Goal: Task Accomplishment & Management: Complete application form

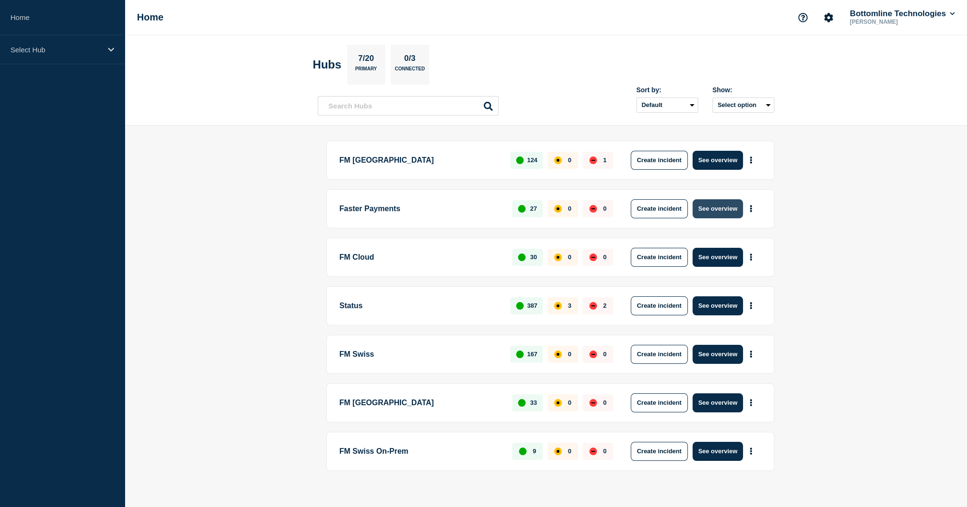
click at [706, 208] on button "See overview" at bounding box center [718, 208] width 50 height 19
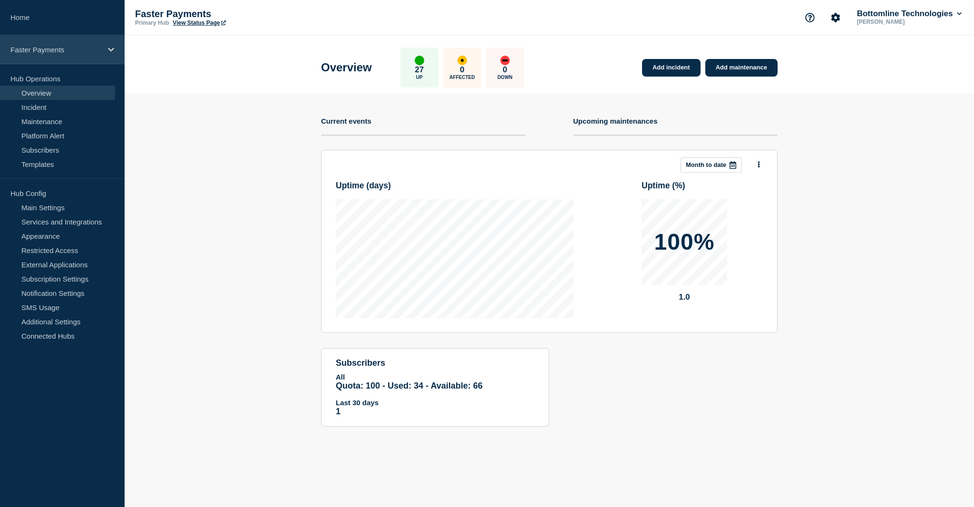
click at [65, 51] on p "Faster Payments" at bounding box center [55, 50] width 91 height 8
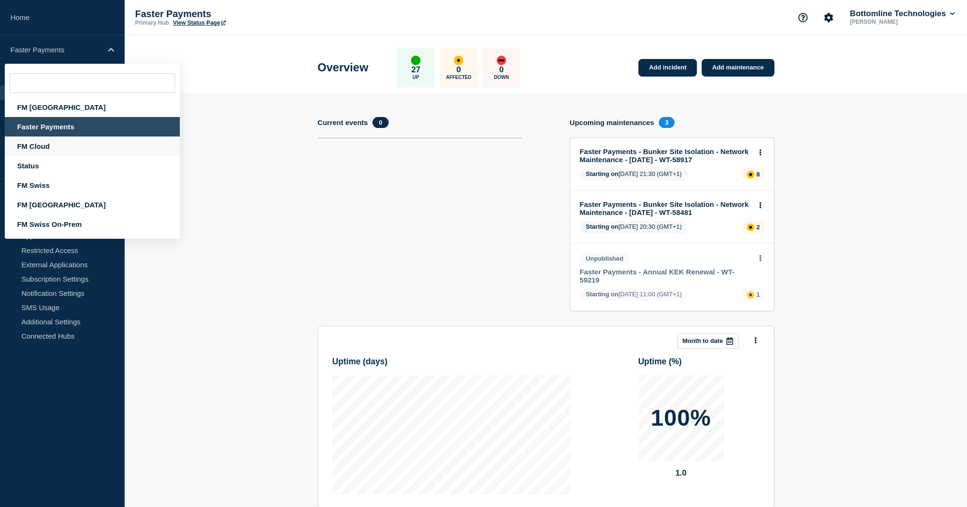
click at [69, 149] on div "FM Cloud" at bounding box center [92, 147] width 175 height 20
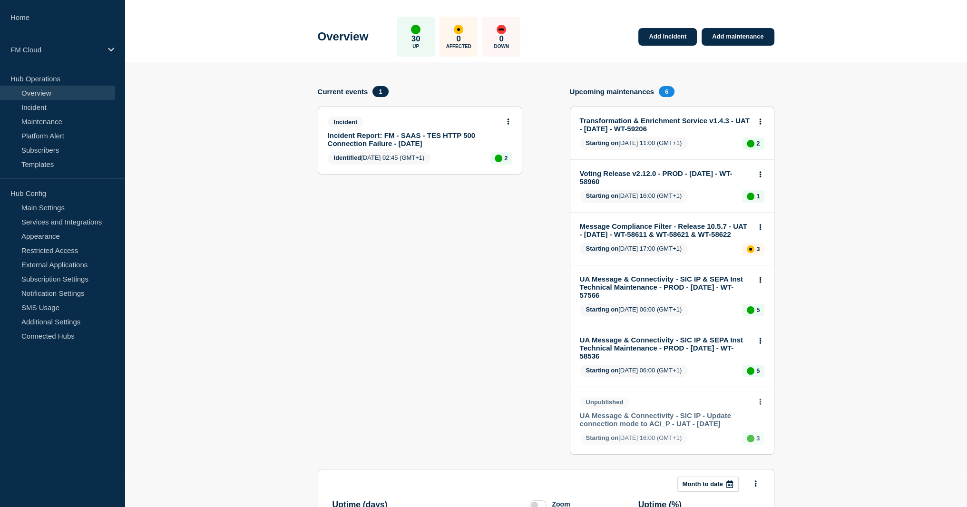
scroll to position [48, 0]
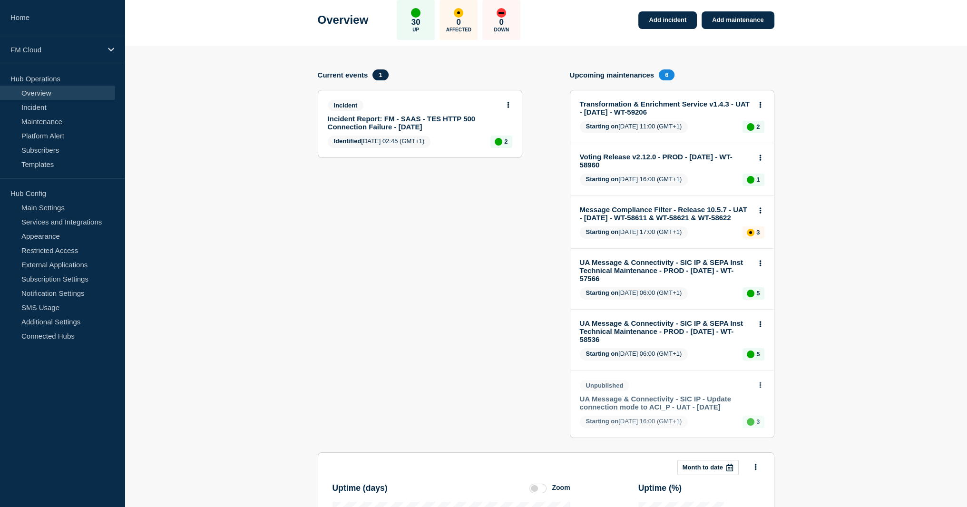
click at [708, 407] on link "UA Message & Connectivity - SIC IP - Update connection mode to ACI_P - UAT - 18…" at bounding box center [666, 403] width 172 height 16
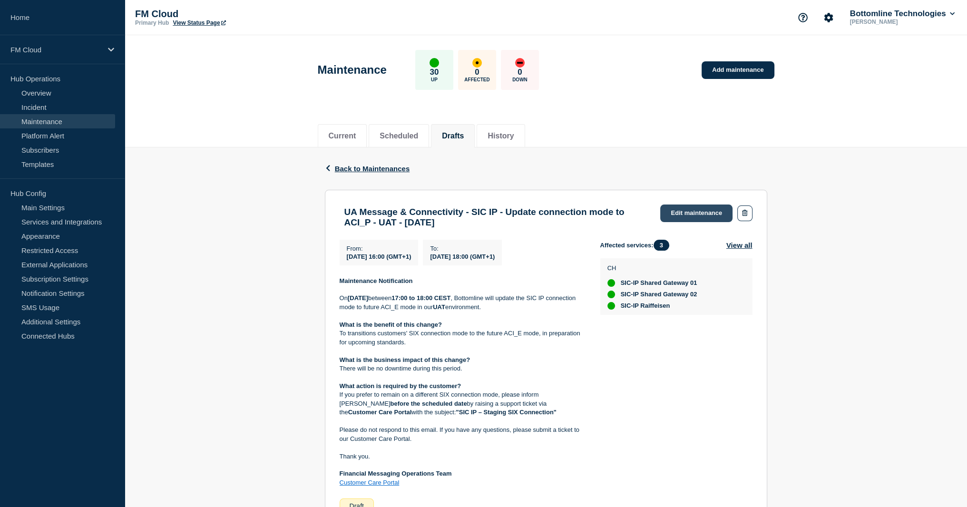
click at [683, 214] on link "Edit maintenance" at bounding box center [696, 214] width 72 height 18
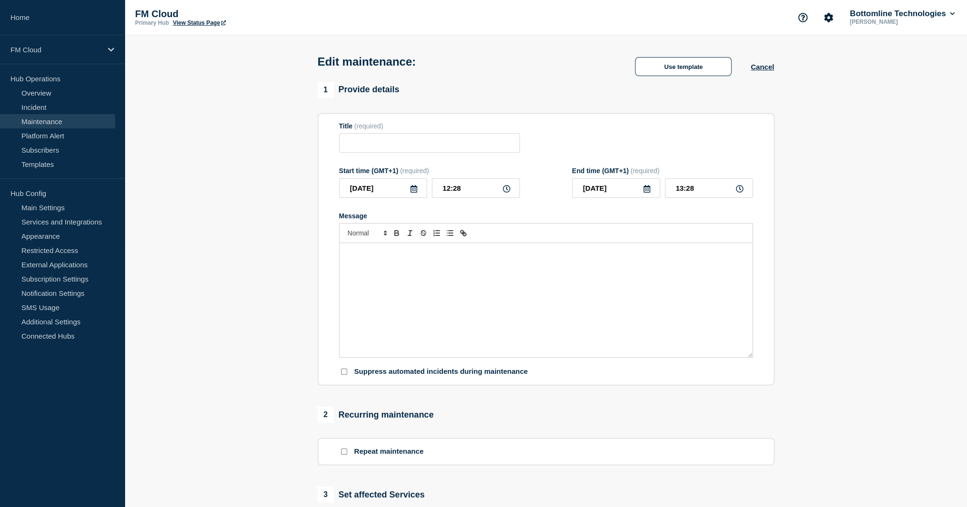
type input "UA Message & Connectivity - SIC IP - Update connection mode to ACI_P - UAT - 18…"
type input "2025-09-18"
type input "16:00"
type input "2025-09-18"
type input "18:00"
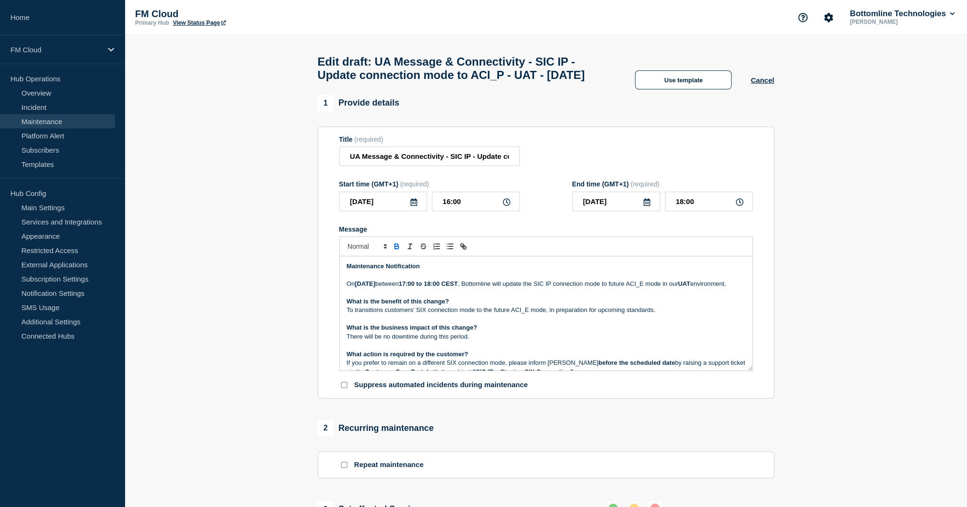
click at [487, 191] on form "Title (required) UA Message & Connectivity - SIC IP - Update connection mode to…" at bounding box center [546, 263] width 414 height 255
click at [487, 166] on input "UA Message & Connectivity - SIC IP - Update connection mode to ACI_P - UAT - 18…" at bounding box center [429, 157] width 181 height 20
paste input "WT-58900"
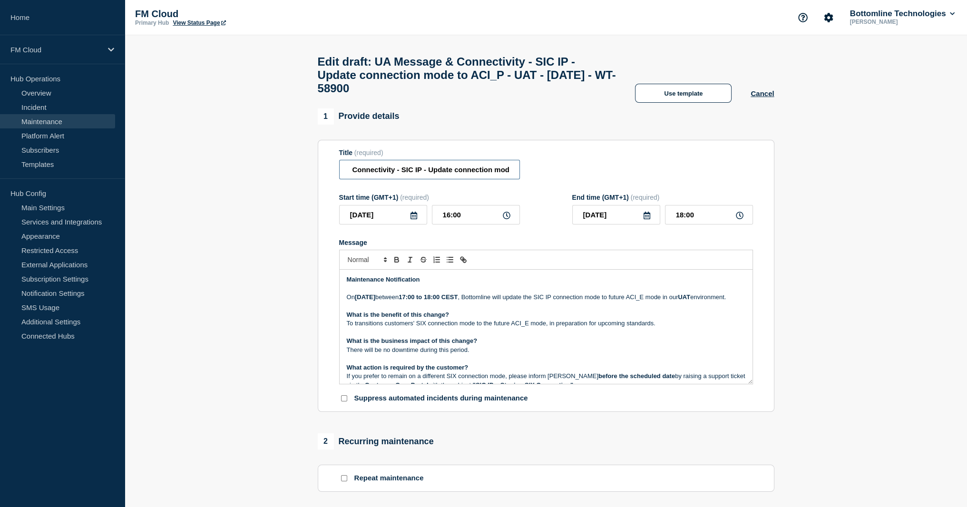
scroll to position [0, 193]
drag, startPoint x: 488, startPoint y: 174, endPoint x: 460, endPoint y: 176, distance: 28.2
click at [460, 176] on input "UA Message & Connectivity - SIC IP - Update connection mode to ACI_P - UAT - 18…" at bounding box center [429, 170] width 181 height 20
type input "UA Message & Connectivity - SIC IP - Update connection mode to ACI_P - UAT - 18…"
click at [472, 302] on p "On Thursday 18th September 2025 between 17:00 to 18:00 CEST , Bottomline will u…" at bounding box center [546, 297] width 399 height 9
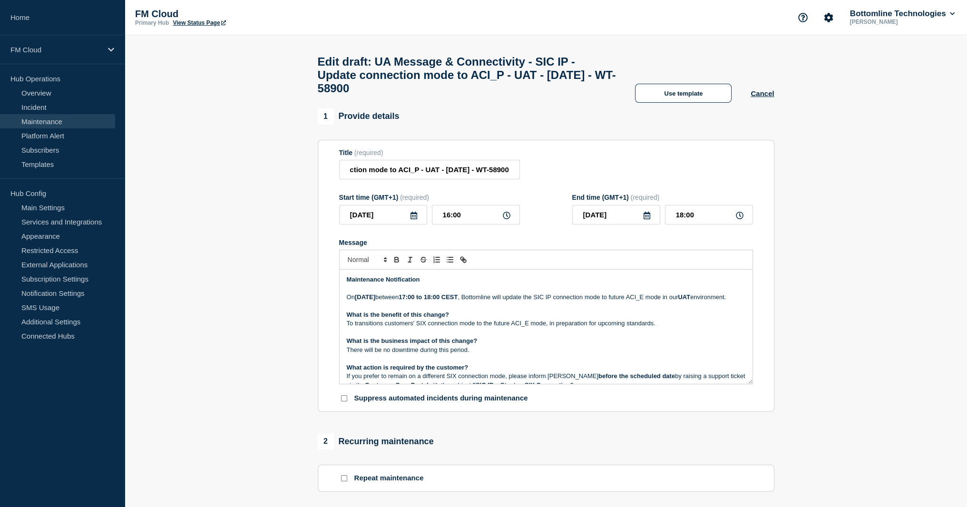
scroll to position [0, 0]
click at [375, 301] on strong "Thursday 18th September 2025" at bounding box center [365, 297] width 20 height 7
click at [369, 301] on strong "Thursday 18th September 2025" at bounding box center [365, 297] width 20 height 7
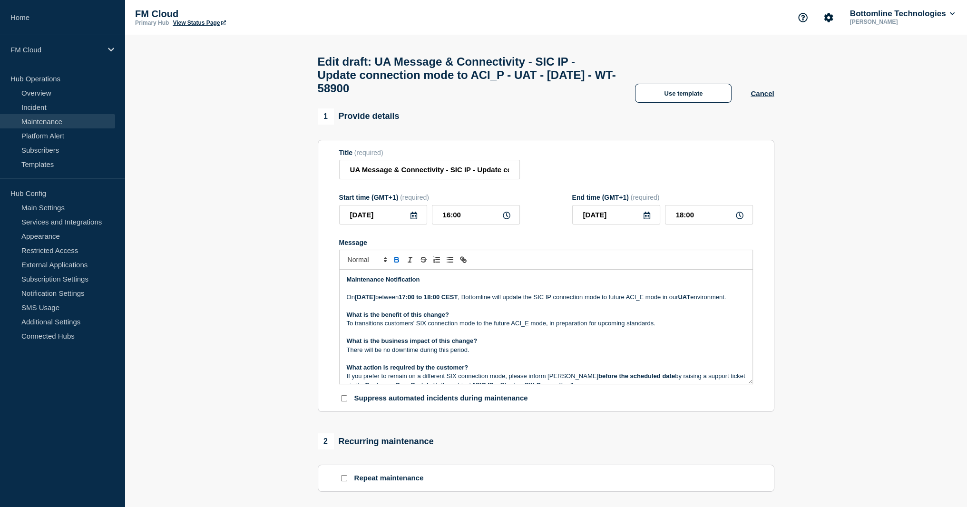
click at [368, 301] on strong "Thursday 18th September 2025" at bounding box center [365, 297] width 20 height 7
click at [641, 302] on p "On Thursday 25th September 2025 between 17:00 to 18:00 CEST , Bottomline will u…" at bounding box center [546, 297] width 399 height 9
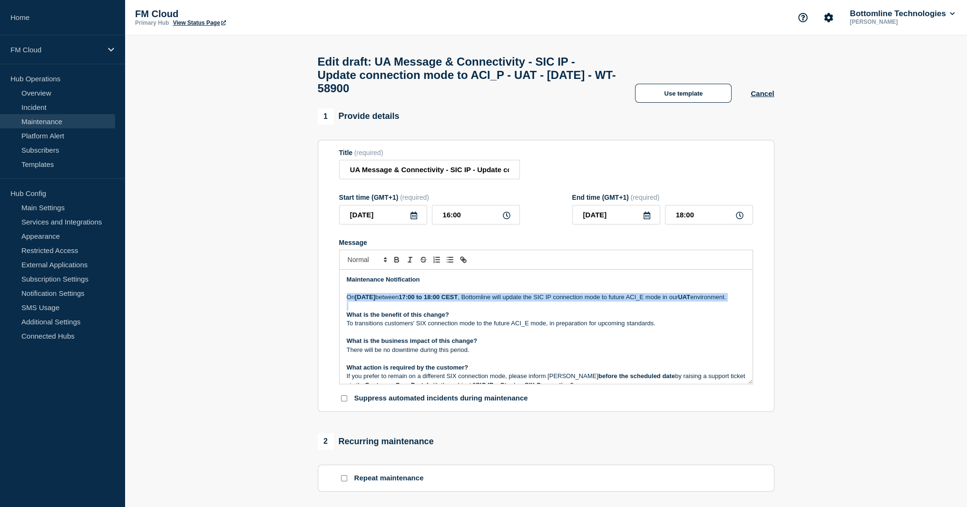
click at [641, 302] on p "On Thursday 25th September 2025 between 17:00 to 18:00 CEST , Bottomline will u…" at bounding box center [546, 297] width 399 height 9
click at [683, 302] on p "On Thursday 25th September 2025 between 17:00 to 18:00 CEST , Bottomline will u…" at bounding box center [546, 297] width 399 height 9
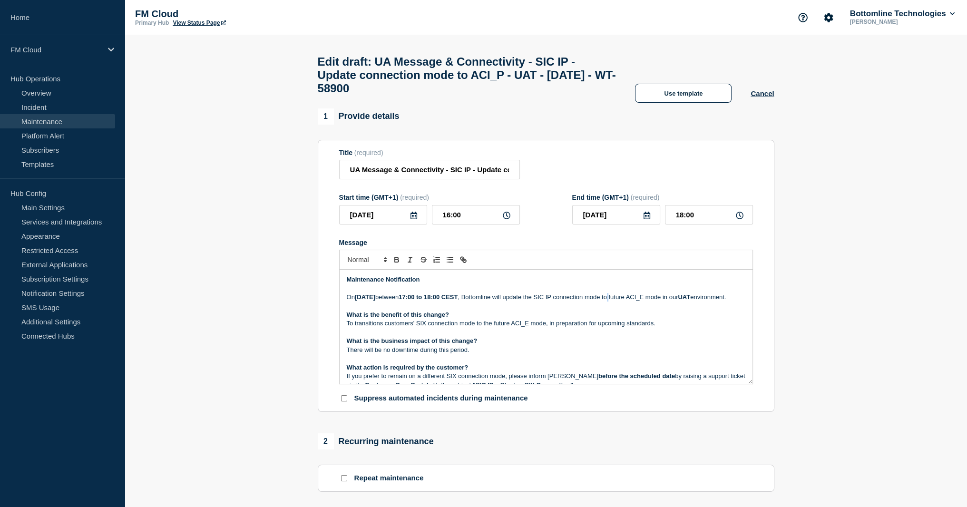
click at [683, 302] on p "On Thursday 25th September 2025 between 17:00 to 18:00 CEST , Bottomline will u…" at bounding box center [546, 297] width 399 height 9
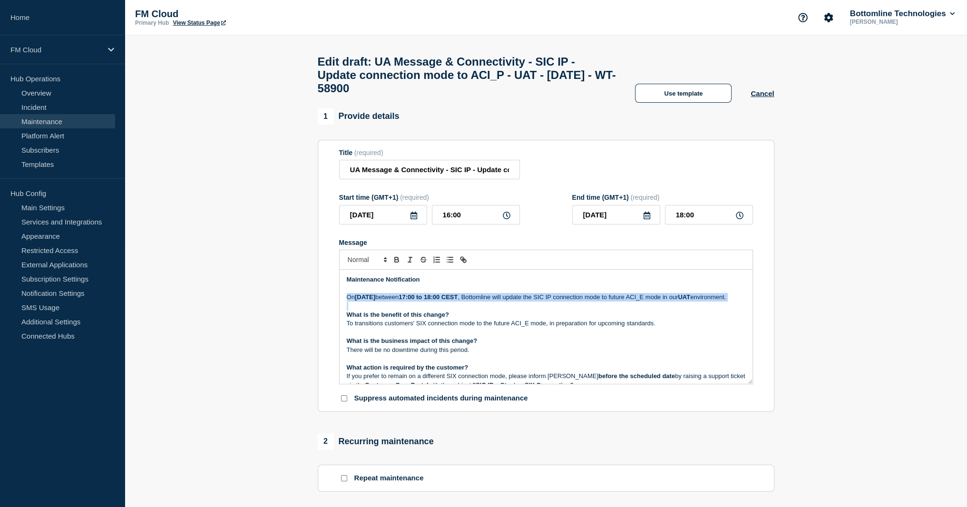
click at [683, 302] on p "On Thursday 25th September 2025 between 17:00 to 18:00 CEST , Bottomline will u…" at bounding box center [546, 297] width 399 height 9
click at [355, 302] on p "On Thursday 25th September 2025 between 17:00 to 18:00 CEST , Bottomline will u…" at bounding box center [546, 297] width 399 height 9
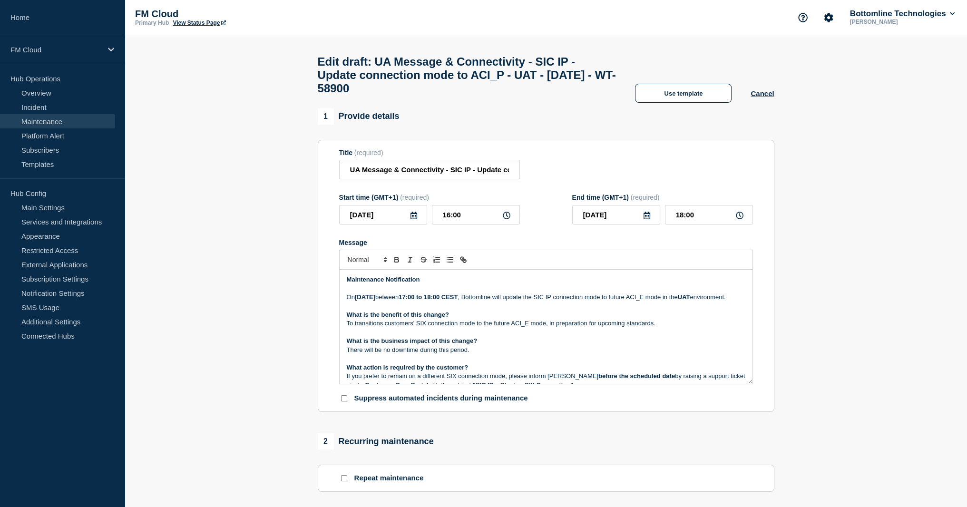
click at [385, 328] on p "To transitions customers' SIX connection mode to the future ACI_E mode, in prep…" at bounding box center [546, 323] width 399 height 9
click at [386, 328] on p "To transitions customers' SIX connection mode to the future ACI_E mode, in prep…" at bounding box center [546, 323] width 399 height 9
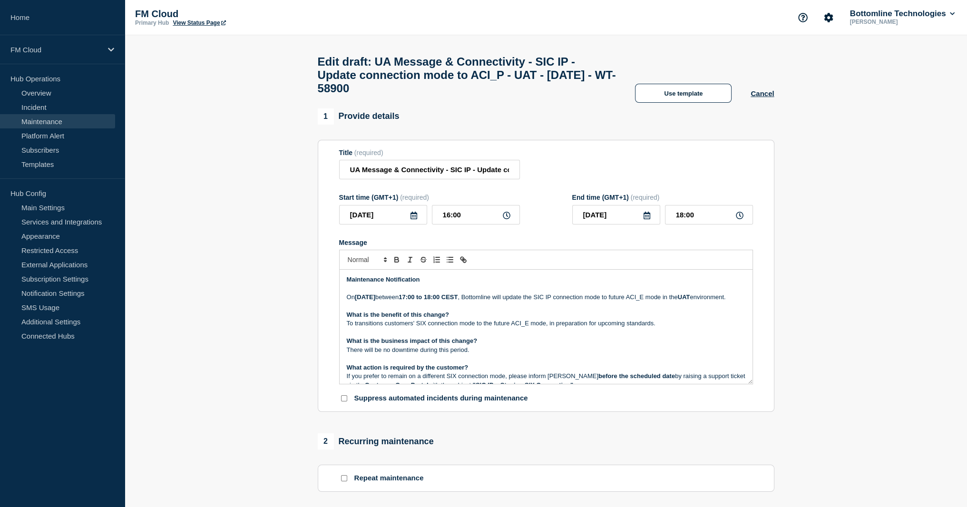
click at [354, 328] on p "To transitions customers' SIX connection mode to the future ACI_E mode, in prep…" at bounding box center [546, 323] width 399 height 9
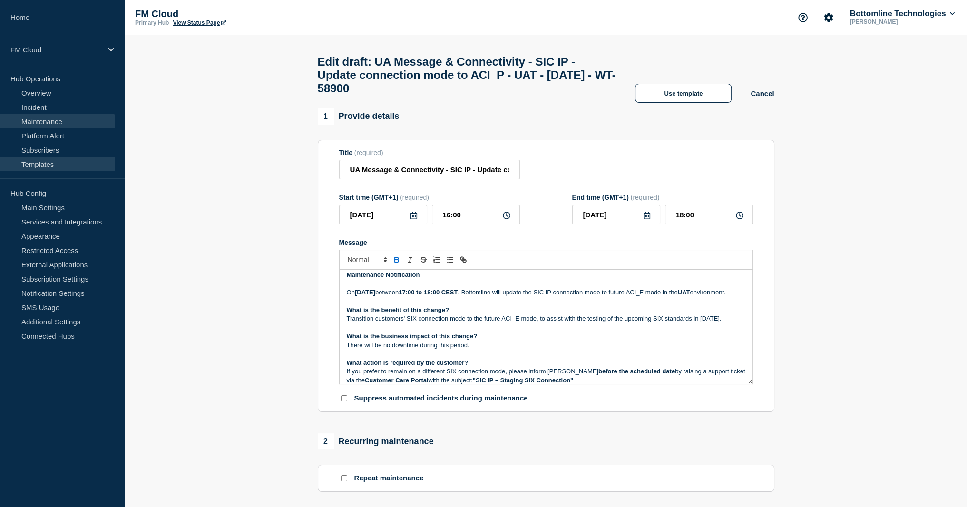
click at [51, 163] on link "Templates" at bounding box center [57, 164] width 115 height 14
click at [401, 350] on p "There will be no downtime during this period." at bounding box center [546, 345] width 399 height 9
click at [400, 364] on div "Maintenance Notification On Thursday 25th September 2025 between 17:00 to 18:00…" at bounding box center [546, 327] width 413 height 114
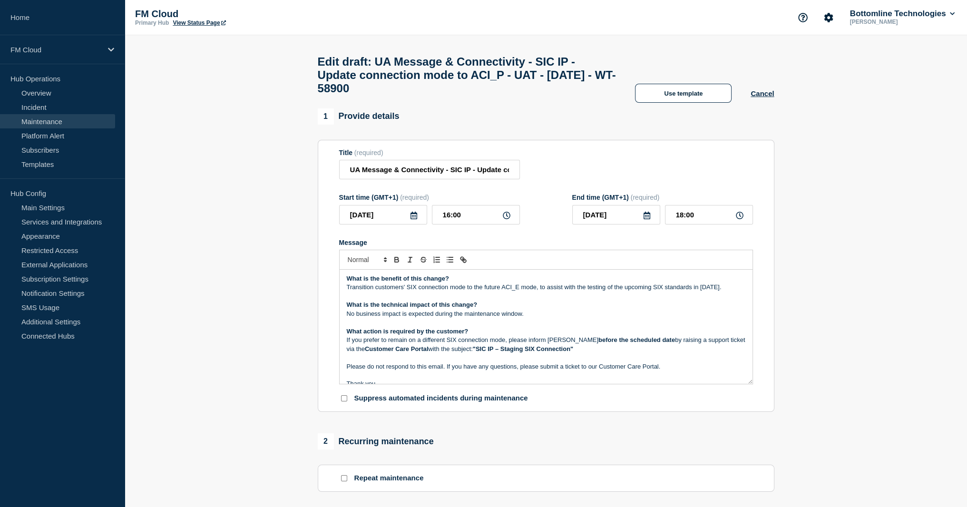
scroll to position [52, 0]
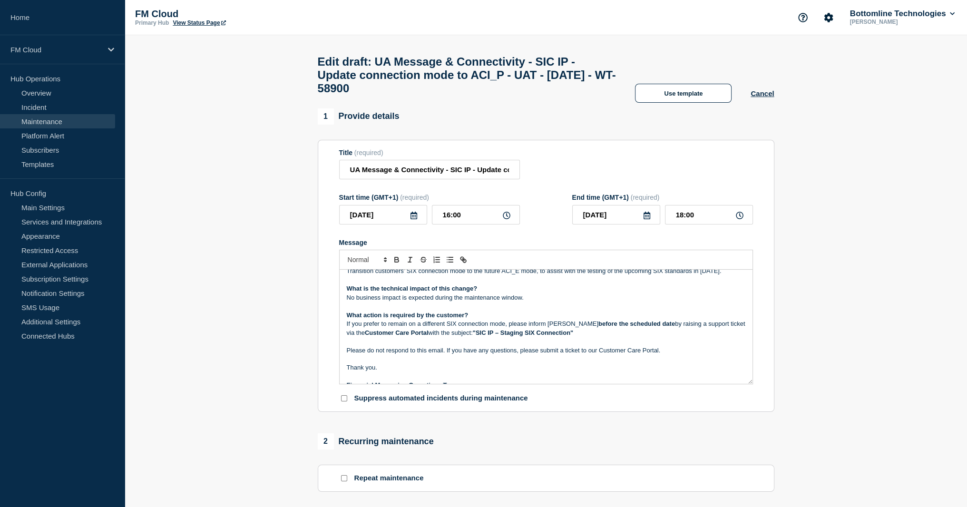
click at [403, 337] on p "If you prefer to remain on a different SIX connection mode, please inform Botto…" at bounding box center [546, 329] width 399 height 18
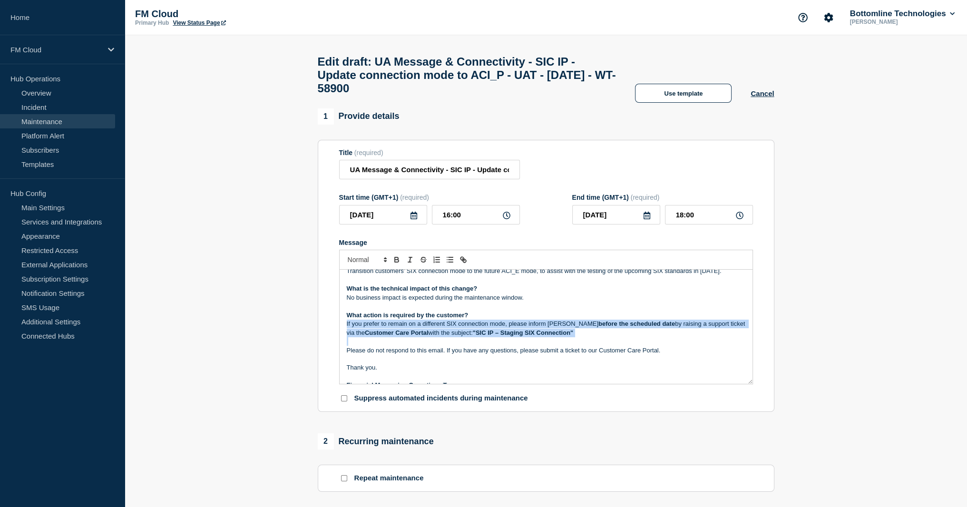
drag, startPoint x: 403, startPoint y: 349, endPoint x: 344, endPoint y: 352, distance: 59.5
click at [403, 337] on p "If you prefer to remain on a different SIX connection mode, please inform Botto…" at bounding box center [546, 329] width 399 height 18
click at [482, 336] on strong ""SIC IP – Staging SIX Connection"" at bounding box center [523, 332] width 100 height 7
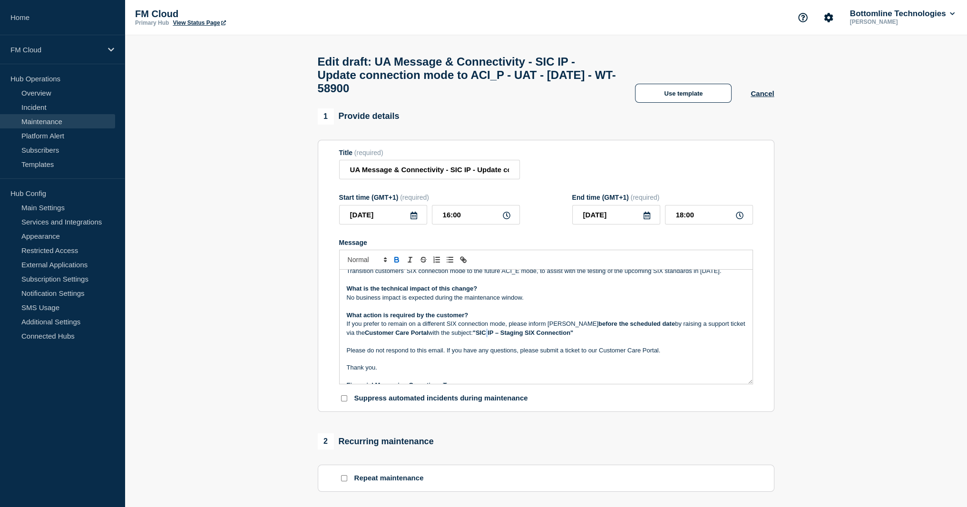
click at [482, 336] on strong ""SIC IP – Staging SIX Connection"" at bounding box center [523, 332] width 100 height 7
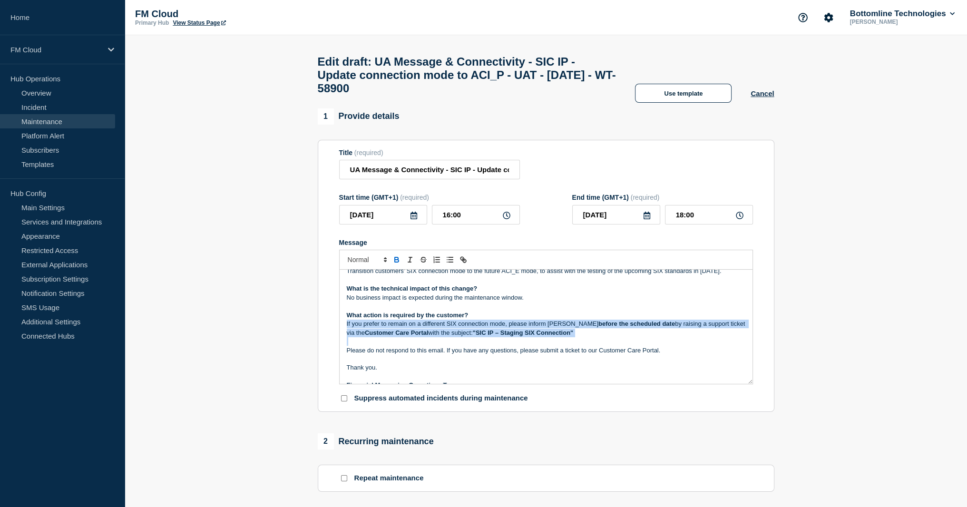
click at [482, 336] on strong ""SIC IP – Staging SIX Connection"" at bounding box center [523, 332] width 100 height 7
click at [601, 337] on p "If you prefer to remain on a different SIX connection mode, please inform Botto…" at bounding box center [546, 329] width 399 height 18
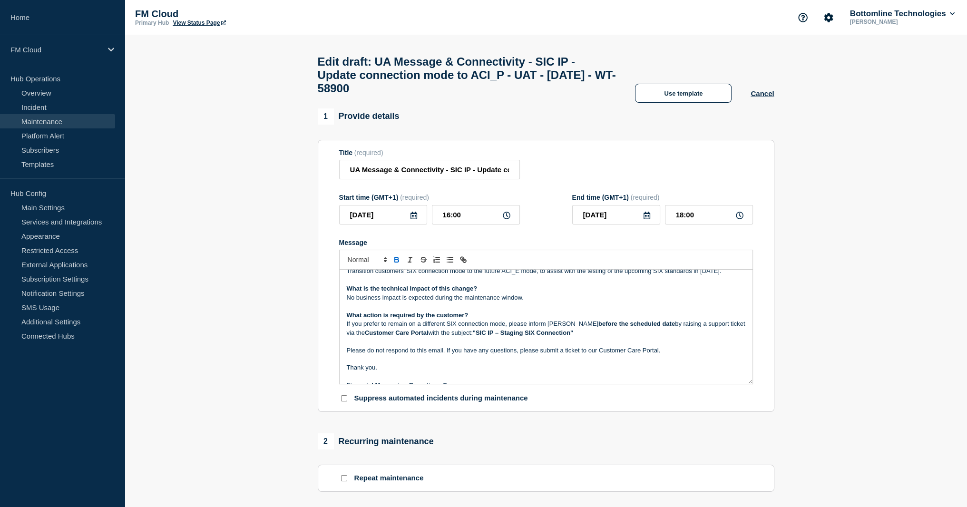
click at [604, 327] on strong "before the scheduled date" at bounding box center [637, 323] width 77 height 7
drag, startPoint x: 604, startPoint y: 349, endPoint x: 592, endPoint y: 351, distance: 11.5
click at [599, 327] on strong "before the scheduled date" at bounding box center [637, 323] width 77 height 7
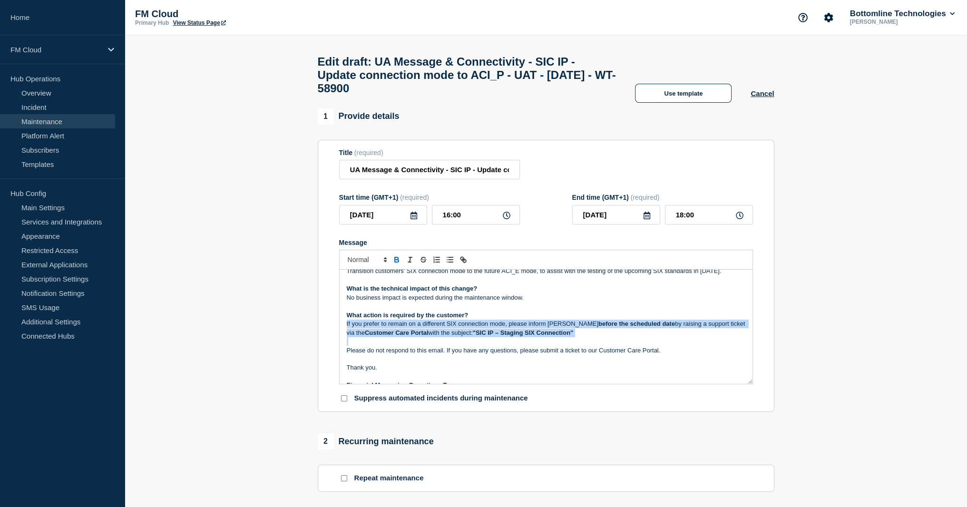
click at [599, 327] on strong "before the scheduled date" at bounding box center [637, 323] width 77 height 7
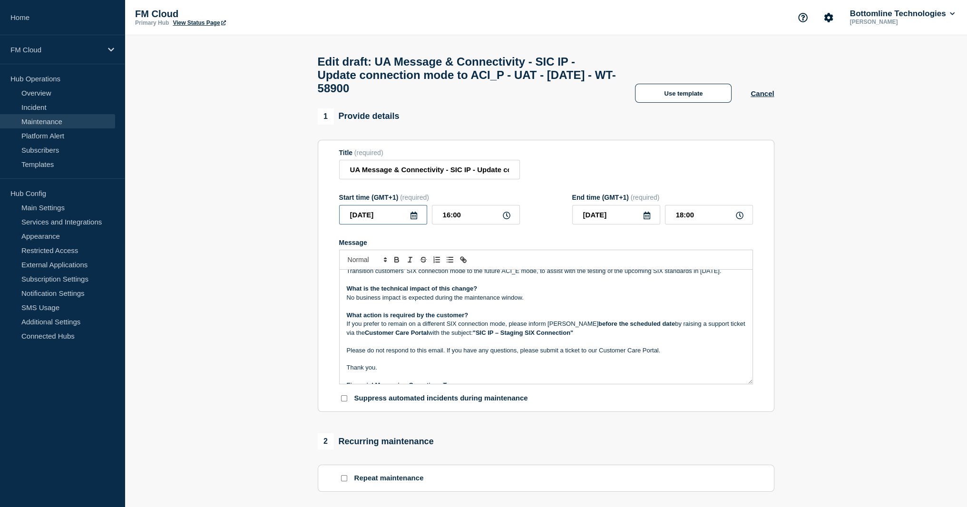
click at [376, 224] on input "2025-09-18" at bounding box center [383, 215] width 88 height 20
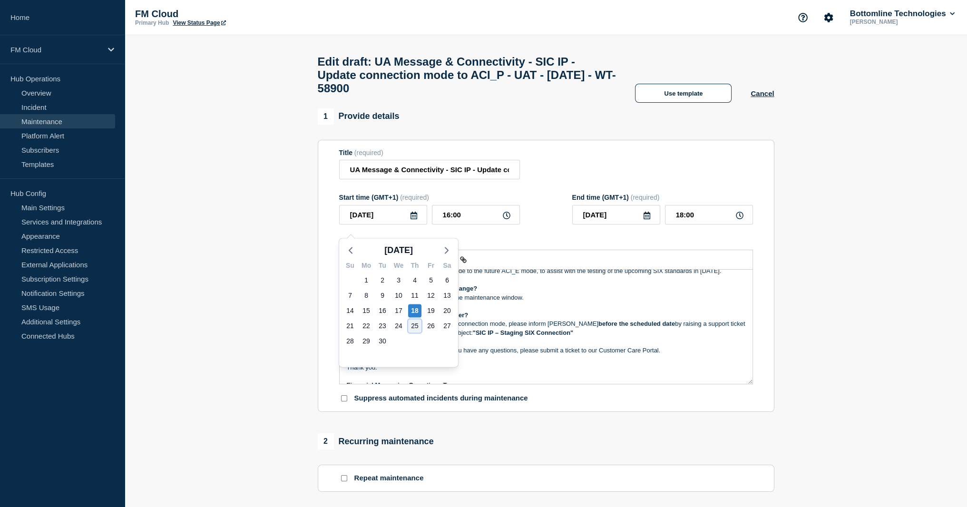
click at [416, 329] on div "25" at bounding box center [414, 325] width 13 height 13
type input "2025-09-25"
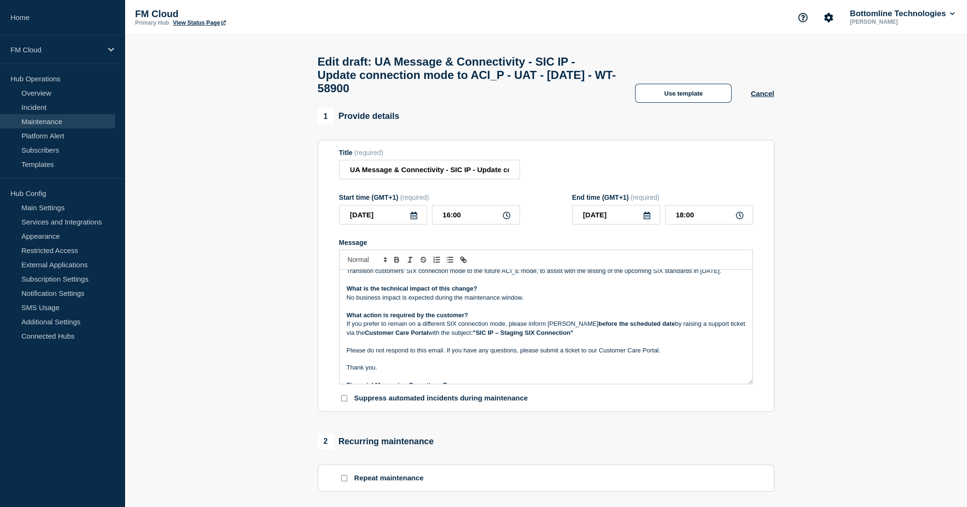
click at [489, 336] on strong ""SIC IP – Staging SIX Connection"" at bounding box center [523, 332] width 100 height 7
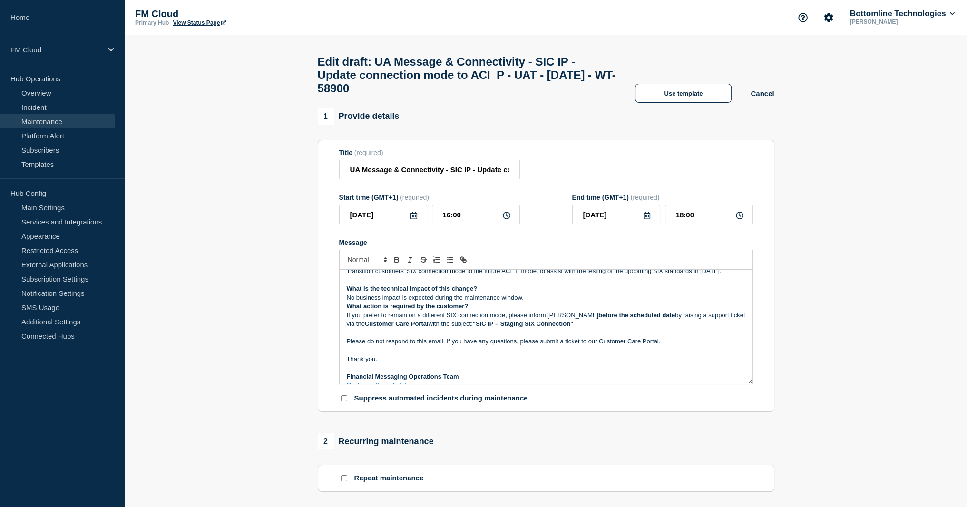
click at [542, 311] on p "What action is required by the customer?" at bounding box center [546, 306] width 399 height 9
click at [541, 302] on p "No business impact is expected during the maintenance window." at bounding box center [546, 298] width 399 height 9
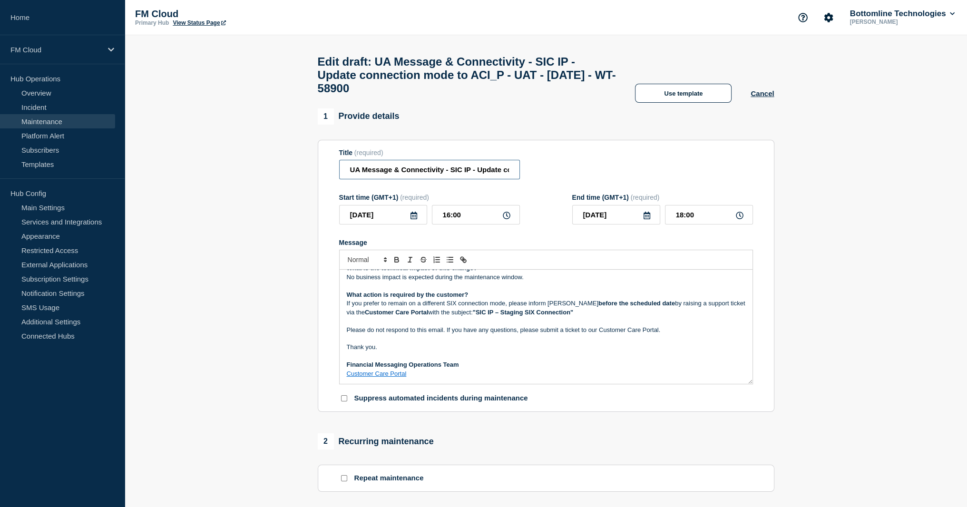
scroll to position [0, 193]
drag, startPoint x: 447, startPoint y: 177, endPoint x: 557, endPoint y: 175, distance: 109.5
click at [557, 175] on div "Title (required) UA Message & Connectivity - SIC IP - Update connection mode to…" at bounding box center [546, 164] width 414 height 31
click at [448, 179] on input "UA Message & Connectivity - SIC IP - Update connection mode to ACI_P - UAT - 18…" at bounding box center [429, 170] width 181 height 20
click at [432, 179] on input "UA Message & Connectivity - SIC IP - Update connection mode to ACI_P - UAT - 18…" at bounding box center [429, 170] width 181 height 20
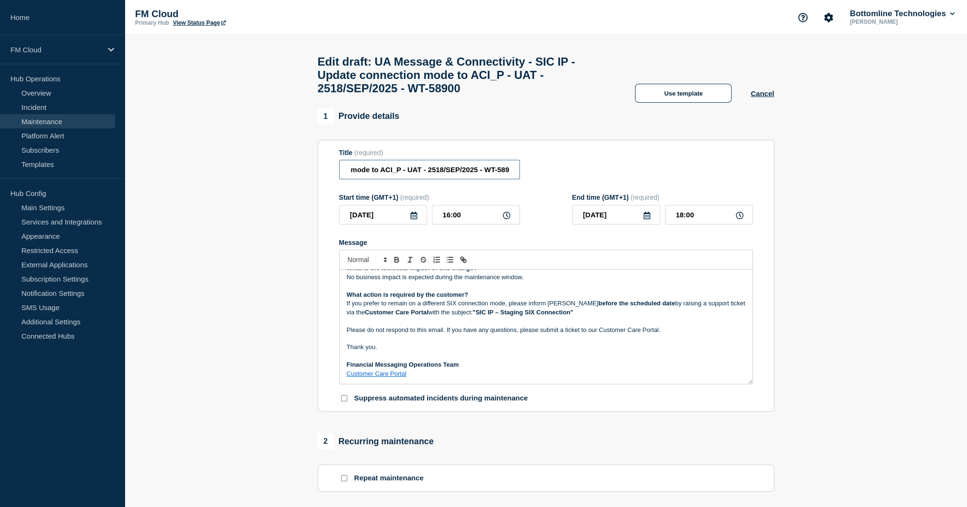
scroll to position [0, 200]
click at [431, 177] on input "UA Message & Connectivity - SIC IP - Update connection mode to ACI_P - UAT - 25…" at bounding box center [429, 170] width 181 height 20
type input "UA Message & Connectivity - SIC IP - Update connection mode to ACI_P - UAT - 25…"
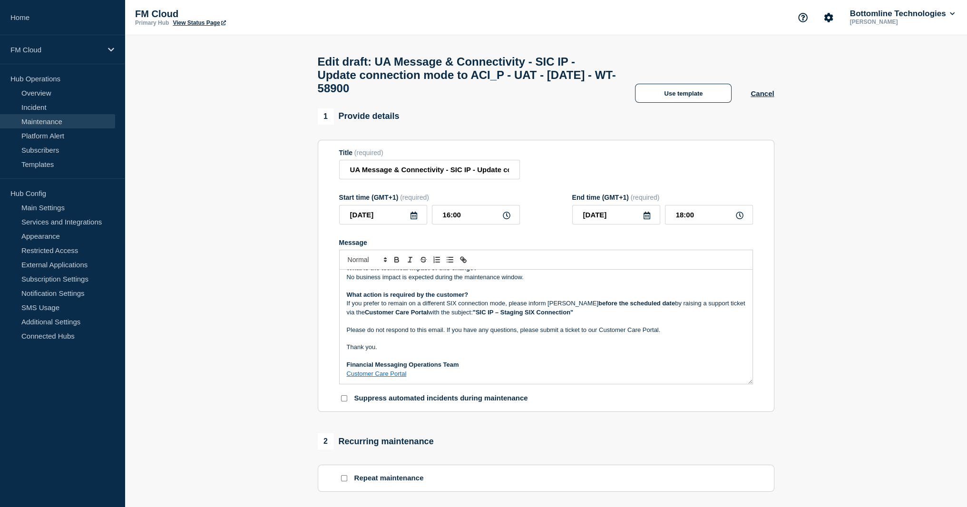
click at [874, 78] on header "Edit draft: UA Message & Connectivity - SIC IP - Update connection mode to ACI_…" at bounding box center [546, 71] width 843 height 73
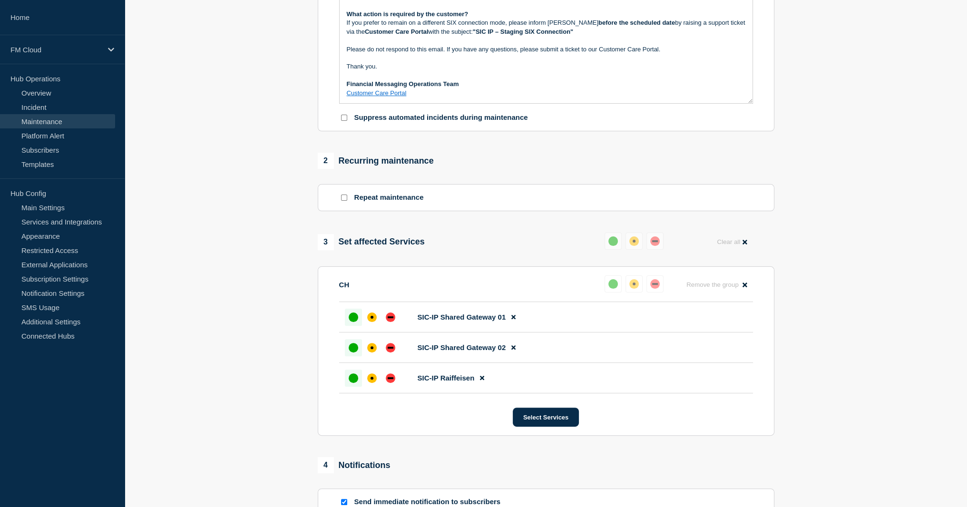
scroll to position [381, 0]
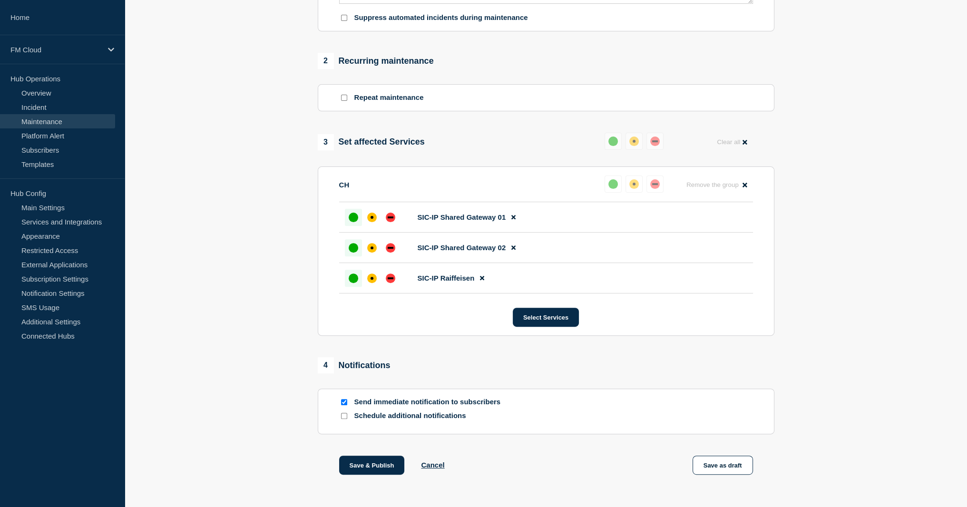
drag, startPoint x: 724, startPoint y: 474, endPoint x: 622, endPoint y: 290, distance: 210.8
click at [622, 290] on div "1 Provide details Title (required) UA Message & Connectivity - SIC IP - Update …" at bounding box center [546, 113] width 468 height 771
click at [484, 281] on icon at bounding box center [482, 278] width 4 height 6
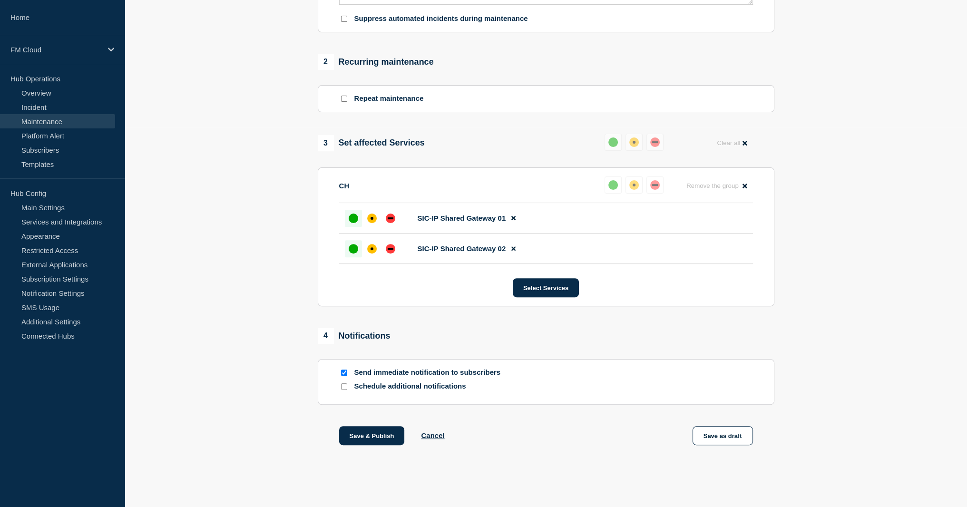
click at [678, 328] on div "1 Provide details Title (required) UA Message & Connectivity - SIC IP - Update …" at bounding box center [546, 99] width 468 height 741
click at [720, 445] on button "Save as draft" at bounding box center [723, 435] width 60 height 19
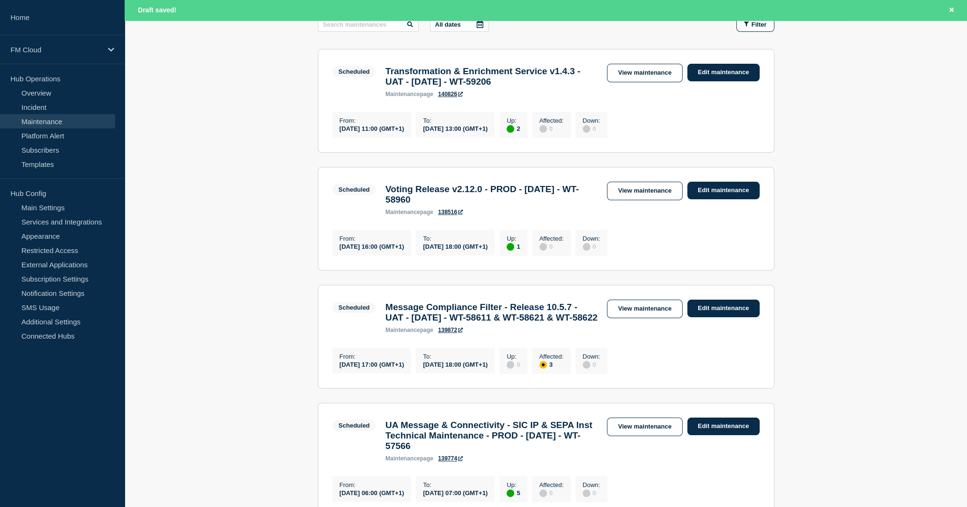
scroll to position [48, 0]
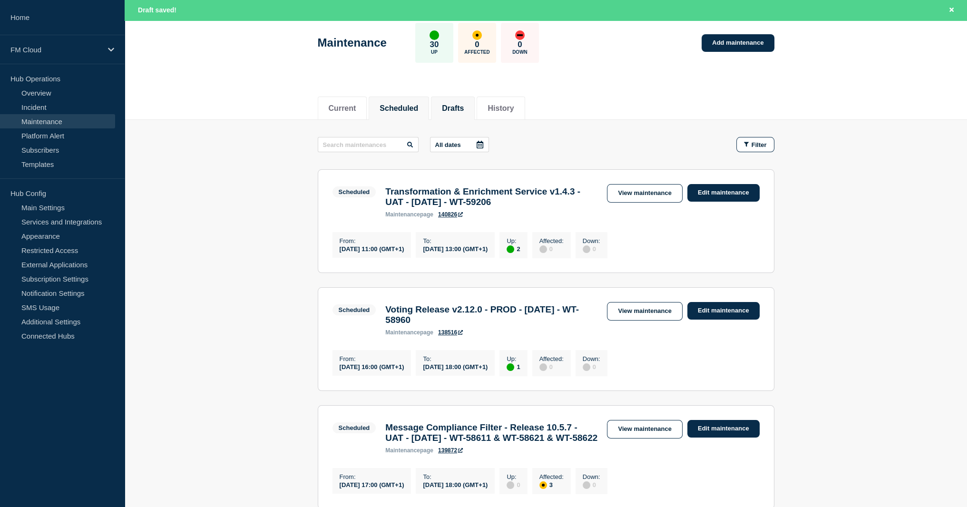
click at [464, 105] on button "Drafts" at bounding box center [453, 108] width 22 height 9
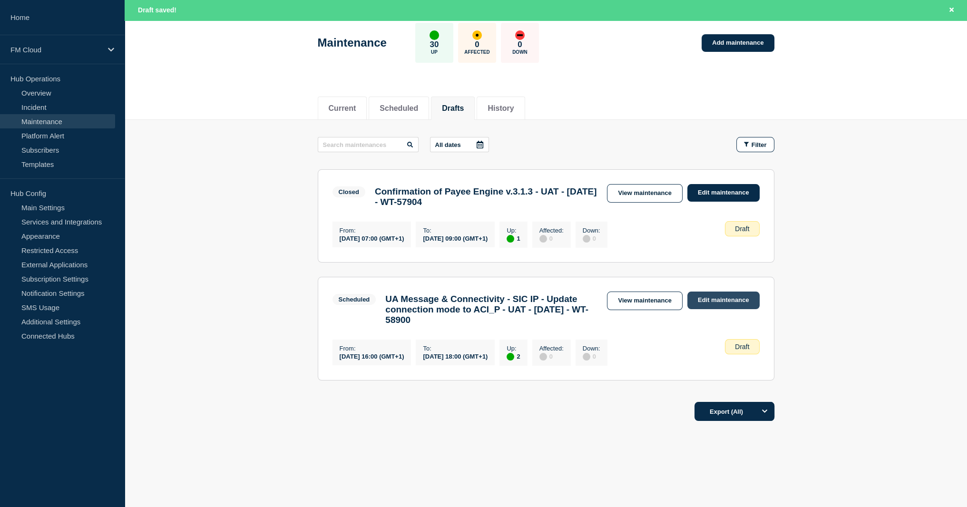
click at [718, 305] on link "Edit maintenance" at bounding box center [724, 301] width 72 height 18
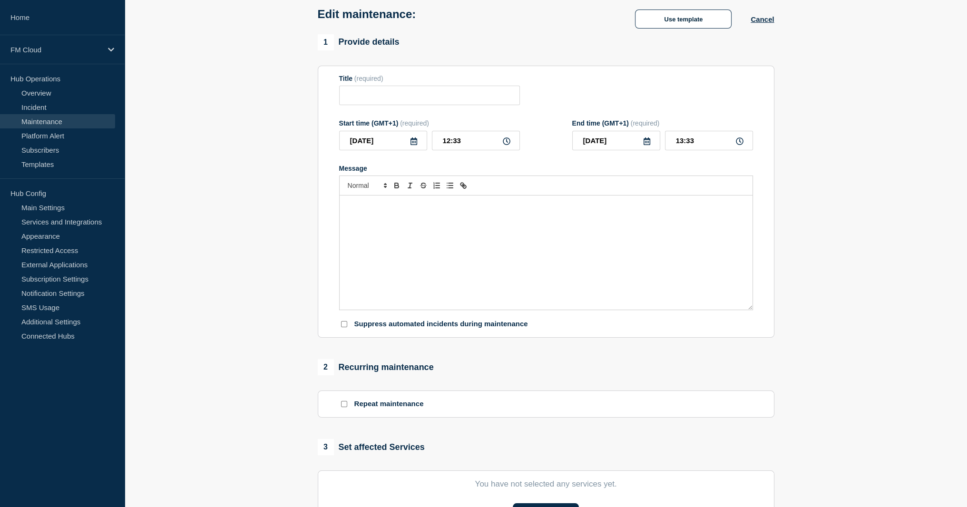
type input "UA Message & Connectivity - SIC IP - Update connection mode to ACI_P - UAT - 25…"
type input "2025-09-25"
type input "16:00"
type input "2025-09-25"
type input "18:00"
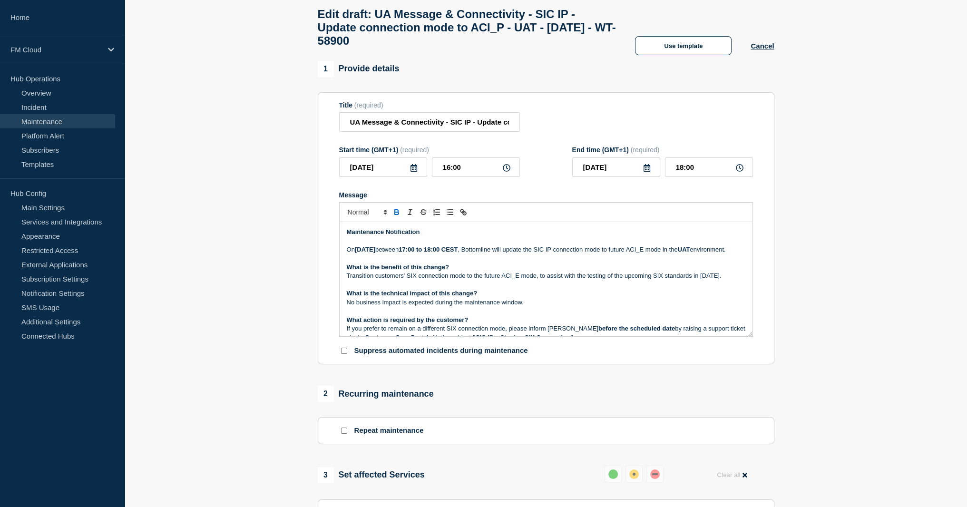
click at [490, 280] on p "Transition customers' SIX connection mode to the future ACI_E mode, to assist w…" at bounding box center [546, 276] width 399 height 9
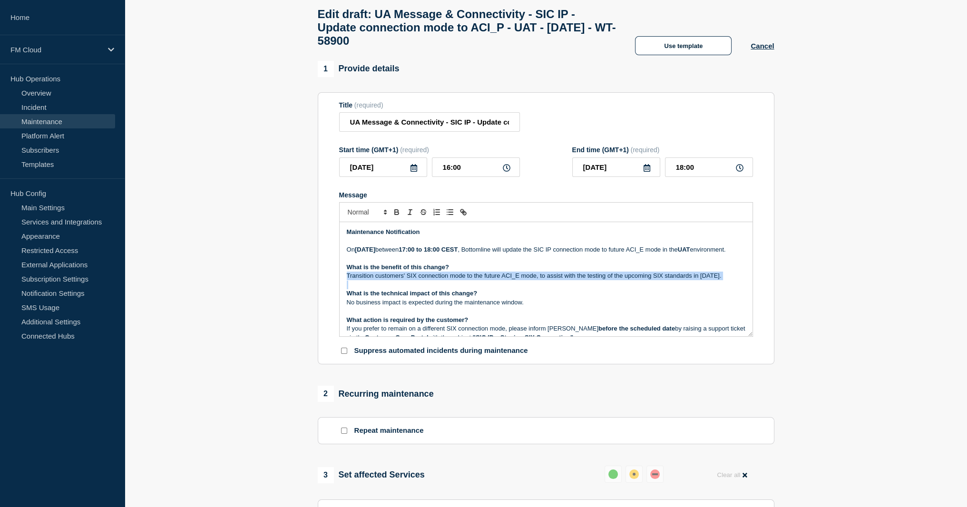
click at [490, 280] on p "Transition customers' SIX connection mode to the future ACI_E mode, to assist w…" at bounding box center [546, 276] width 399 height 9
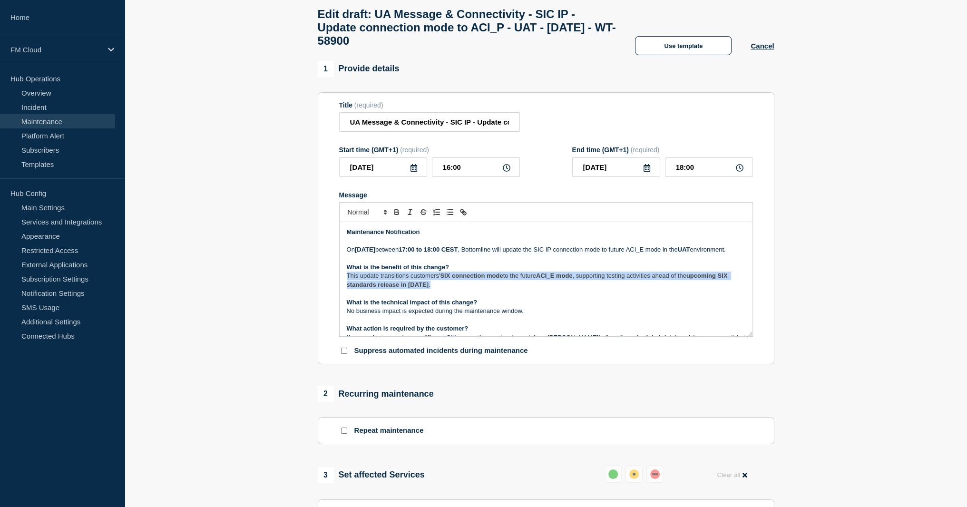
drag, startPoint x: 458, startPoint y: 301, endPoint x: 337, endPoint y: 294, distance: 121.1
click at [337, 294] on section "Title (required) UA Message & Connectivity - SIC IP - Update connection mode to…" at bounding box center [546, 228] width 457 height 273
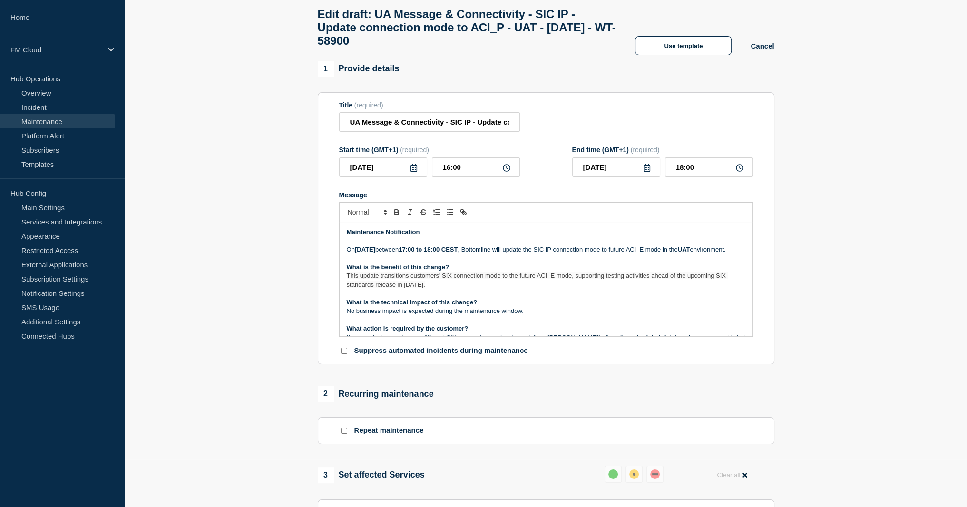
click at [458, 253] on strong "17:00 to 18:00 CEST" at bounding box center [428, 249] width 59 height 7
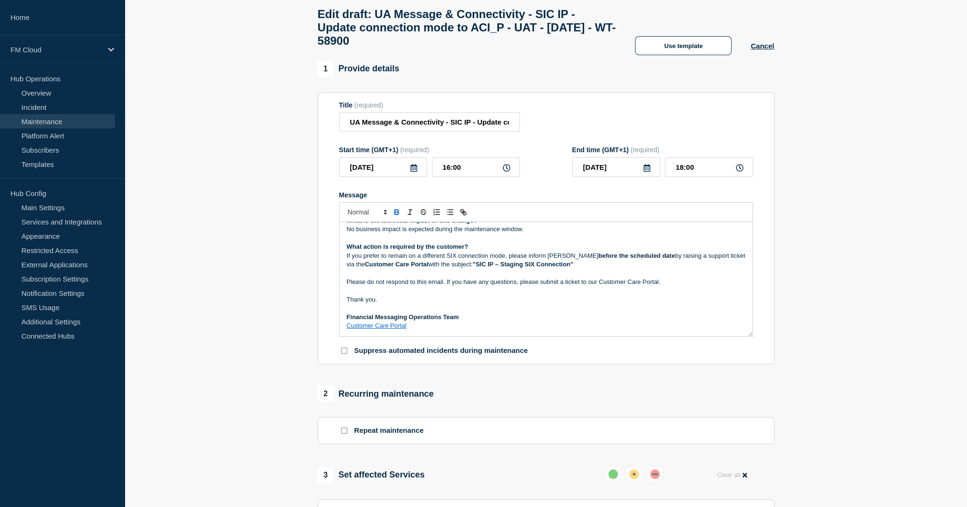
scroll to position [90, 0]
click at [449, 265] on p "If you prefer to remain on a different SIX connection mode, please inform Botto…" at bounding box center [546, 261] width 399 height 18
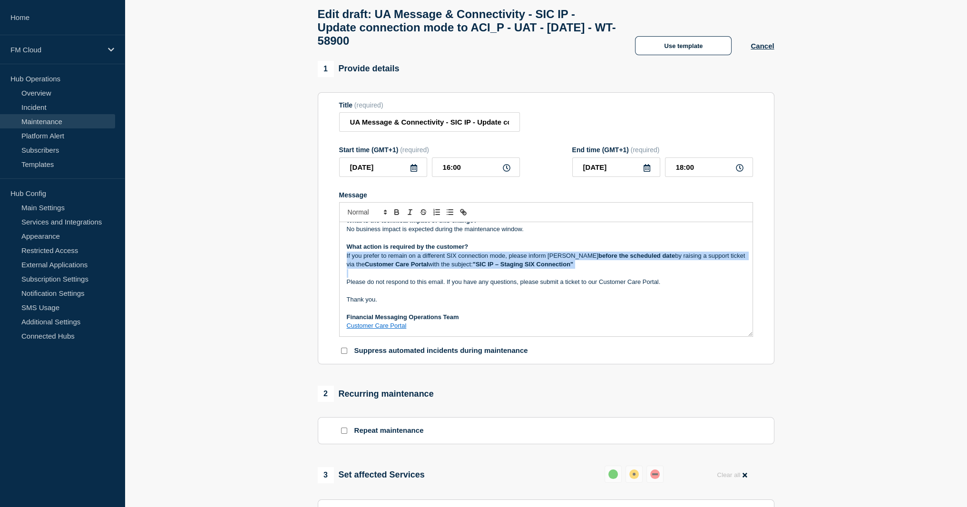
drag, startPoint x: 449, startPoint y: 265, endPoint x: 449, endPoint y: 270, distance: 5.2
click at [449, 269] on p "If you prefer to remain on a different SIX connection mode, please inform Botto…" at bounding box center [546, 261] width 399 height 18
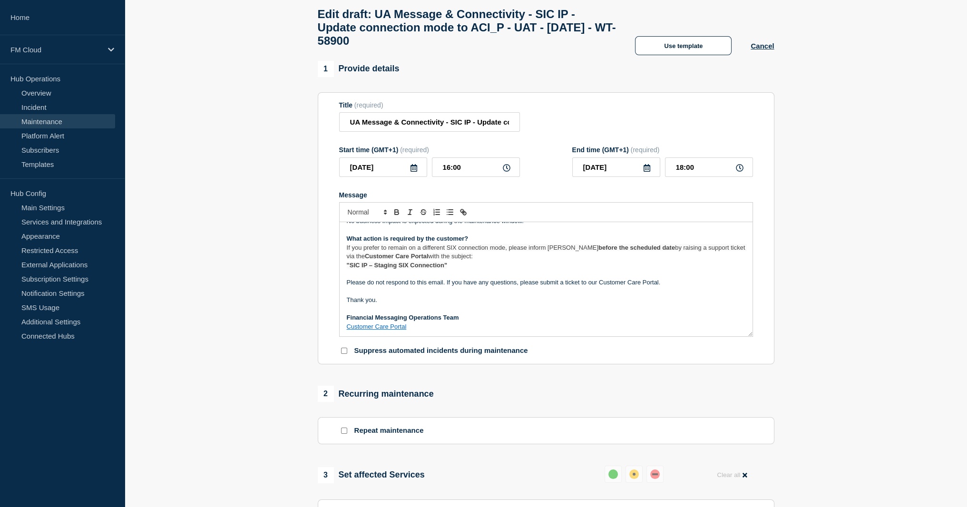
click at [486, 261] on p "If you prefer to remain on a different SIX connection mode, please inform Botto…" at bounding box center [546, 253] width 399 height 18
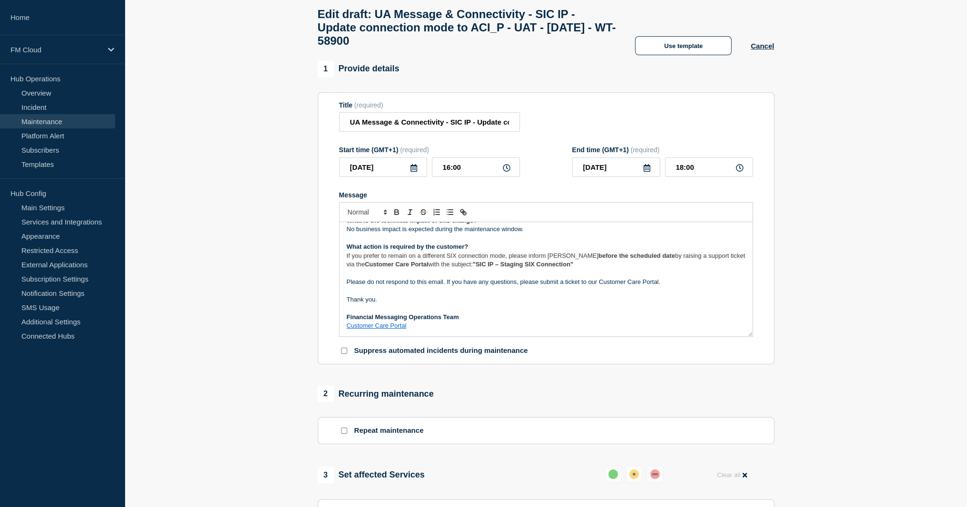
click at [352, 259] on span "If you prefer to remain on a different SIX connection mode, please inform Botto…" at bounding box center [473, 255] width 252 height 7
click at [352, 250] on strong "What action is required by the customer?" at bounding box center [408, 246] width 122 height 7
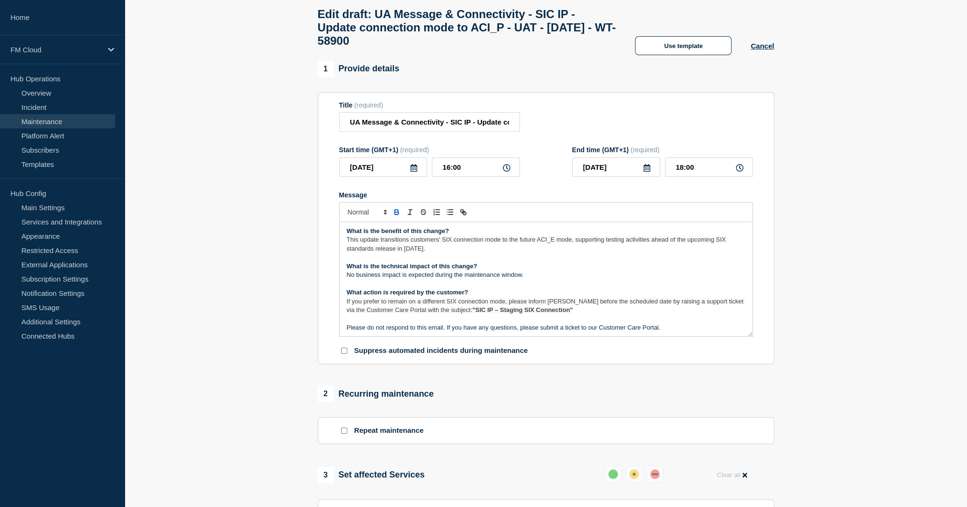
scroll to position [0, 0]
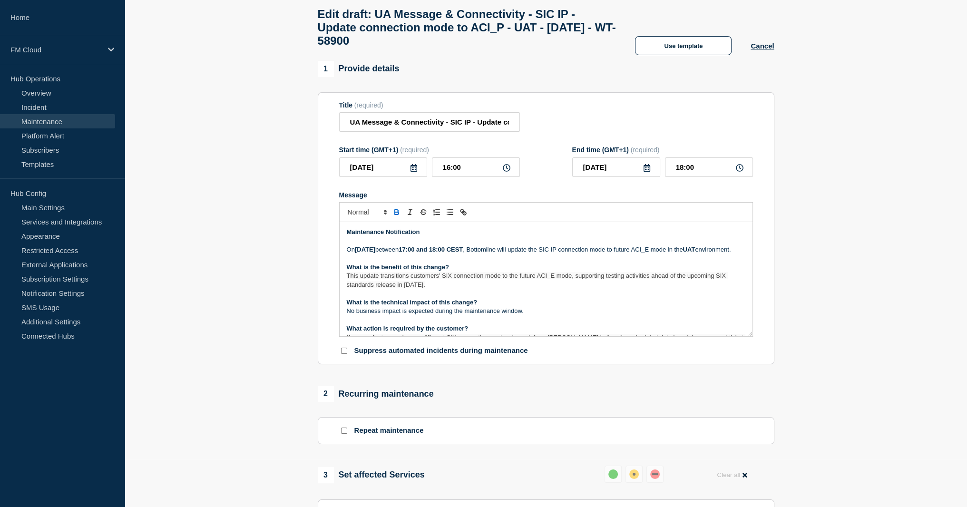
drag, startPoint x: 683, startPoint y: 275, endPoint x: 635, endPoint y: 259, distance: 51.0
click at [683, 263] on p "Message" at bounding box center [546, 259] width 399 height 9
click at [607, 254] on p "On Thursday 25th September 2025 between 17:00 and 18:00 CEST , Bottomline will …" at bounding box center [546, 250] width 399 height 9
drag, startPoint x: 607, startPoint y: 258, endPoint x: 606, endPoint y: 267, distance: 9.6
click at [606, 254] on p "On Thursday 25th September 2025 between 17:00 and 18:00 CEST , Bottomline will …" at bounding box center [546, 250] width 399 height 9
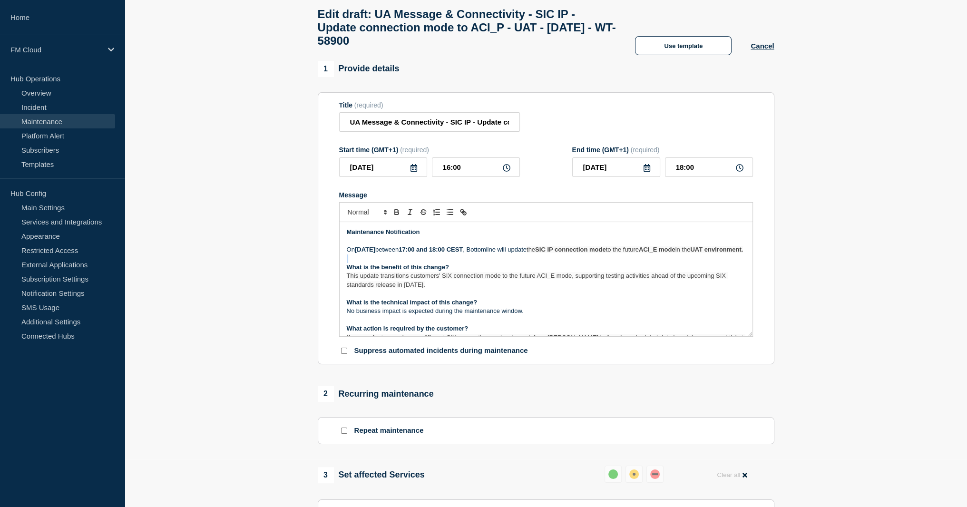
drag, startPoint x: 491, startPoint y: 270, endPoint x: 406, endPoint y: 273, distance: 85.2
click at [402, 273] on div "Maintenance Notification On Thursday 25th September 2025 between 17:00 and 18:0…" at bounding box center [546, 279] width 413 height 114
click at [537, 263] on p "Message" at bounding box center [546, 259] width 399 height 9
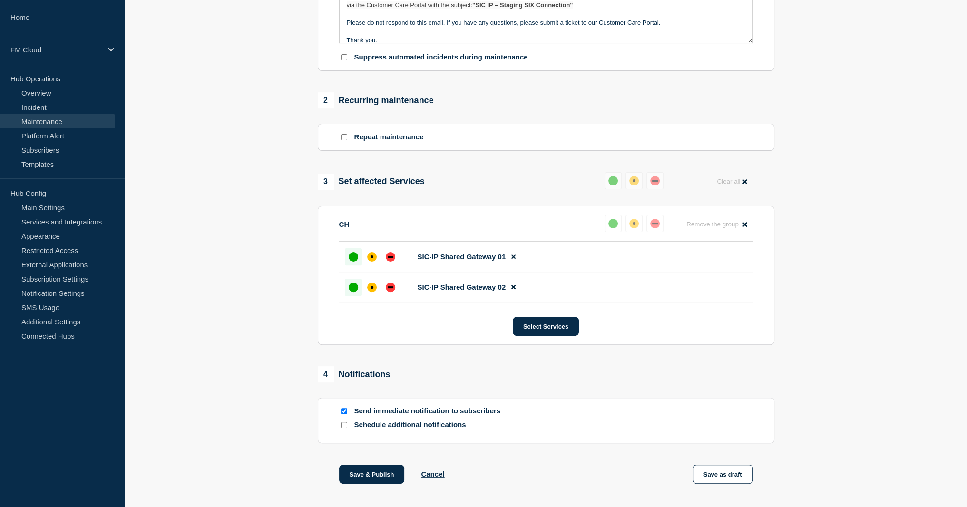
scroll to position [390, 0]
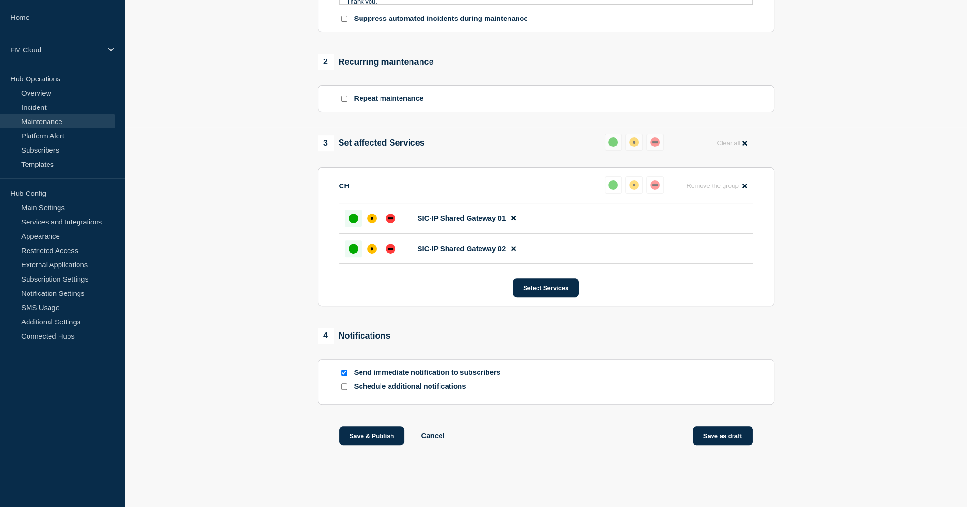
click at [714, 438] on button "Save as draft" at bounding box center [723, 435] width 60 height 19
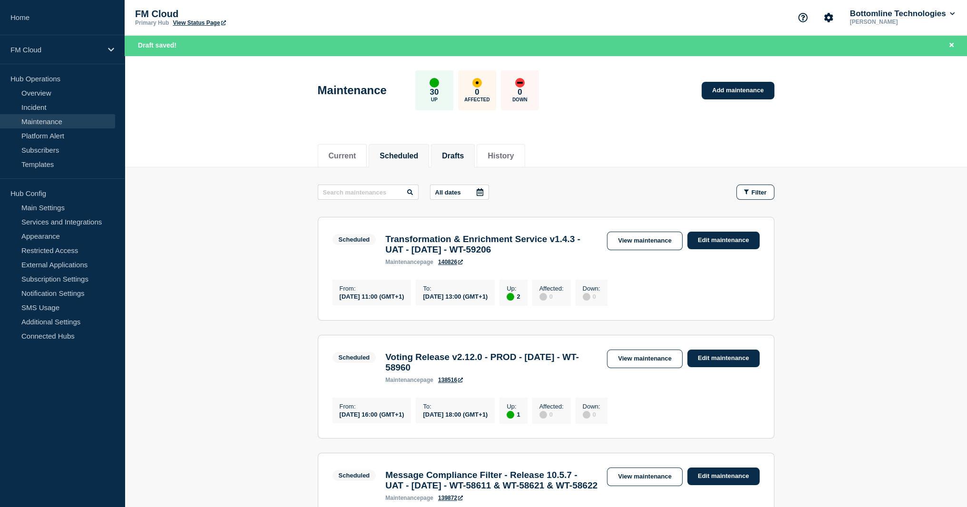
click at [475, 152] on li "Drafts" at bounding box center [453, 155] width 44 height 23
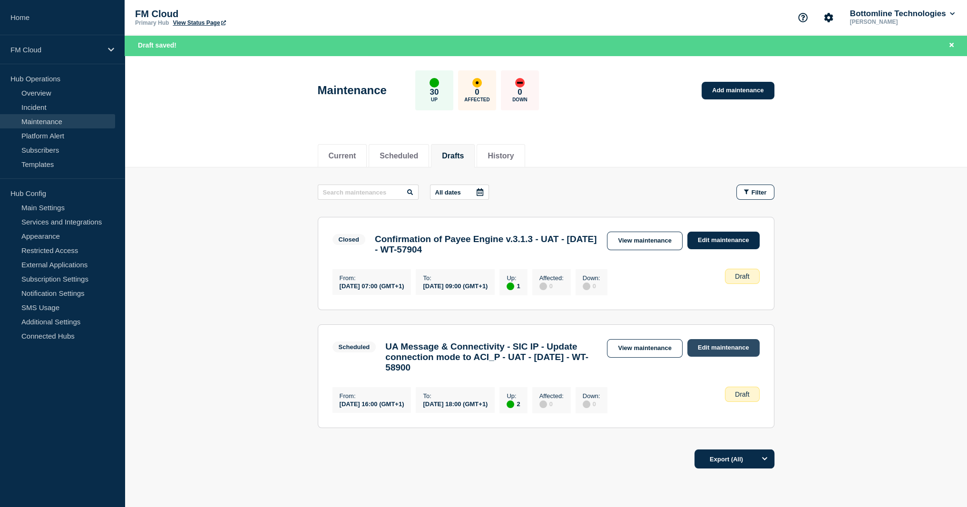
click at [725, 351] on link "Edit maintenance" at bounding box center [724, 348] width 72 height 18
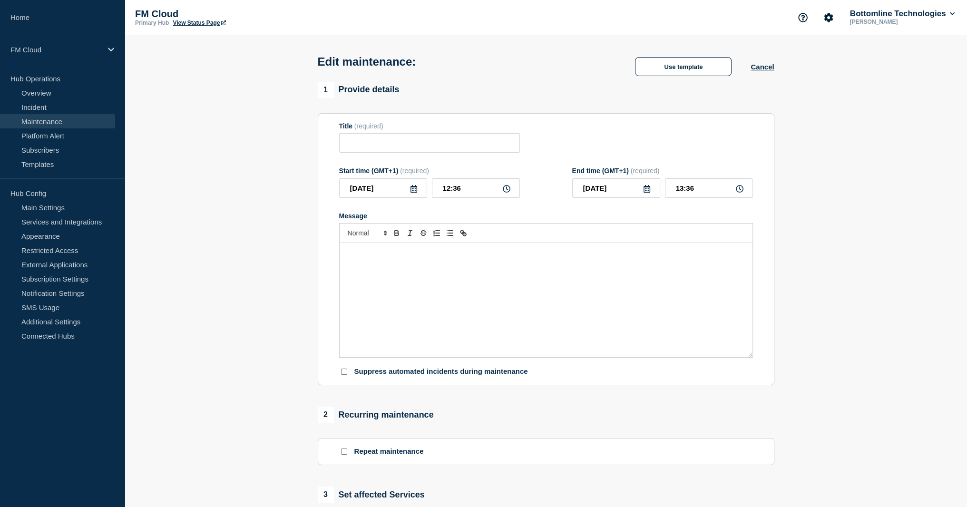
type input "UA Message & Connectivity - SIC IP - Update connection mode to ACI_P - UAT - 25…"
type input "2025-09-25"
type input "16:00"
type input "2025-09-25"
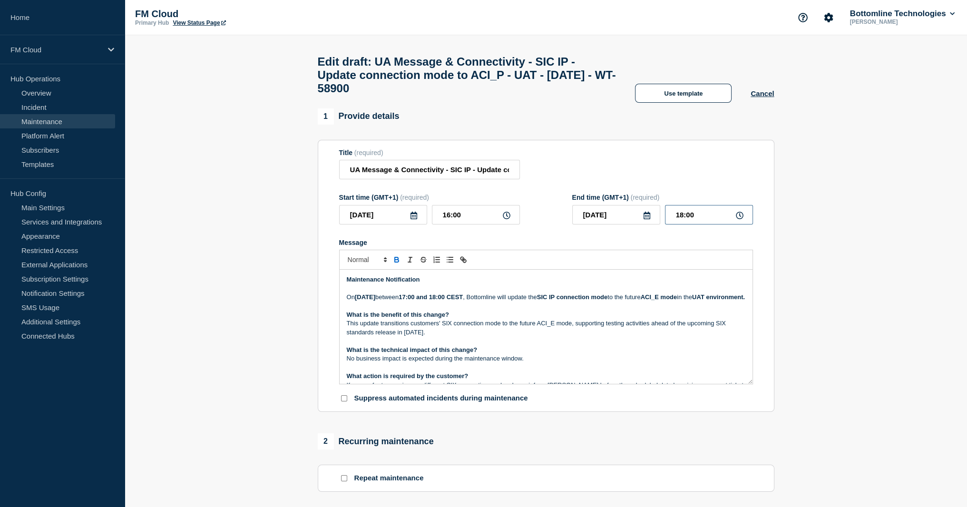
click at [675, 220] on input "18:00" at bounding box center [709, 215] width 88 height 20
type input "17:00"
click at [853, 245] on section "1 Provide details Title (required) UA Message & Connectivity - SIC IP - Update …" at bounding box center [546, 478] width 843 height 741
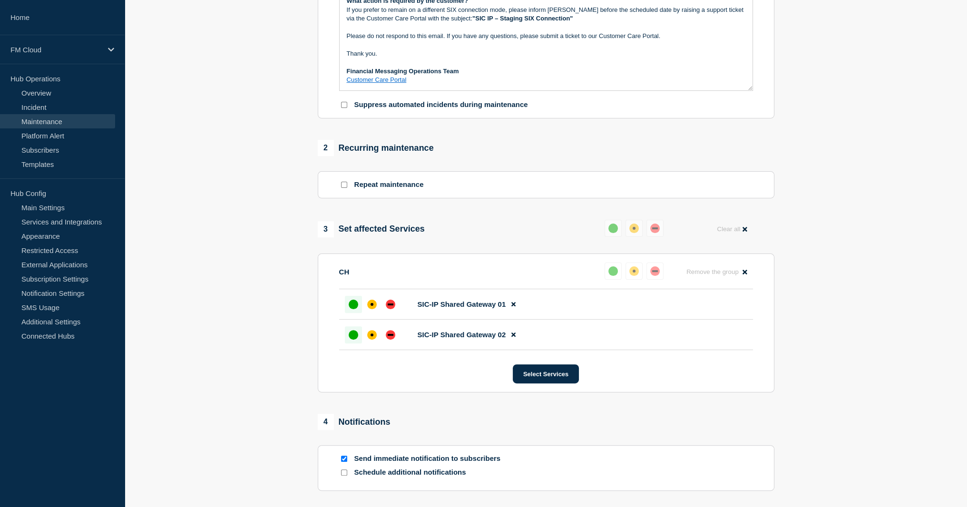
scroll to position [390, 0]
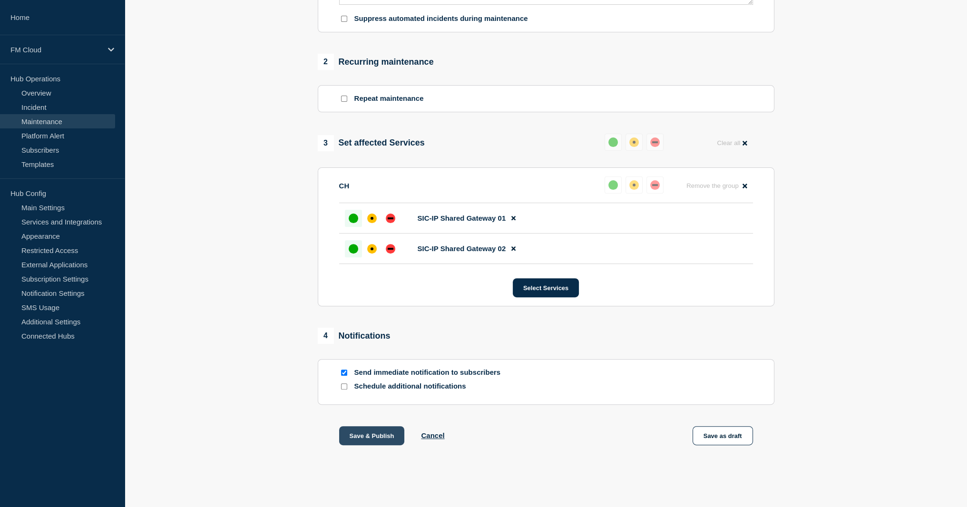
click at [362, 433] on button "Save & Publish" at bounding box center [372, 435] width 66 height 19
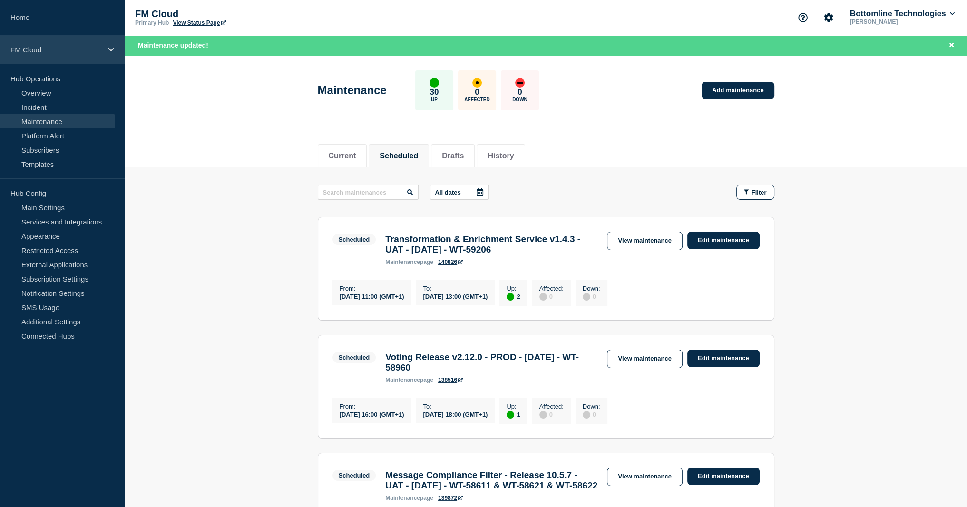
click at [56, 61] on div "FM Cloud" at bounding box center [62, 49] width 125 height 29
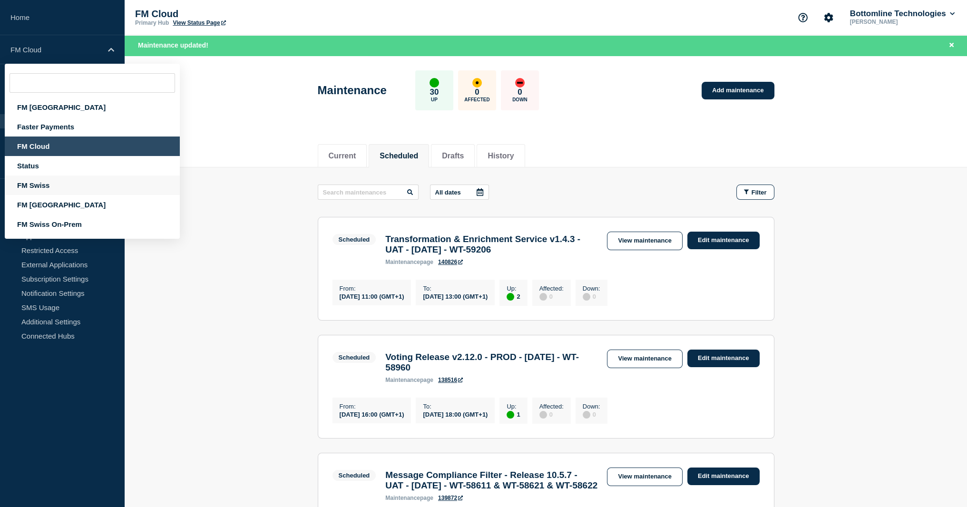
click at [78, 194] on div "FM Swiss" at bounding box center [92, 186] width 175 height 20
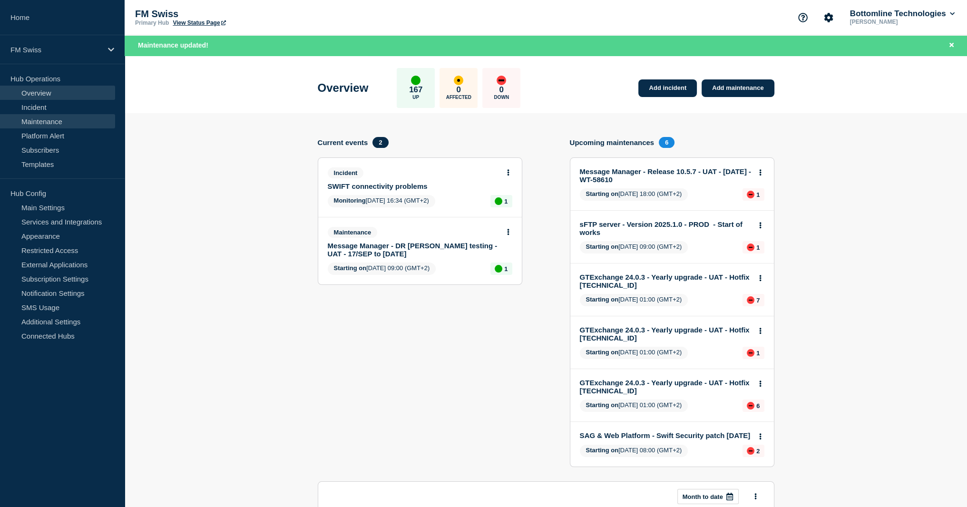
click at [73, 121] on link "Maintenance" at bounding box center [57, 121] width 115 height 14
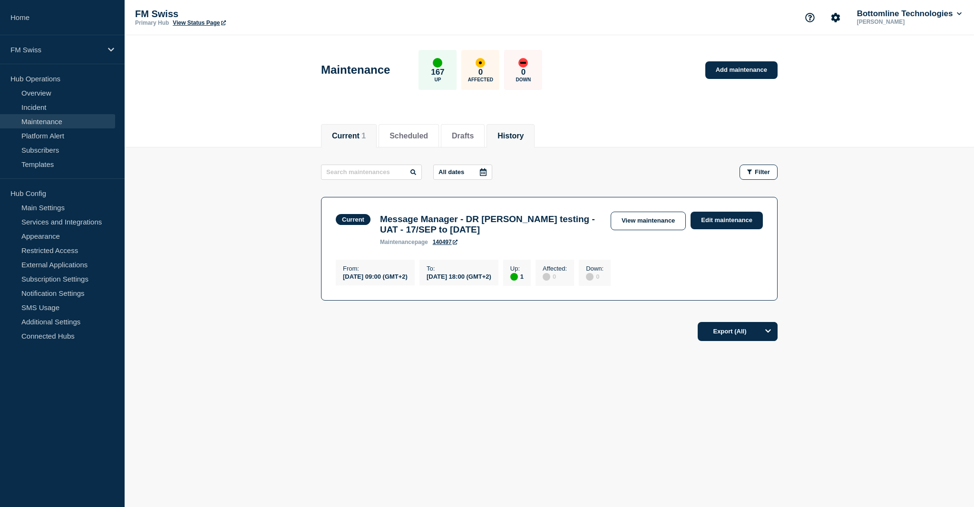
click at [524, 136] on button "History" at bounding box center [511, 136] width 26 height 9
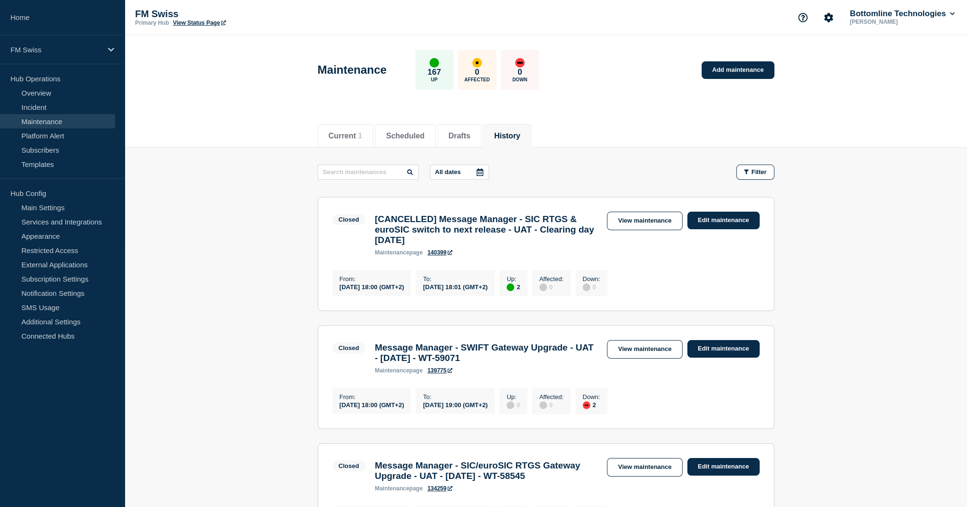
click at [445, 220] on h3 "[CANCELLED] Message Manager - SIC RTGS & euroSIC switch to next release - UAT -…" at bounding box center [486, 229] width 223 height 31
drag, startPoint x: 445, startPoint y: 220, endPoint x: 487, endPoint y: 248, distance: 50.1
click at [487, 246] on h3 "[CANCELLED] Message Manager - SIC RTGS & euroSIC switch to next release - UAT -…" at bounding box center [486, 229] width 223 height 31
copy h3 "Message Manager - SIC RTGS & euroSIC switch to next release - UAT - Clearing da…"
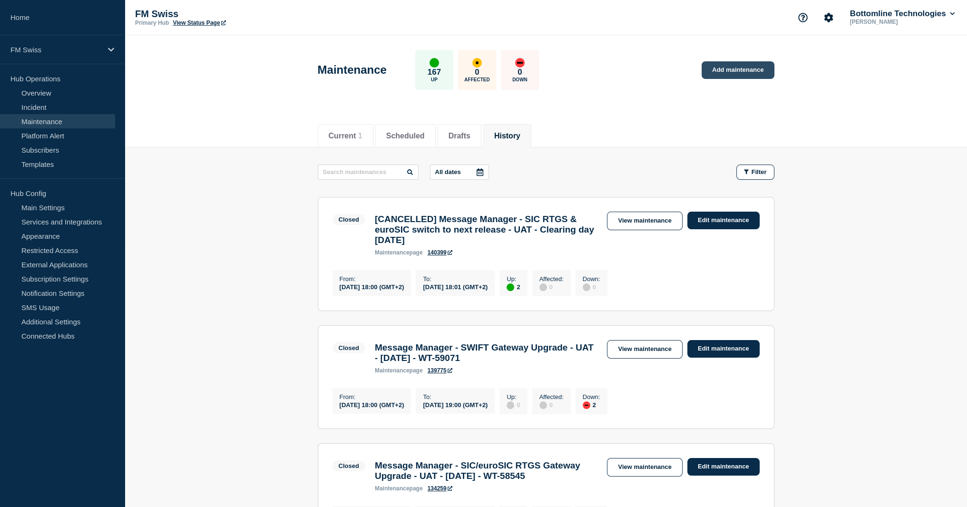
click at [738, 72] on link "Add maintenance" at bounding box center [738, 70] width 72 height 18
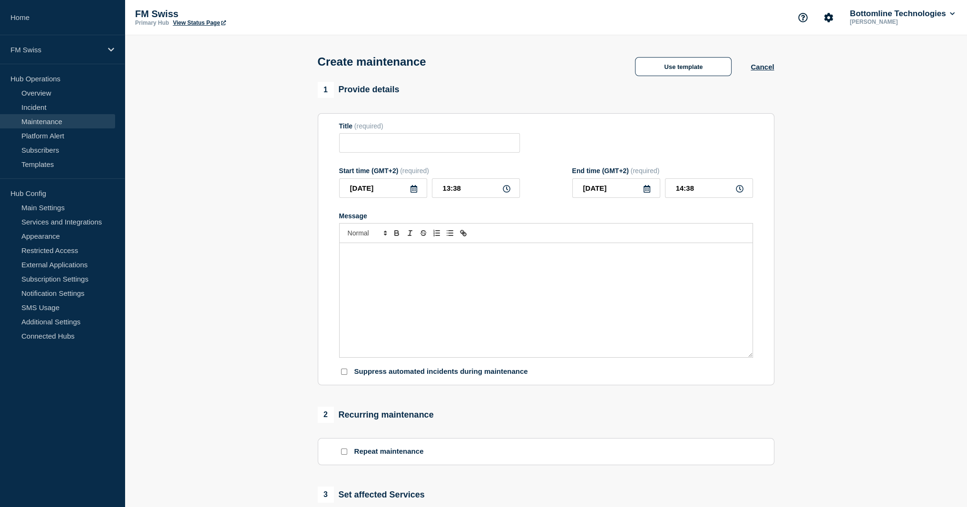
click at [439, 293] on div "Message" at bounding box center [546, 300] width 413 height 114
click at [415, 146] on input "Title" at bounding box center [429, 143] width 181 height 20
paste input "Message Manager - SIC RTGS & euroSIC switch to next release - UAT - Clearing da…"
click at [384, 146] on input "Message Manager - SIC RTGS & euroSIC switch to next release - UAT - Clearing da…" at bounding box center [429, 143] width 181 height 20
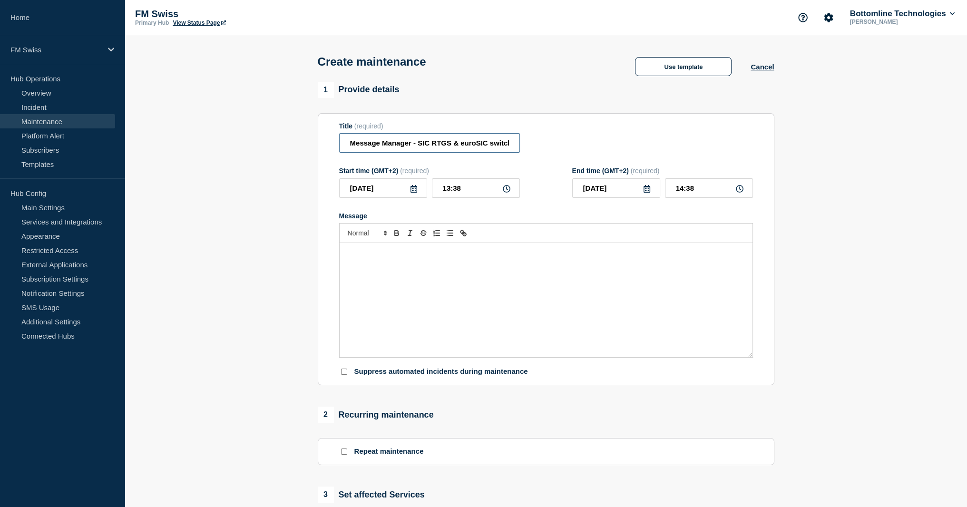
click at [482, 145] on input "Message Manager - SIC RTGS & euroSIC switch to next release - UAT - Clearing da…" at bounding box center [429, 143] width 181 height 20
drag, startPoint x: 482, startPoint y: 145, endPoint x: 527, endPoint y: 142, distance: 45.8
click at [527, 142] on div "Title (required) Message Manager - SIC RTGS & euroSIC switch to next release - …" at bounding box center [546, 137] width 414 height 31
click at [409, 143] on input "Message Manager - SIC RTGS & euroSIC switch to next release - UAT - Clearing da…" at bounding box center [429, 143] width 181 height 20
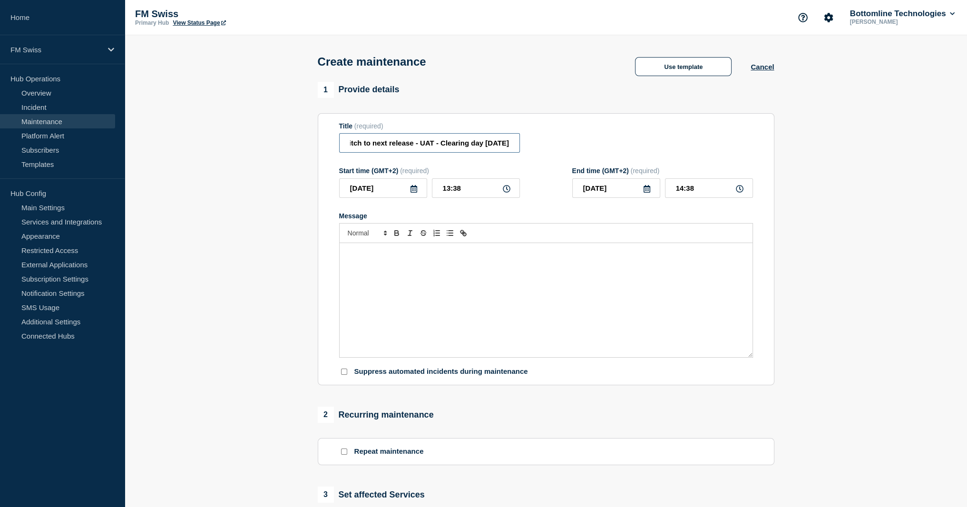
scroll to position [0, 0]
click at [432, 146] on input "Message Manager - SIC RTGS & euroSIC switch to next release - UAT - Clearing da…" at bounding box center [429, 143] width 181 height 20
type input "Message Manager - SIC RTGS & euroSIC switch to next release - UAT - 16/SEP/2025"
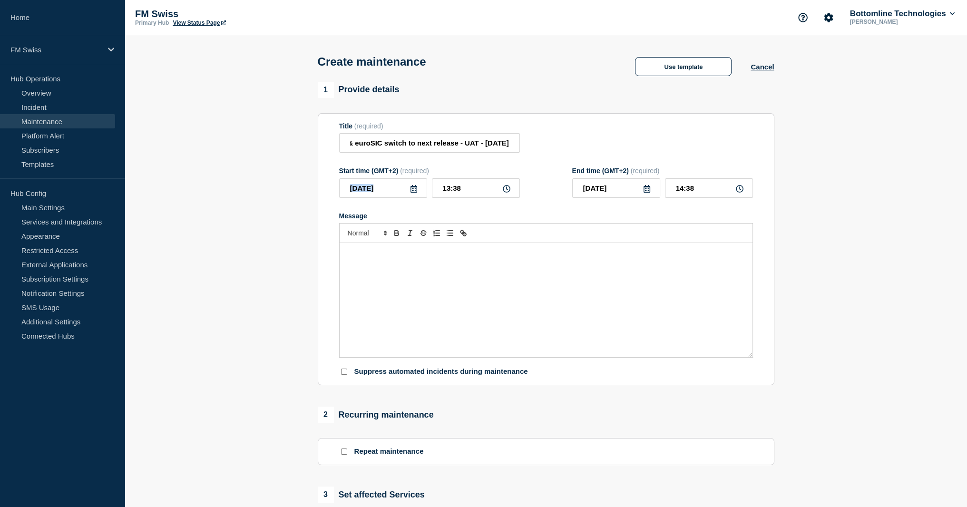
click at [414, 192] on icon at bounding box center [414, 189] width 8 height 8
click at [365, 297] on div "22" at bounding box center [366, 293] width 13 height 13
type input "2025-09-22"
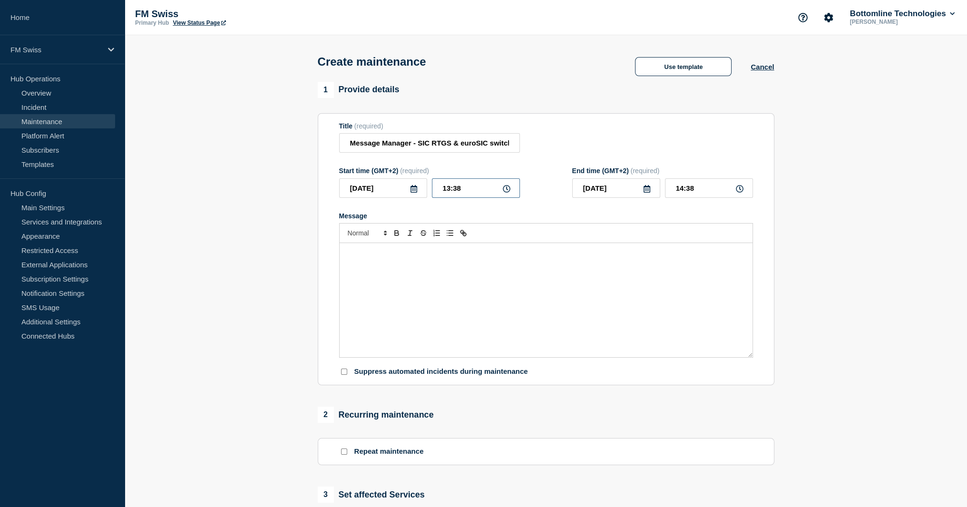
click at [443, 189] on input "13:38" at bounding box center [476, 188] width 88 height 20
type input "17:38"
type input "18:38"
type input "19:38"
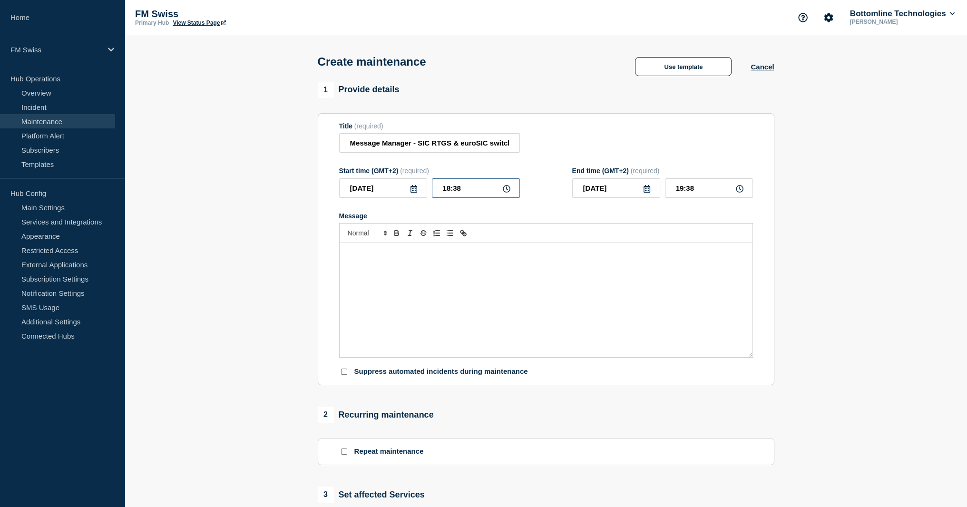
type input "18:08"
type input "19:08"
type input "18:00"
type input "19:00"
click at [431, 279] on div "Message" at bounding box center [546, 300] width 413 height 114
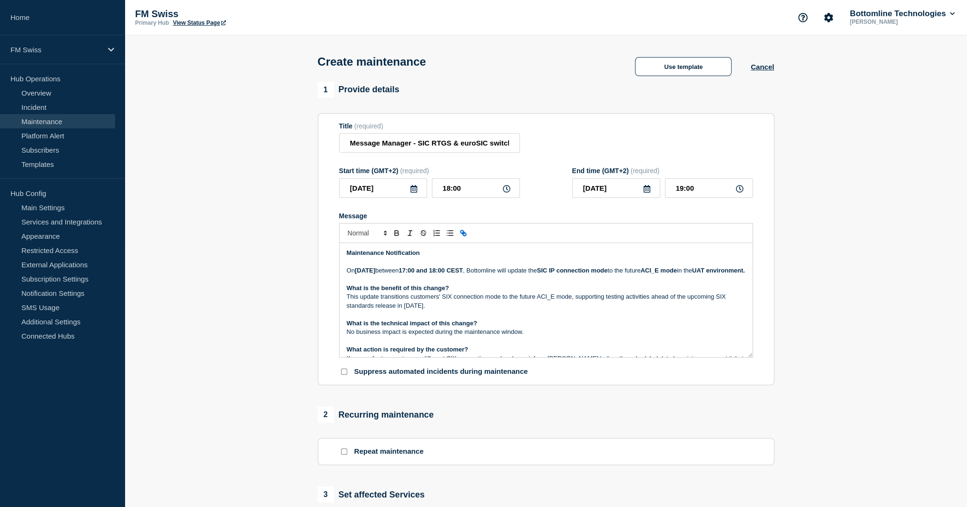
click at [608, 274] on strong "SIC IP connection mode" at bounding box center [572, 270] width 71 height 7
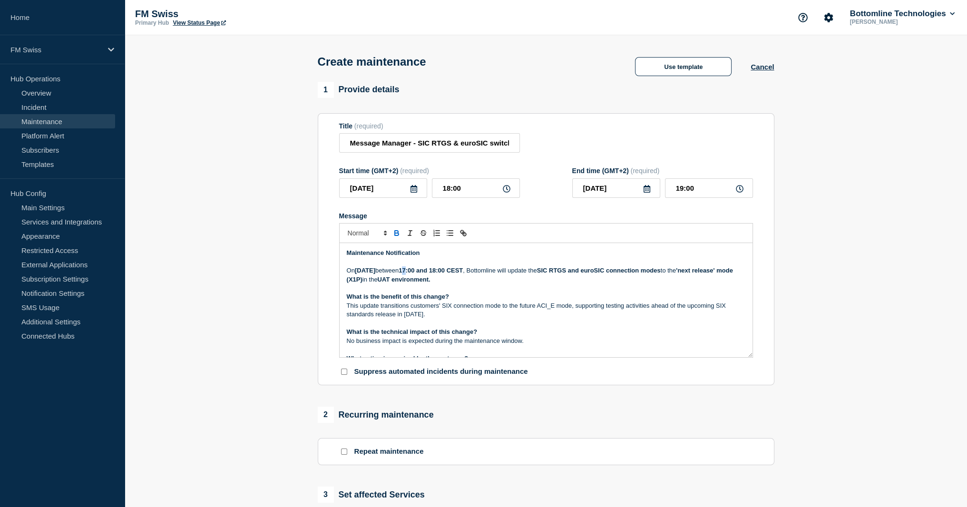
click at [463, 271] on strong "17:00 and 18:00 CEST" at bounding box center [431, 270] width 64 height 7
click at [430, 311] on p "This update transitions customers' SIX connection mode to the future ACI_E mode…" at bounding box center [546, 311] width 399 height 18
click at [433, 283] on strong "'next release' mode (X1P)" at bounding box center [541, 275] width 388 height 16
click at [456, 283] on strong "'next release' mode (X1P)" at bounding box center [541, 275] width 388 height 16
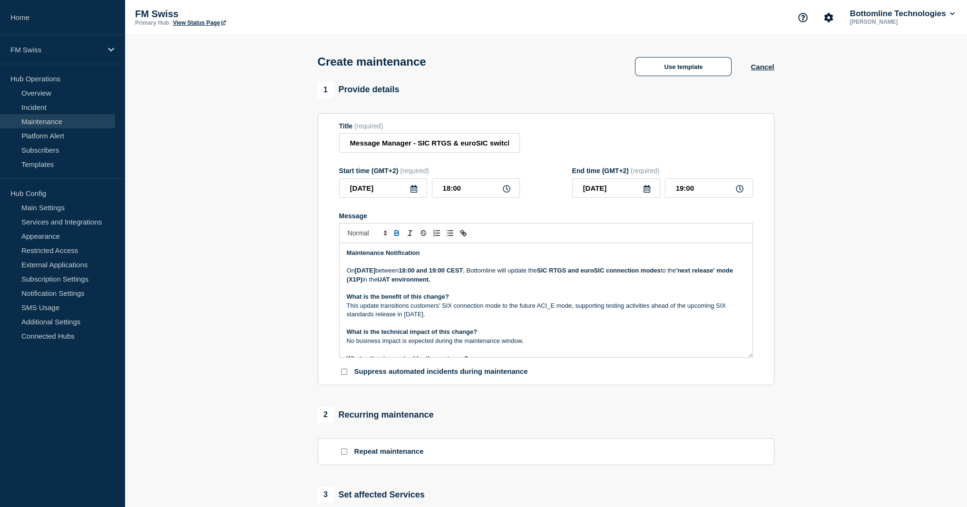
click at [447, 281] on strong "'next release' mode (X1P)" at bounding box center [541, 275] width 388 height 16
copy strong "X1P"
click at [544, 308] on p "This update transitions customers' SIX connection mode to the future ACI_E mode…" at bounding box center [546, 311] width 399 height 18
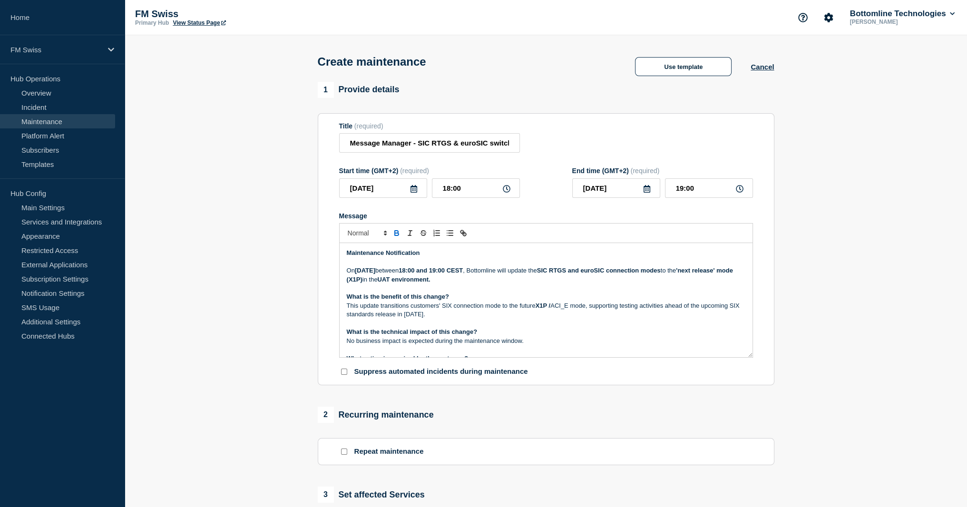
click at [568, 311] on p "This update transitions customers' SIX connection mode to the future X1P / ACI_…" at bounding box center [546, 311] width 399 height 18
click at [370, 310] on p "This update transitions customers' SIX connection mode to the future X1P (mew n…" at bounding box center [546, 311] width 399 height 18
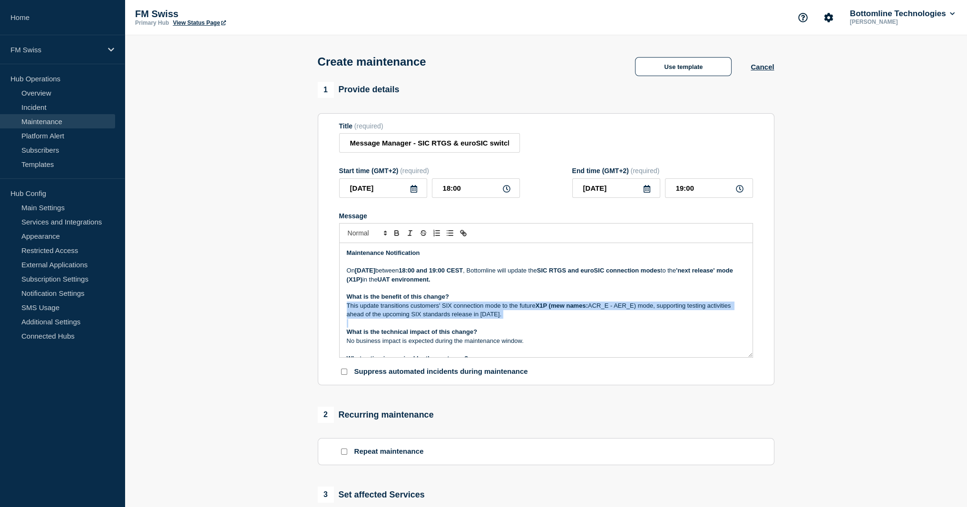
click at [370, 310] on p "This update transitions customers' SIX connection mode to the future X1P (mew n…" at bounding box center [546, 311] width 399 height 18
click at [559, 308] on strong "X1P (mew names:" at bounding box center [562, 305] width 52 height 7
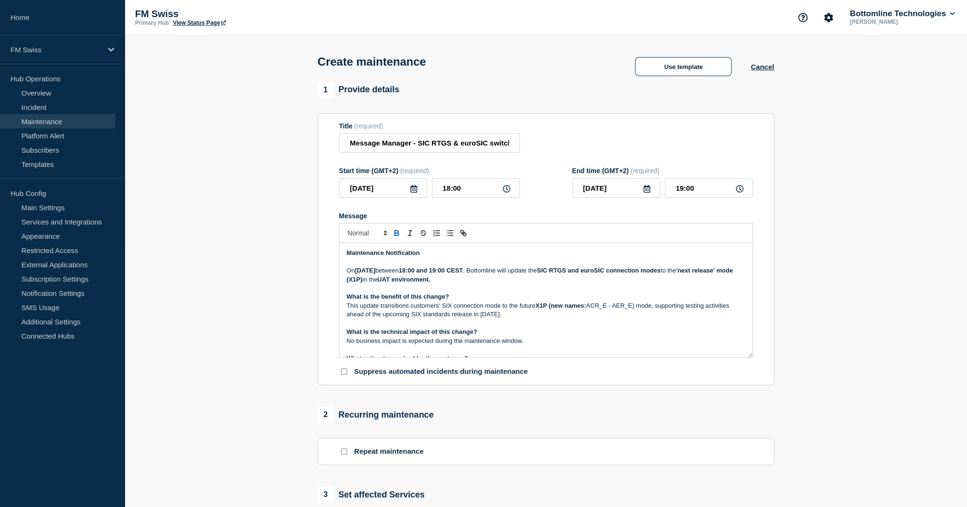
click at [661, 274] on strong "SIC RTGS and euroSIC connection modes" at bounding box center [599, 270] width 124 height 7
click at [675, 312] on p "This update transitions customers' SIX connection mode to the future X1P (new n…" at bounding box center [546, 311] width 399 height 18
click at [675, 311] on p "This update transitions customers' SIX connection mode to the future X1P (new n…" at bounding box center [546, 311] width 399 height 18
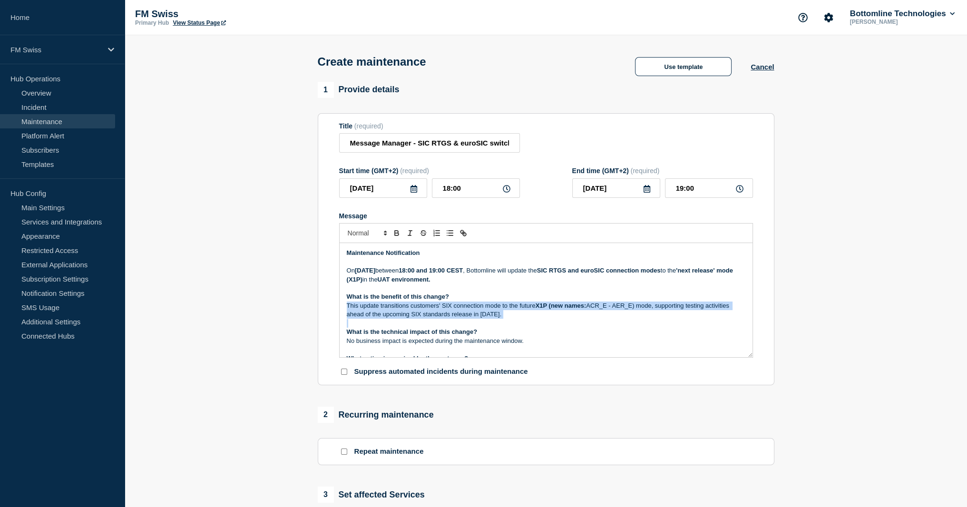
click at [675, 311] on p "This update transitions customers' SIX connection mode to the future X1P (new n…" at bounding box center [546, 311] width 399 height 18
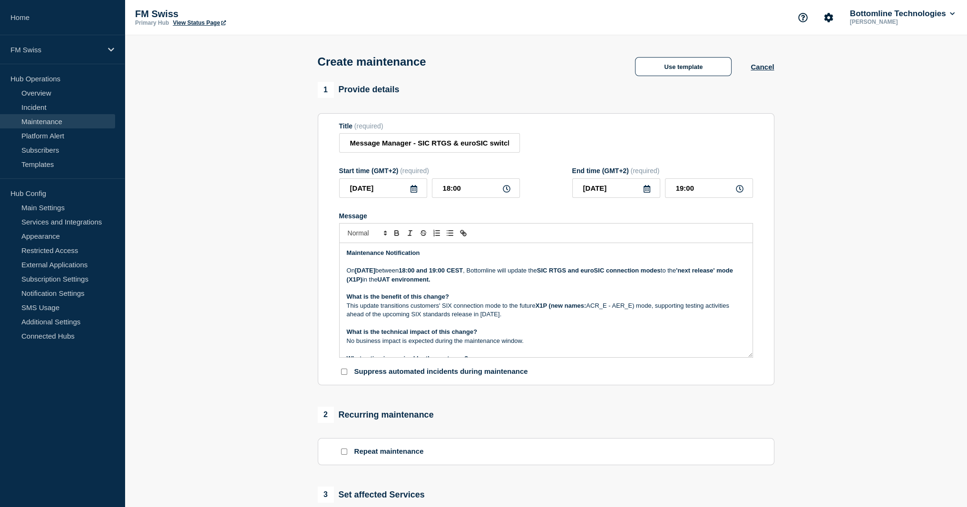
click at [533, 307] on p "This update transitions customers' SIX connection mode to the future X1P (new n…" at bounding box center [546, 311] width 399 height 18
drag, startPoint x: 533, startPoint y: 307, endPoint x: 585, endPoint y: 307, distance: 51.4
click at [585, 307] on p "This update transitions customers' SIX connection mode to the future X1P (new n…" at bounding box center [546, 311] width 399 height 18
click at [546, 309] on strong "X1P (new names:" at bounding box center [561, 305] width 51 height 7
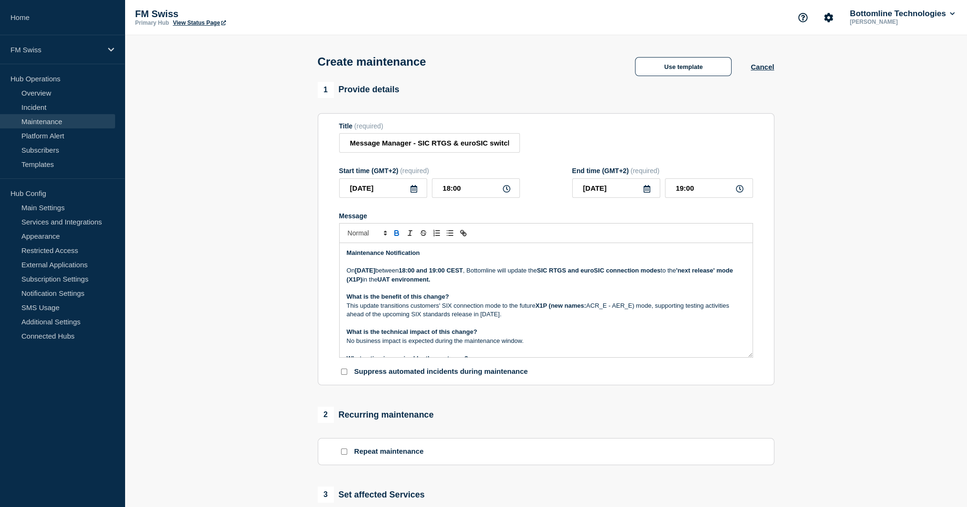
click at [651, 306] on p "This update transitions customers' SIX connection mode to the future X1P (new n…" at bounding box center [546, 311] width 399 height 18
click at [651, 306] on p "This update transitions customers' SIX connection mode to the future mode - X1P…" at bounding box center [546, 311] width 399 height 18
click at [554, 310] on p "This update transitions customers' SIX connection mode to the future mode - X1P…" at bounding box center [546, 311] width 399 height 18
click at [675, 314] on p "This update transitions customers' SIX connection mode to the future mode - X1P…" at bounding box center [546, 311] width 399 height 18
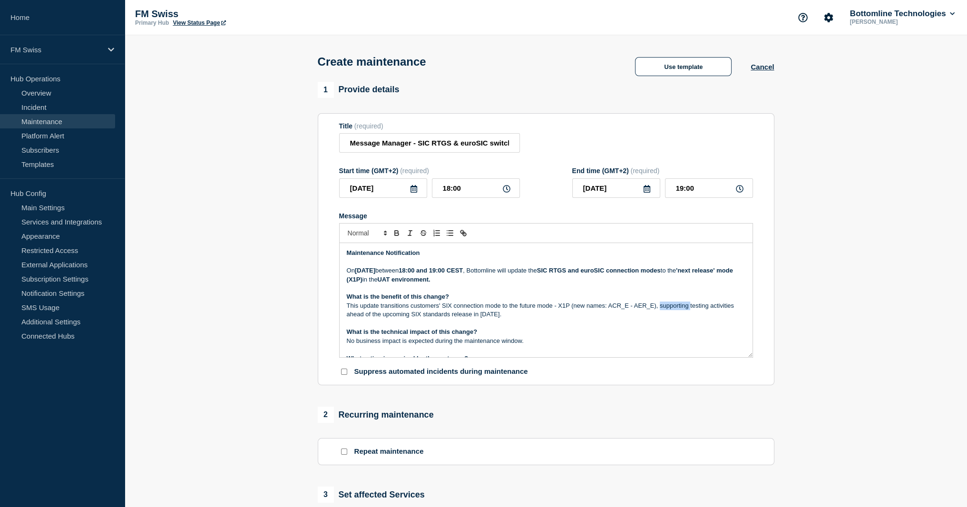
click at [675, 314] on p "This update transitions customers' SIX connection mode to the future mode - X1P…" at bounding box center [546, 311] width 399 height 18
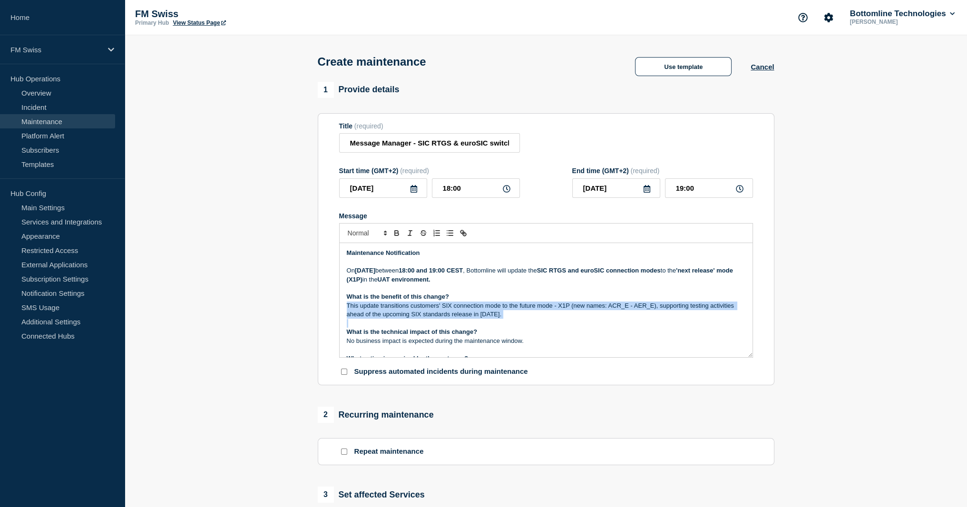
click at [675, 314] on p "This update transitions customers' SIX connection mode to the future mode - X1P…" at bounding box center [546, 311] width 399 height 18
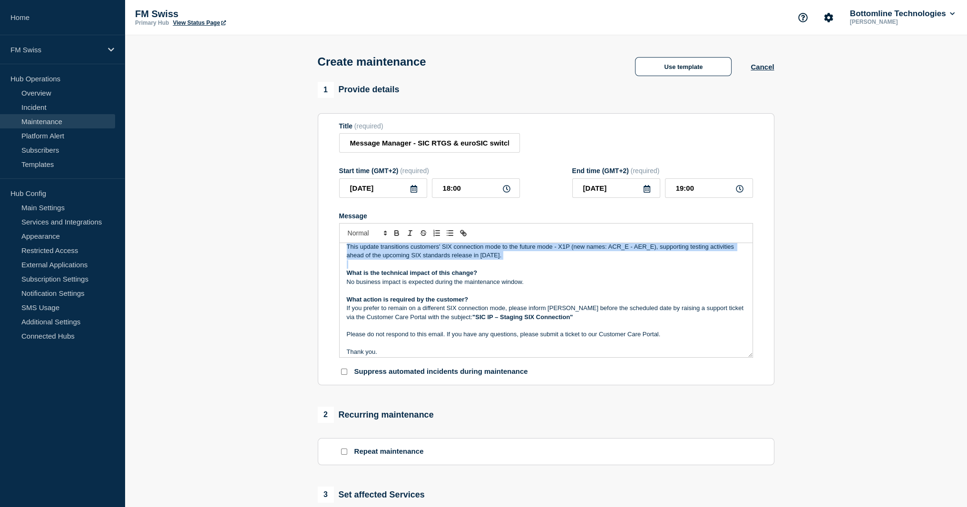
scroll to position [43, 0]
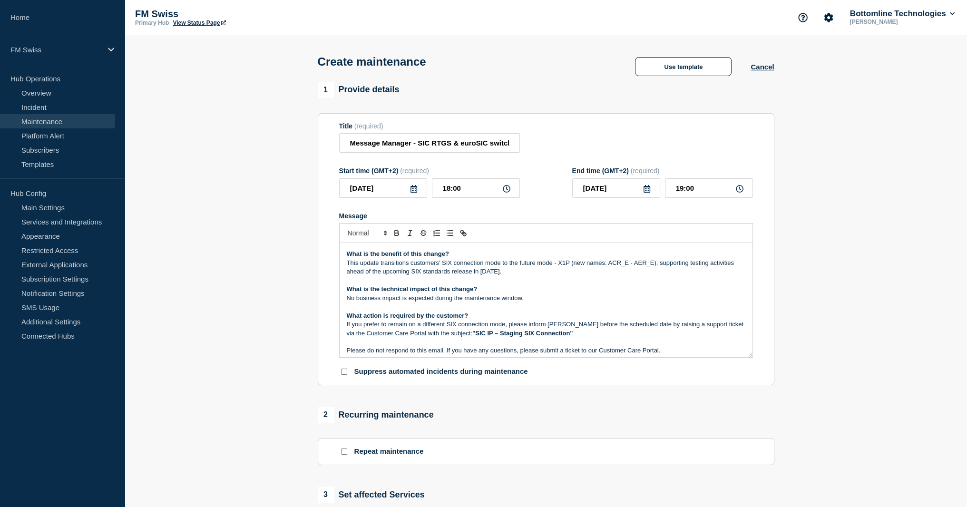
click at [585, 338] on p "If you prefer to remain on a different SIX connection mode, please inform Botto…" at bounding box center [546, 329] width 399 height 18
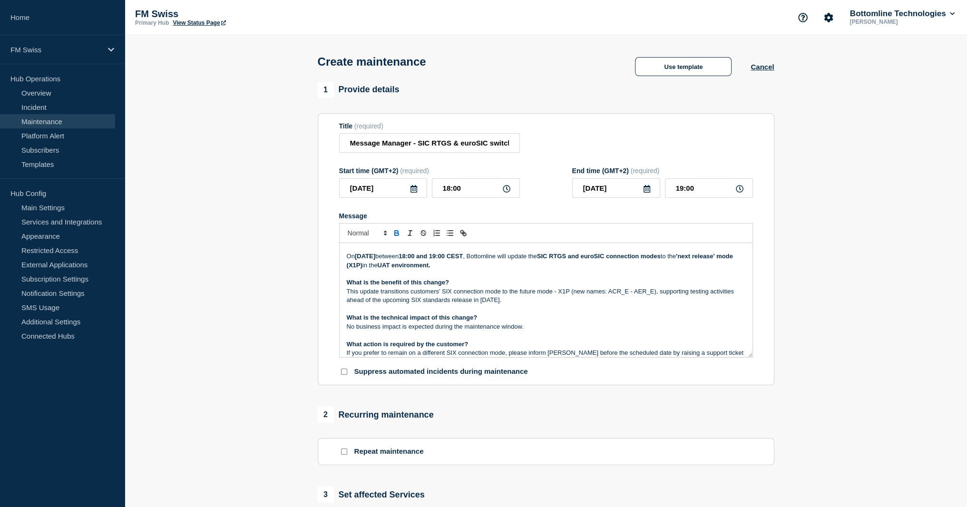
scroll to position [0, 0]
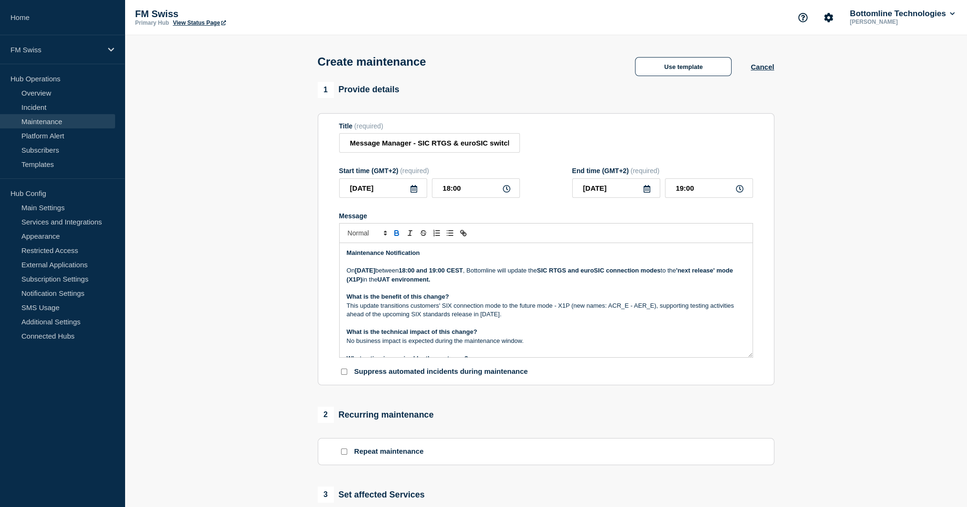
click at [367, 273] on strong "Thursday 25th September 2025" at bounding box center [365, 270] width 20 height 7
click at [643, 284] on p "On Monday 22nd September 2025 between 18:00 and 19:00 CEST , Bottomline will up…" at bounding box center [546, 275] width 399 height 18
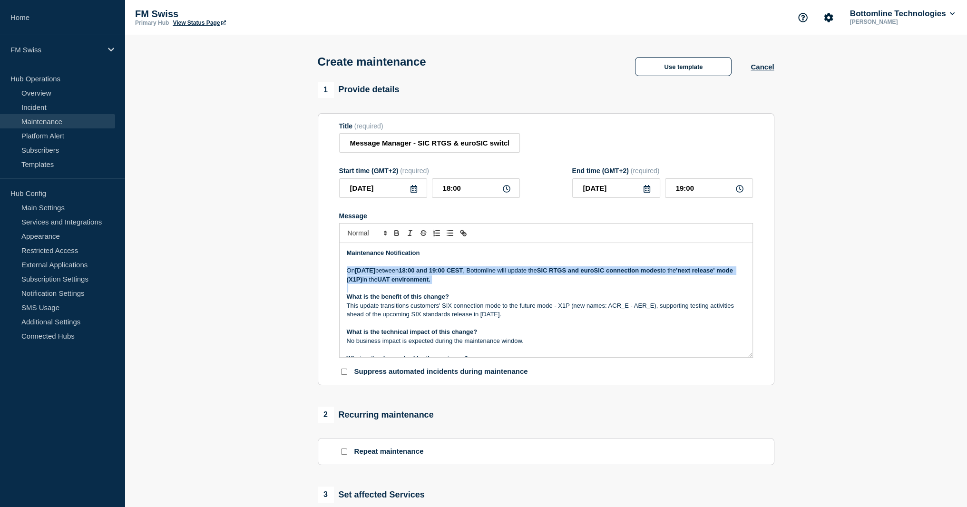
drag, startPoint x: 643, startPoint y: 287, endPoint x: 632, endPoint y: 293, distance: 12.8
click at [643, 287] on div "Maintenance Notification On Monday 22nd September 2025 between 18:00 and 19:00 …" at bounding box center [546, 300] width 413 height 114
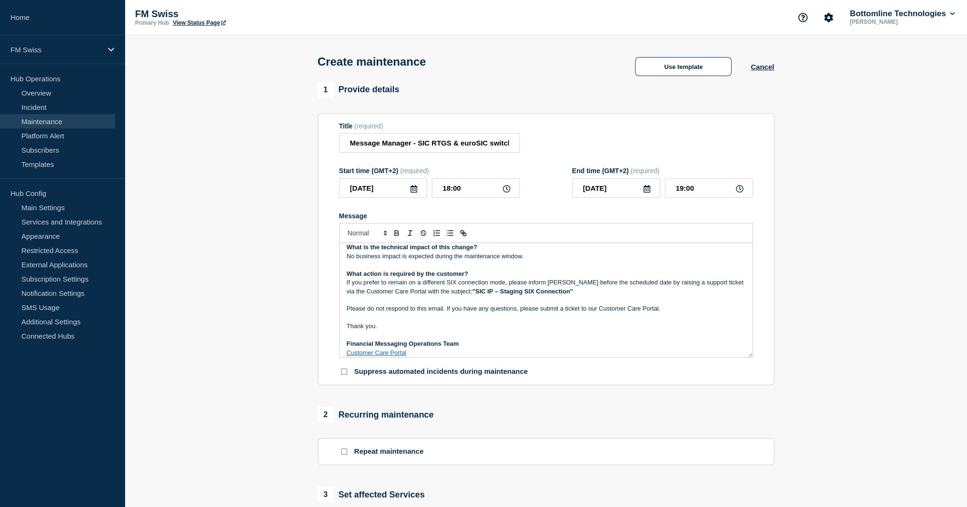
scroll to position [90, 0]
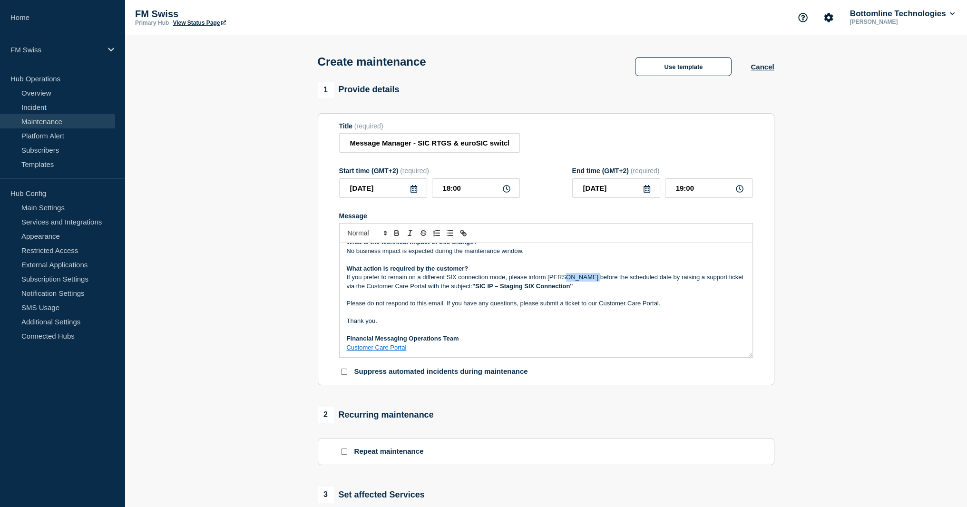
drag, startPoint x: 586, startPoint y: 284, endPoint x: 561, endPoint y: 278, distance: 25.4
click at [561, 278] on p "If you prefer to remain on a different SIX connection mode, please inform Botto…" at bounding box center [546, 282] width 399 height 18
click at [569, 291] on p "If you prefer to remain on a different SIX connection mode, please inform Botto…" at bounding box center [546, 282] width 399 height 18
click at [480, 288] on strong ""SIC IP – Staging SIX Connection"" at bounding box center [522, 286] width 100 height 7
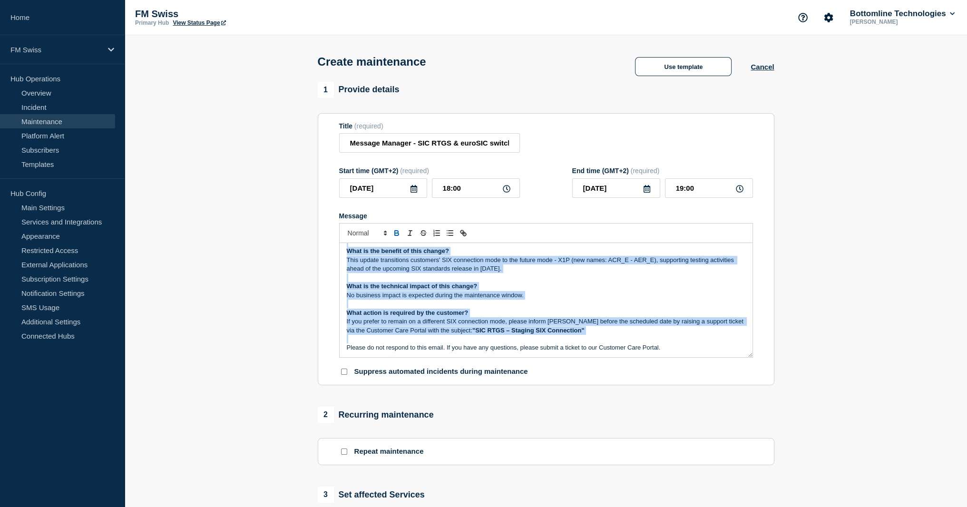
scroll to position [0, 0]
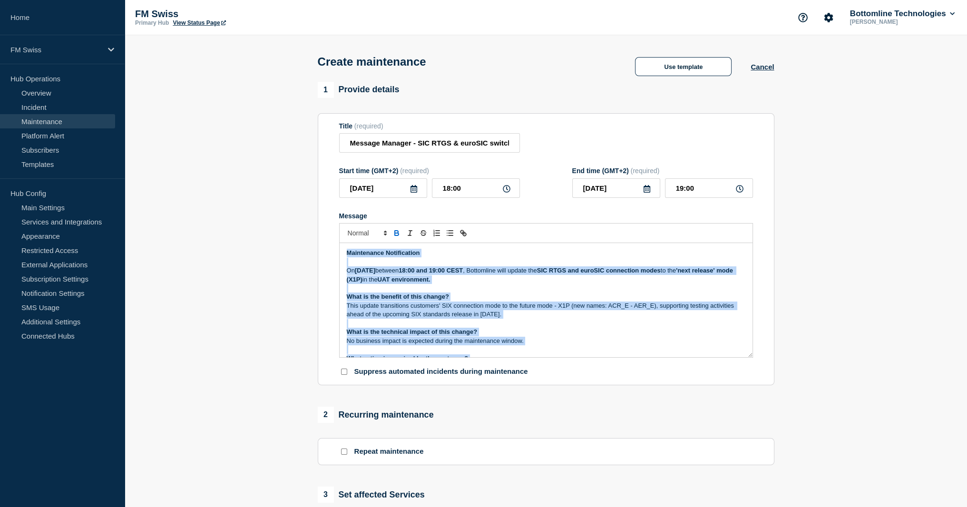
drag, startPoint x: 627, startPoint y: 295, endPoint x: 266, endPoint y: 181, distance: 378.9
click at [266, 181] on section "1 Provide details Title (required) Message Manager - SIC RTGS & euroSIC switch …" at bounding box center [546, 412] width 843 height 660
copy div "Maintenance Notification On Monday 22nd September 2025 between 18:00 and 19:00 …"
click at [447, 282] on strong "'next release' mode (X1P)" at bounding box center [541, 275] width 388 height 16
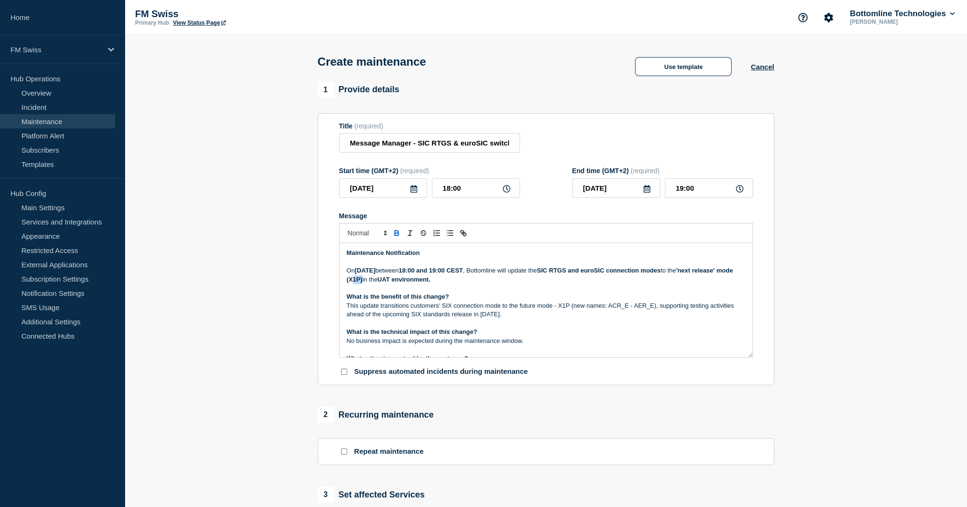
click at [447, 282] on strong "'next release' mode (X1P)" at bounding box center [541, 275] width 388 height 16
click at [408, 283] on strong "UAT environment." at bounding box center [381, 279] width 53 height 7
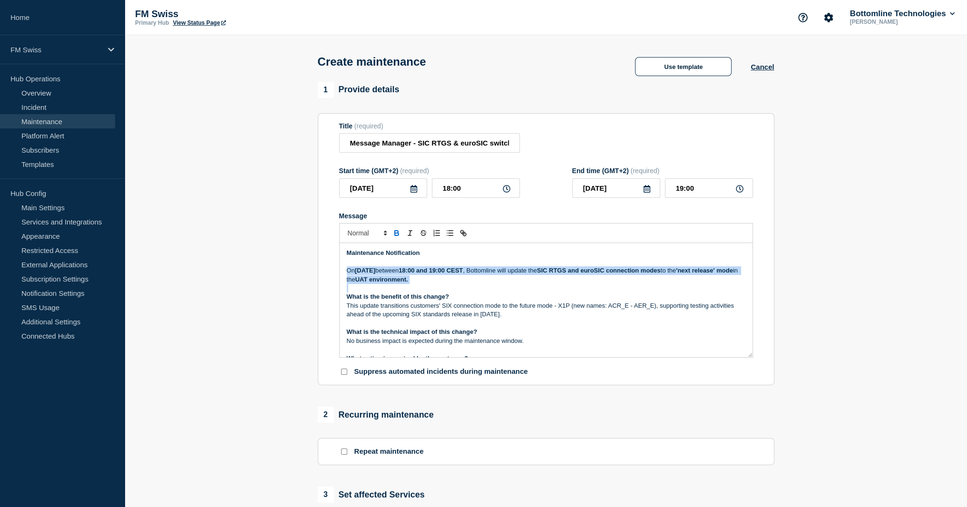
click at [408, 283] on strong "UAT environment." at bounding box center [381, 279] width 53 height 7
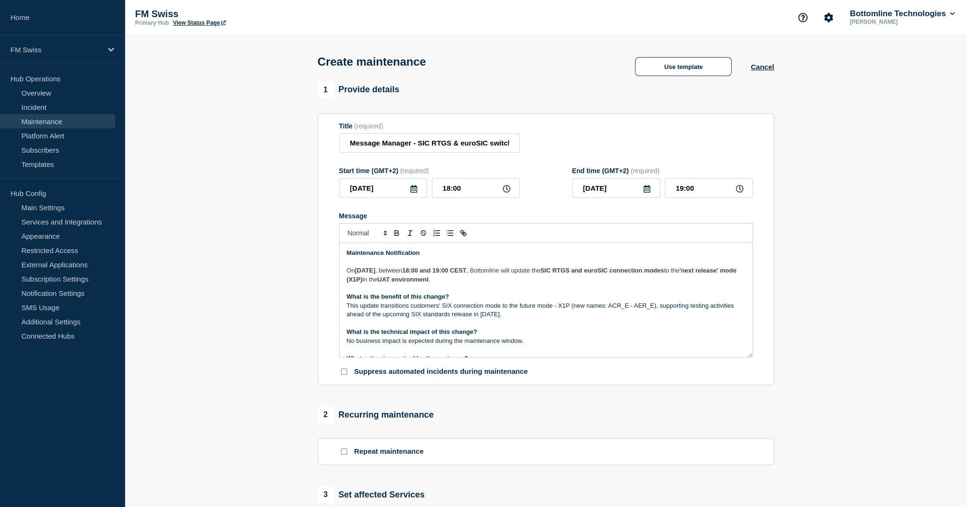
click at [417, 283] on strong "'next release' mode (X1P)" at bounding box center [543, 275] width 392 height 16
click at [632, 273] on strong "SIC RTGS and euroSIC connection modes" at bounding box center [603, 270] width 124 height 7
click at [439, 312] on p "This update transitions customers' SIX connection mode to the future mode - X1P…" at bounding box center [546, 311] width 399 height 18
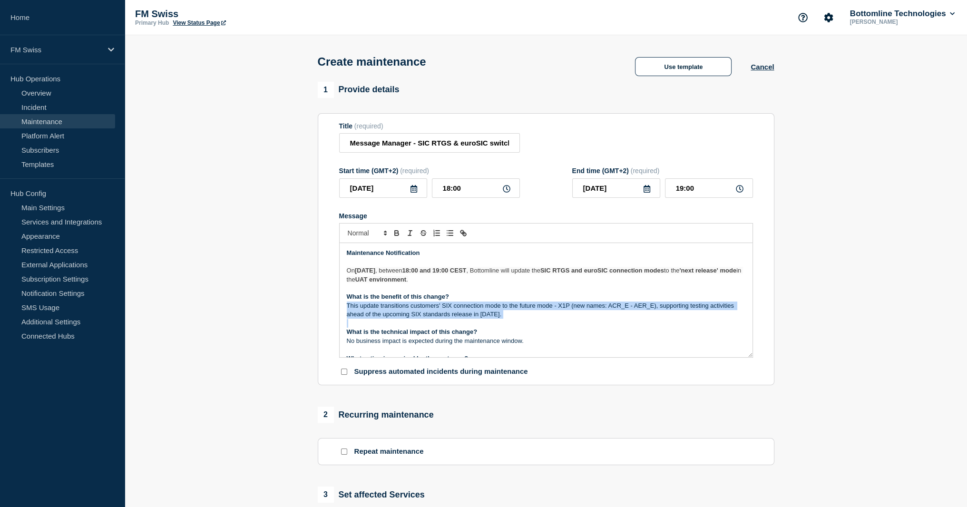
click at [439, 312] on p "This update transitions customers' SIX connection mode to the future mode - X1P…" at bounding box center [546, 311] width 399 height 18
click at [522, 308] on p "This update transitions customers' SIX connection mode to the future mode - X1P…" at bounding box center [546, 311] width 399 height 18
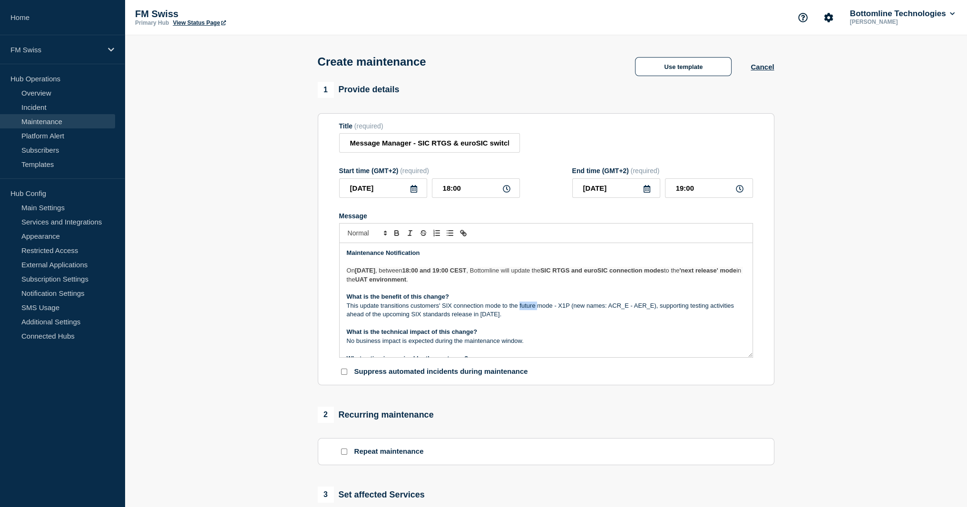
click at [522, 308] on p "This update transitions customers' SIX connection mode to the future mode - X1P…" at bounding box center [546, 311] width 399 height 18
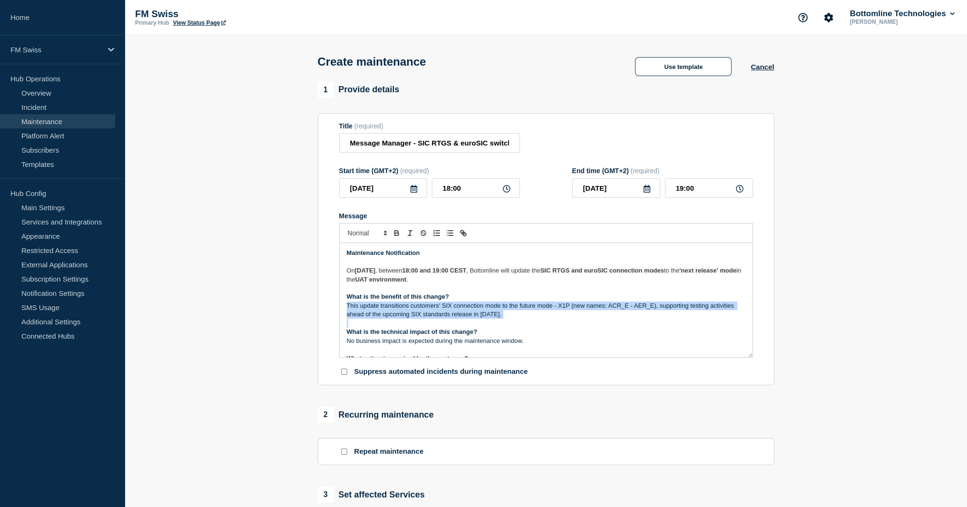
click at [522, 308] on p "This update transitions customers' SIX connection mode to the future mode - X1P…" at bounding box center [546, 311] width 399 height 18
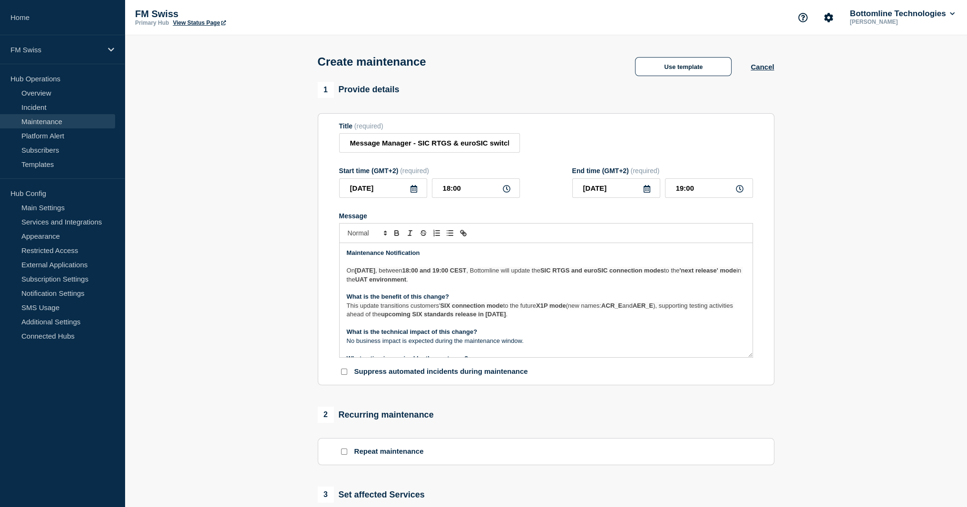
click at [506, 318] on strong "upcoming SIX standards release in November 2025" at bounding box center [443, 314] width 125 height 7
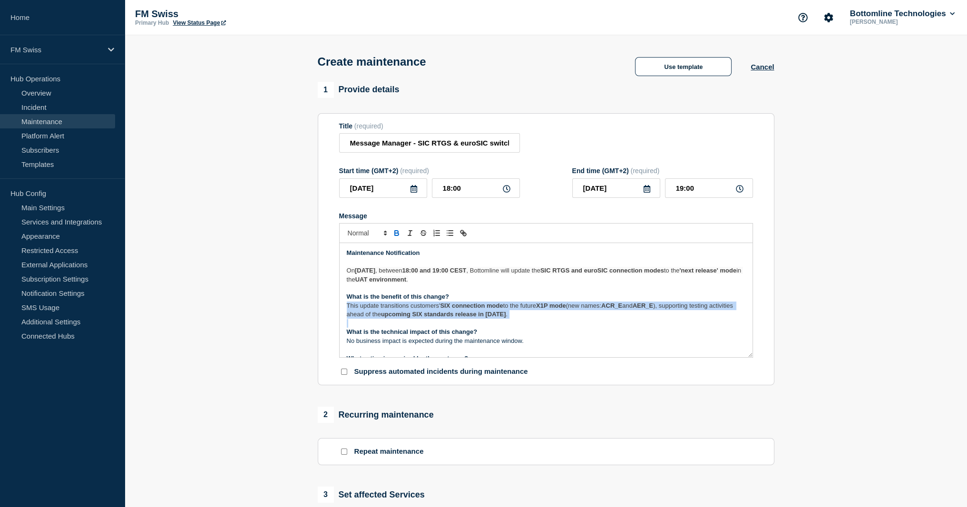
click at [506, 318] on strong "upcoming SIX standards release in November 2025" at bounding box center [443, 314] width 125 height 7
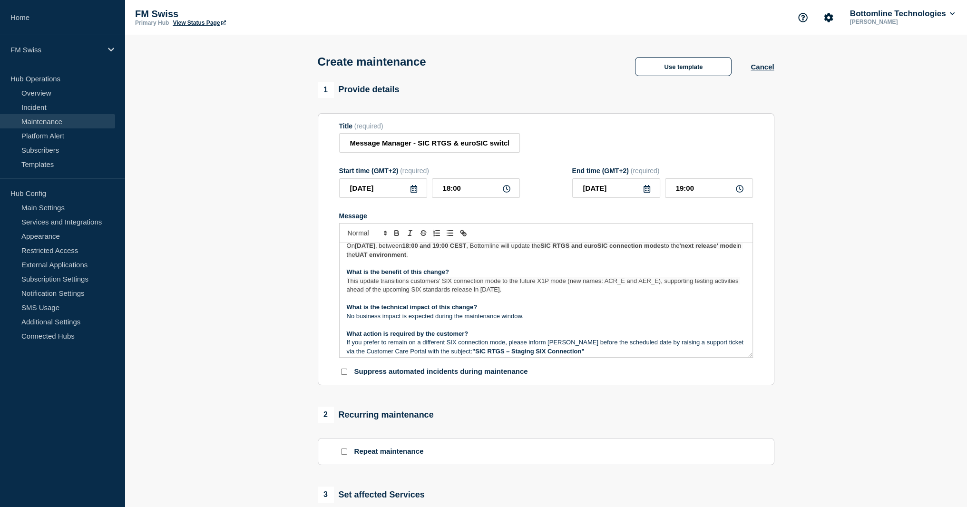
scroll to position [48, 0]
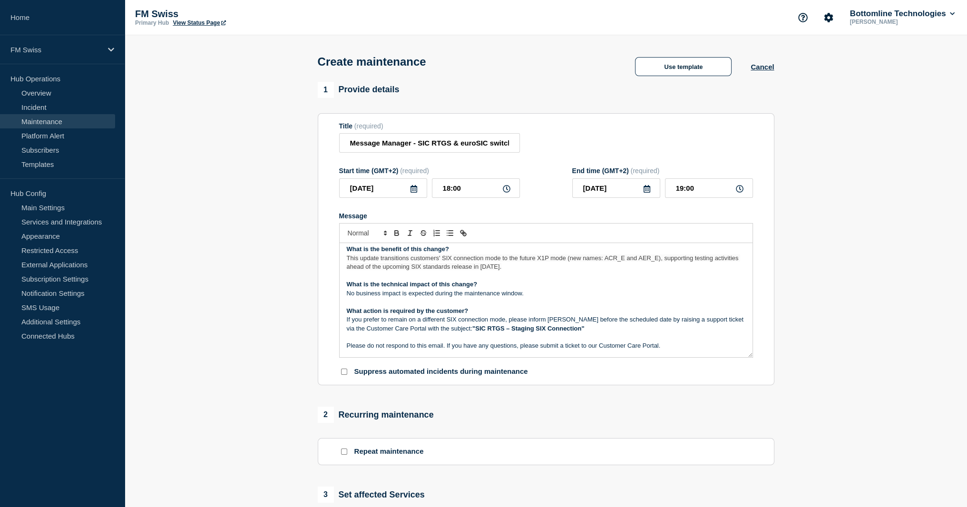
click at [471, 296] on p "No business impact is expected during the maintenance window." at bounding box center [546, 293] width 399 height 9
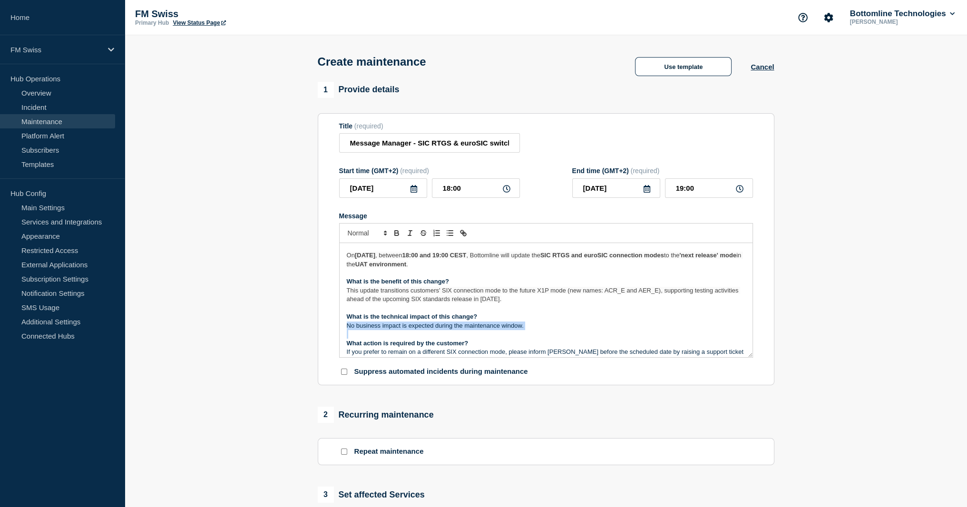
scroll to position [0, 0]
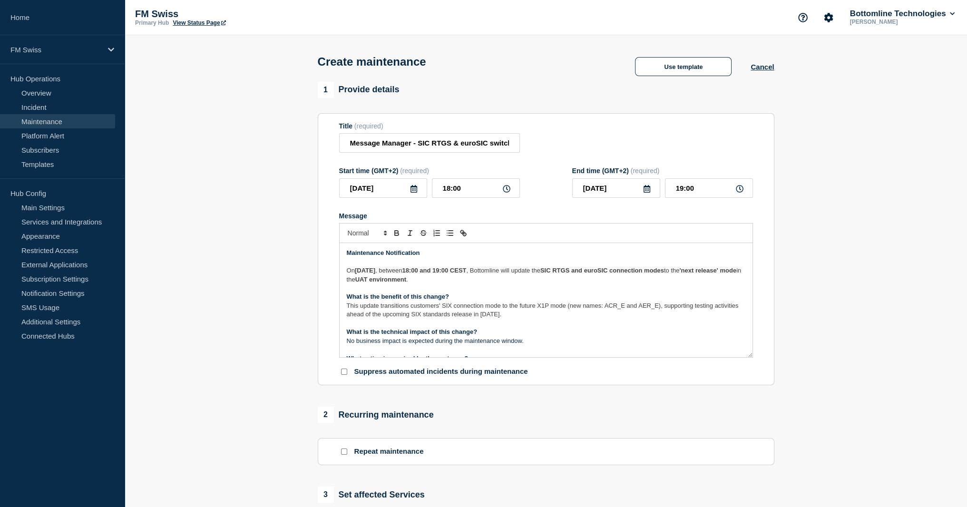
click at [610, 274] on strong "SIC RTGS and euroSIC connection modes" at bounding box center [603, 270] width 124 height 7
drag, startPoint x: 610, startPoint y: 275, endPoint x: 681, endPoint y: 275, distance: 71.4
click at [664, 274] on strong "SIC RTGS and euroSIC connection modes" at bounding box center [603, 270] width 124 height 7
copy strong "SIC RTGS and euroSIC connection"
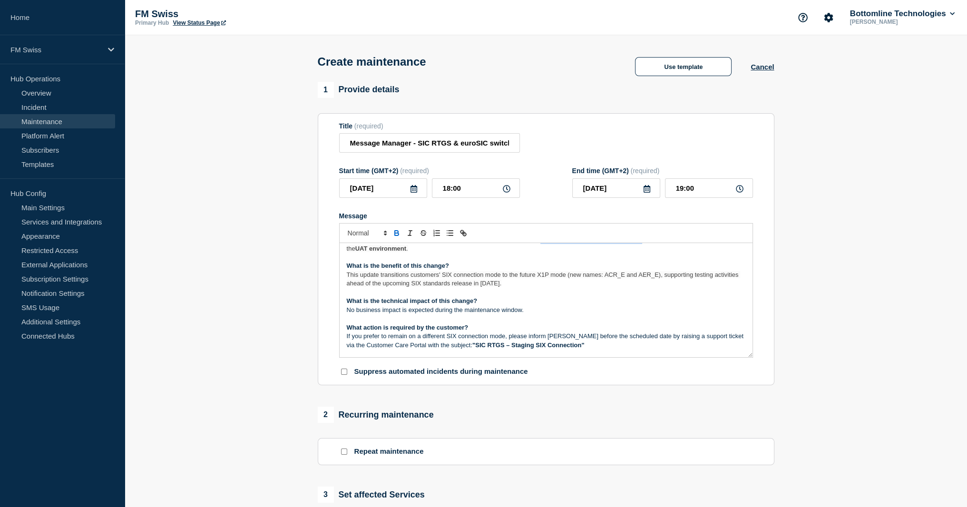
scroll to position [48, 0]
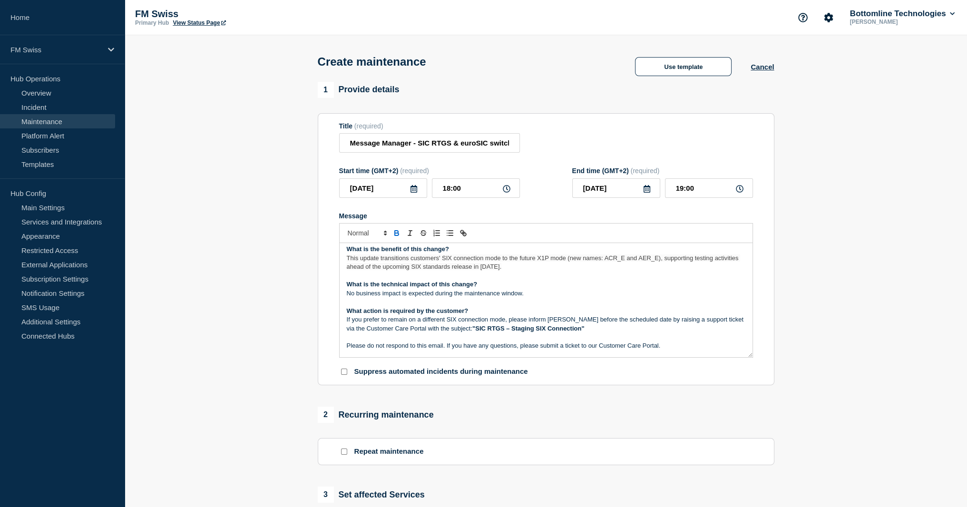
click at [417, 297] on p "No business impact is expected during the maintenance window." at bounding box center [546, 293] width 399 height 9
click at [352, 298] on p "No business impact is expected during the maintenance window." at bounding box center [546, 293] width 399 height 9
drag, startPoint x: 352, startPoint y: 299, endPoint x: 403, endPoint y: 295, distance: 52.0
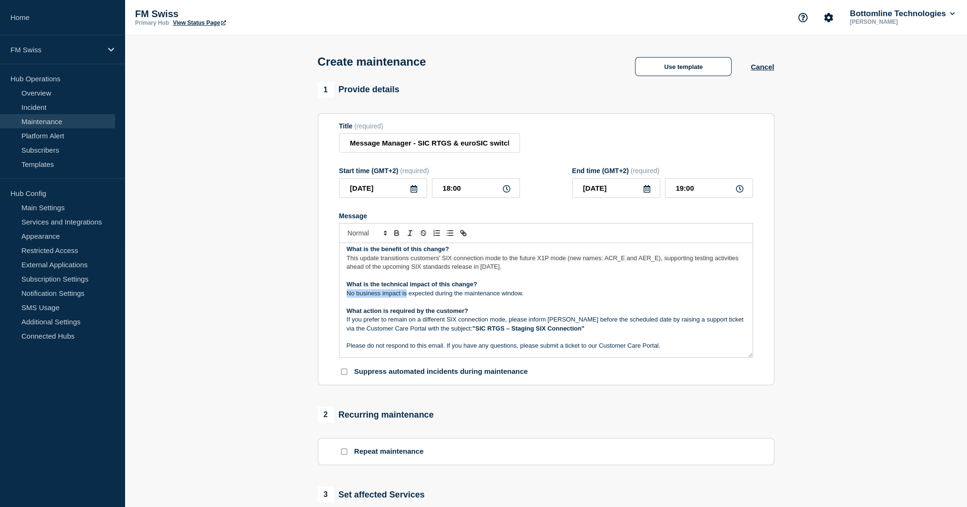
click at [403, 295] on p "No business impact is expected during the maintenance window." at bounding box center [546, 293] width 399 height 9
click at [532, 297] on p "SIC RTGS and euroSIC connections will be shortly interrupted during the mainten…" at bounding box center [546, 293] width 399 height 9
click at [432, 327] on p "If you prefer to remain on a different SIX connection mode, please inform Botto…" at bounding box center [546, 324] width 399 height 18
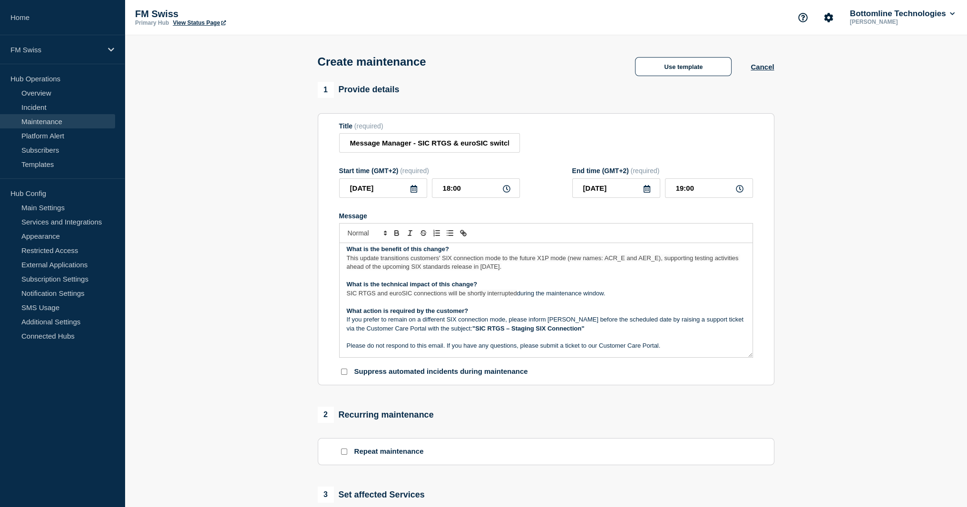
click at [455, 330] on p "If you prefer to remain on a different SIX connection mode, please inform Botto…" at bounding box center [546, 324] width 399 height 18
click at [579, 322] on p "If you prefer to remain on a different SIX connection mode, please inform Botto…" at bounding box center [546, 324] width 399 height 18
drag, startPoint x: 579, startPoint y: 322, endPoint x: 649, endPoint y: 321, distance: 70.4
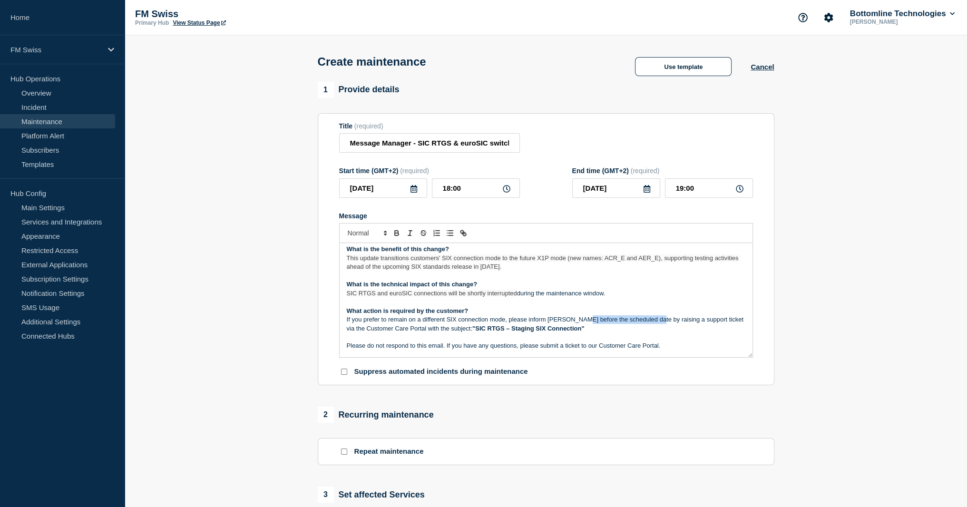
click at [649, 321] on p "If you prefer to remain on a different SIX connection mode, please inform Botto…" at bounding box center [546, 324] width 399 height 18
click at [412, 332] on strong ""SIC RTGS – Staging SIX Connection"" at bounding box center [465, 328] width 112 height 7
click at [496, 342] on p "Message" at bounding box center [546, 337] width 399 height 9
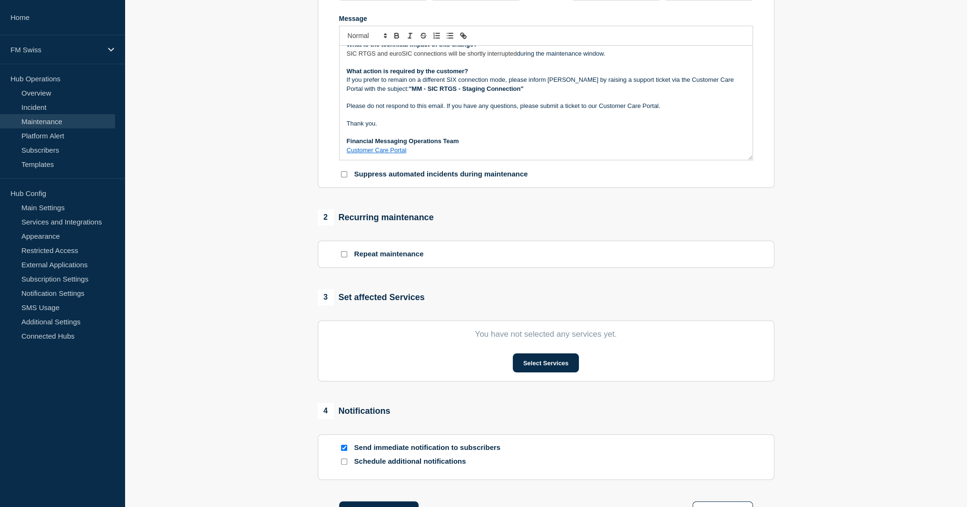
scroll to position [324, 0]
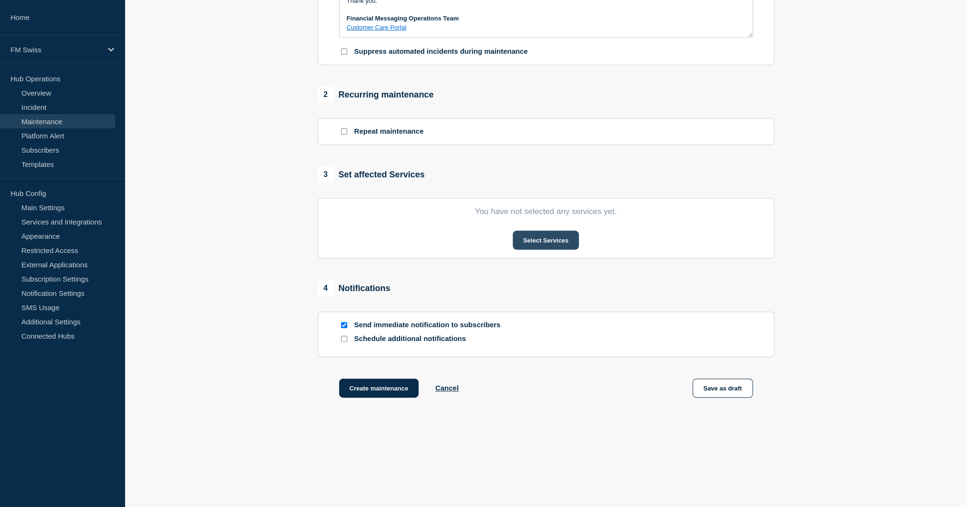
click at [553, 238] on button "Select Services" at bounding box center [546, 240] width 66 height 19
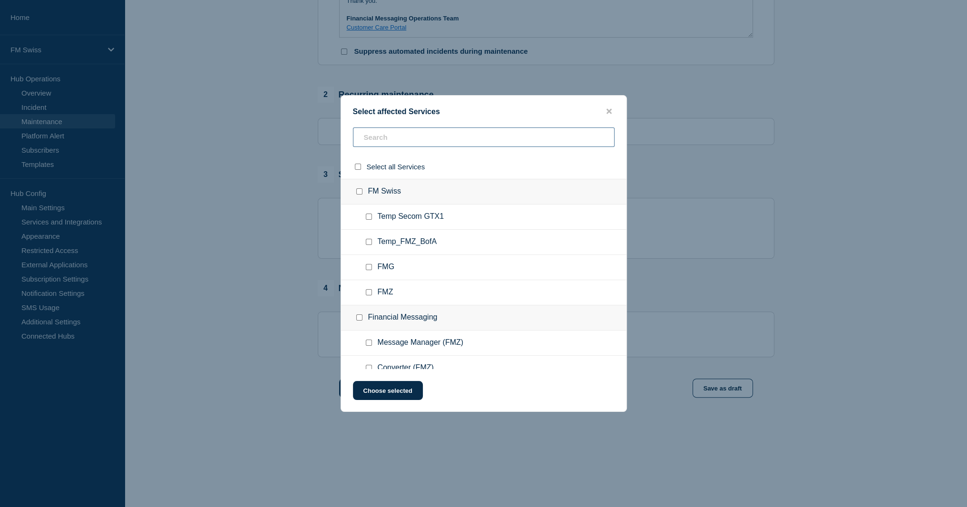
click at [385, 141] on input "text" at bounding box center [484, 138] width 262 height 20
type input "fmz"
click at [425, 290] on span "Message Manager (FMZ)" at bounding box center [421, 293] width 86 height 10
click at [366, 293] on input "Message Manager (FMZ) checkbox" at bounding box center [369, 292] width 6 height 6
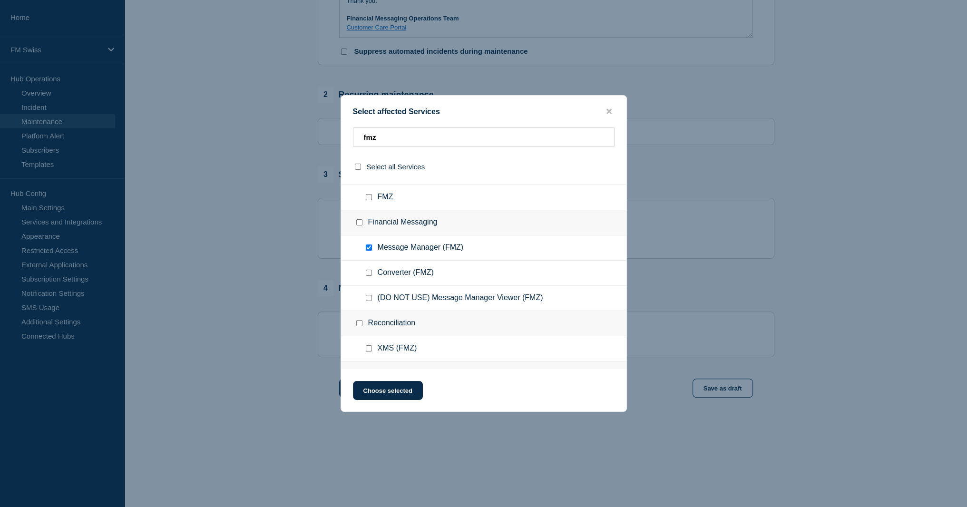
scroll to position [95, 0]
click at [366, 200] on input "Message Manager (FMZ) checkbox" at bounding box center [369, 197] width 6 height 6
checkbox input "false"
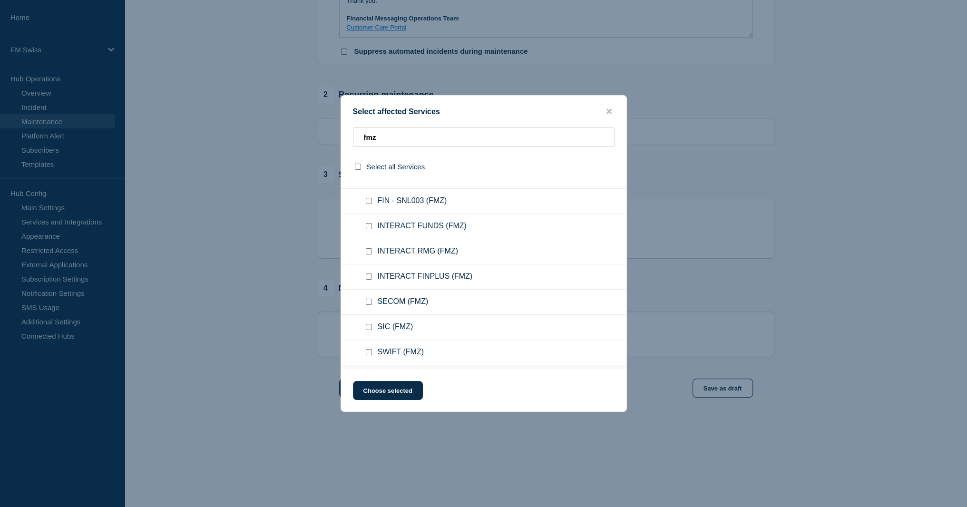
scroll to position [476, 0]
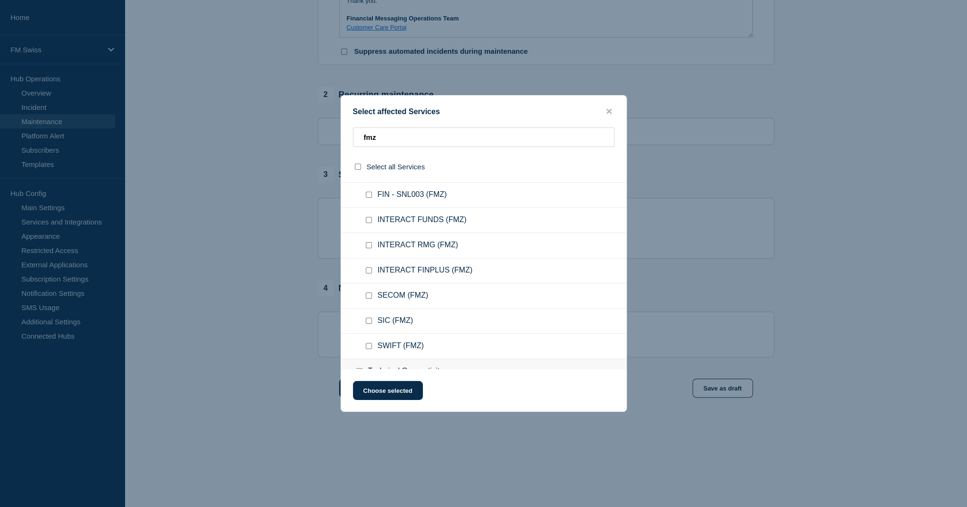
click at [377, 316] on div at bounding box center [371, 321] width 14 height 10
click at [364, 320] on div at bounding box center [371, 321] width 14 height 10
click at [367, 321] on input "SIC (FMZ) checkbox" at bounding box center [369, 321] width 6 height 6
checkbox input "true"
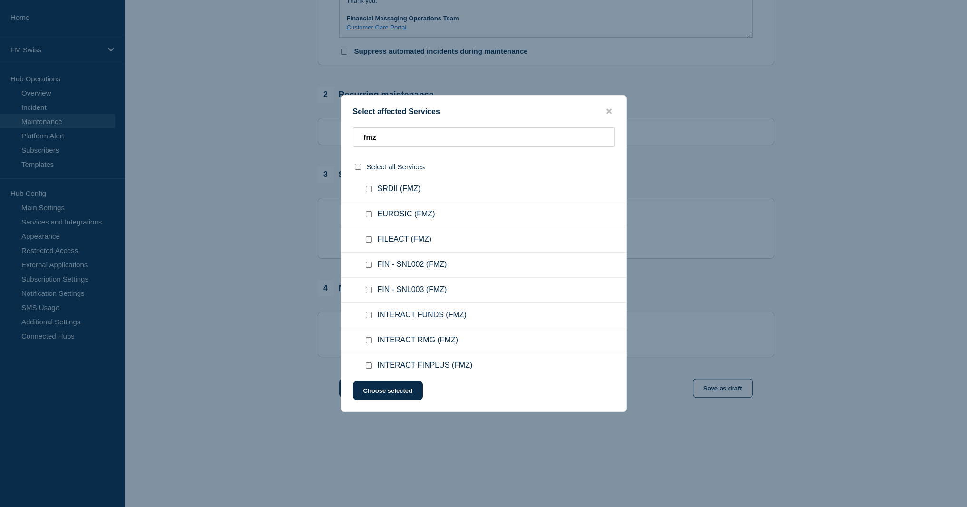
scroll to position [333, 0]
click at [376, 267] on ul "EUROSIC (FMZ)" at bounding box center [483, 262] width 285 height 25
click at [371, 263] on input "EUROSIC (FMZ) checkbox" at bounding box center [369, 262] width 6 height 6
checkbox input "true"
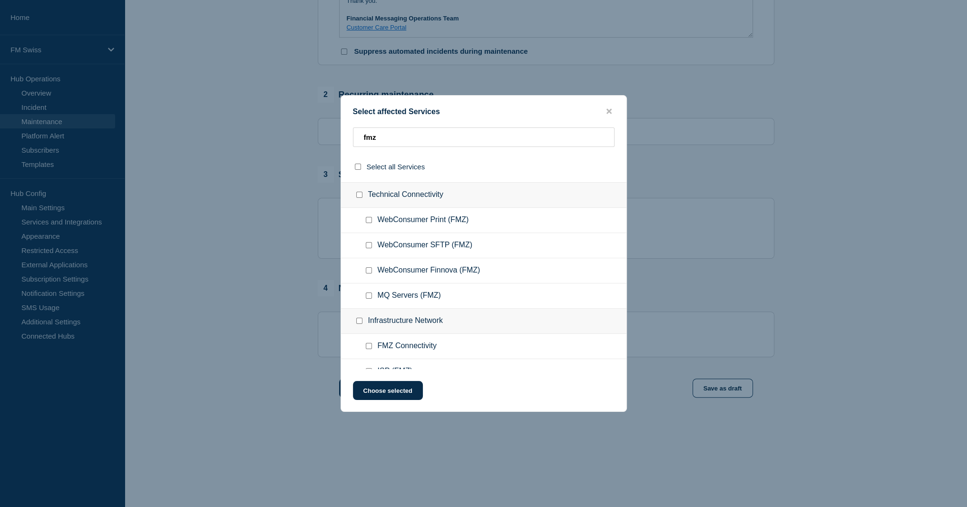
scroll to position [666, 0]
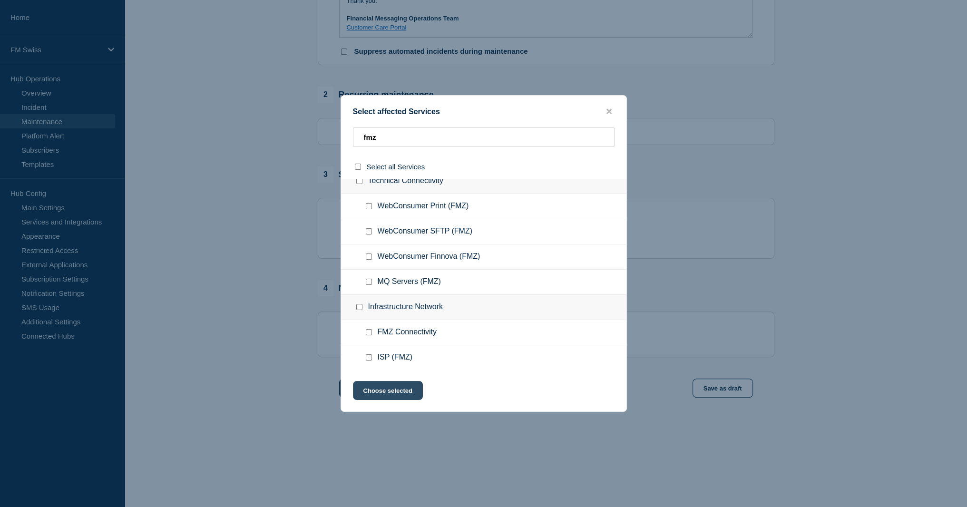
click at [401, 394] on button "Choose selected" at bounding box center [388, 390] width 70 height 19
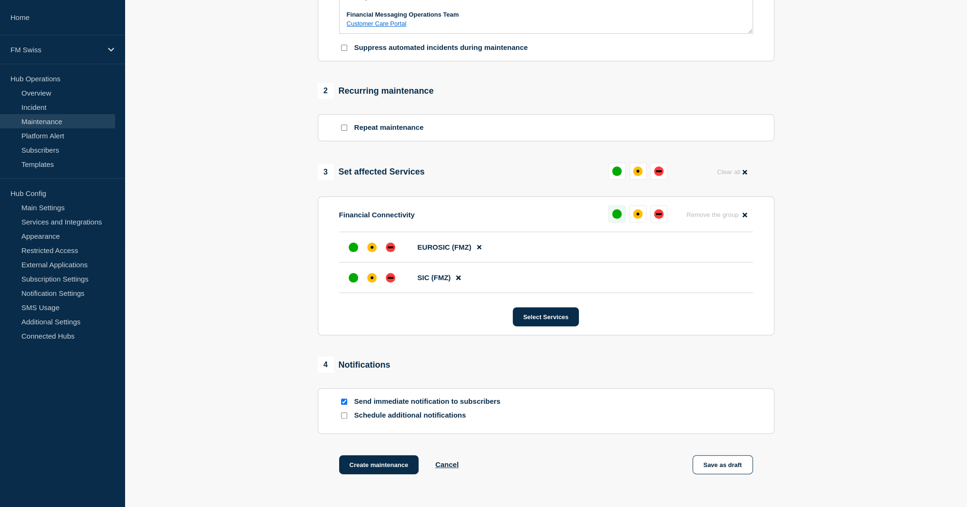
click at [619, 215] on div "up" at bounding box center [617, 214] width 10 height 10
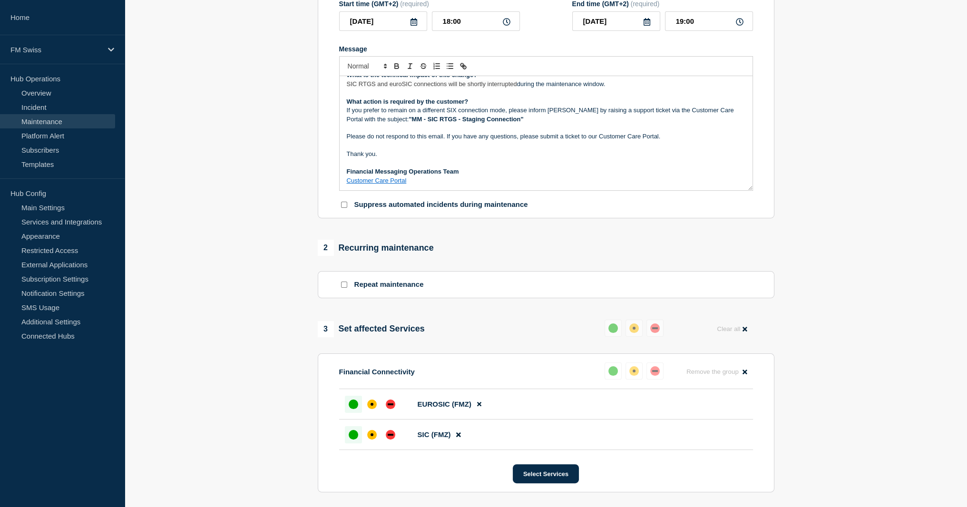
scroll to position [406, 0]
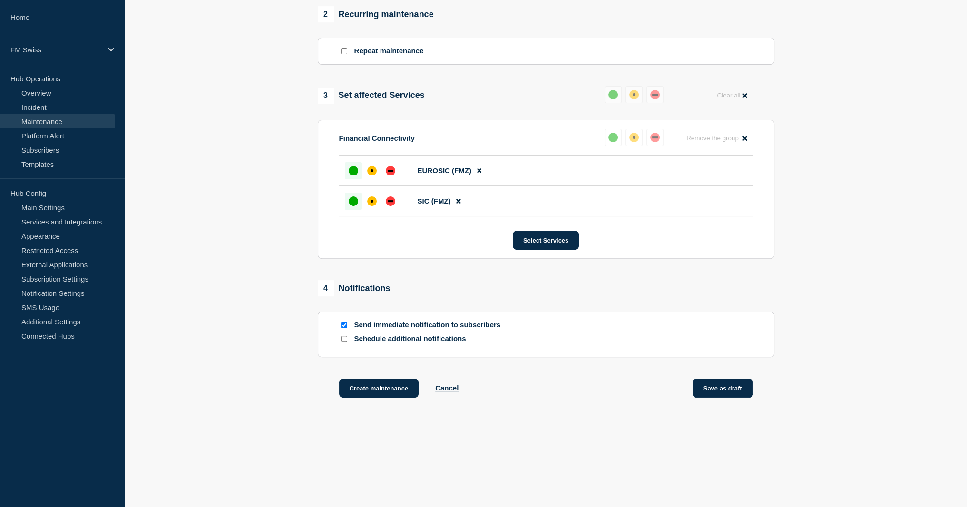
click at [707, 391] on button "Save as draft" at bounding box center [723, 388] width 60 height 19
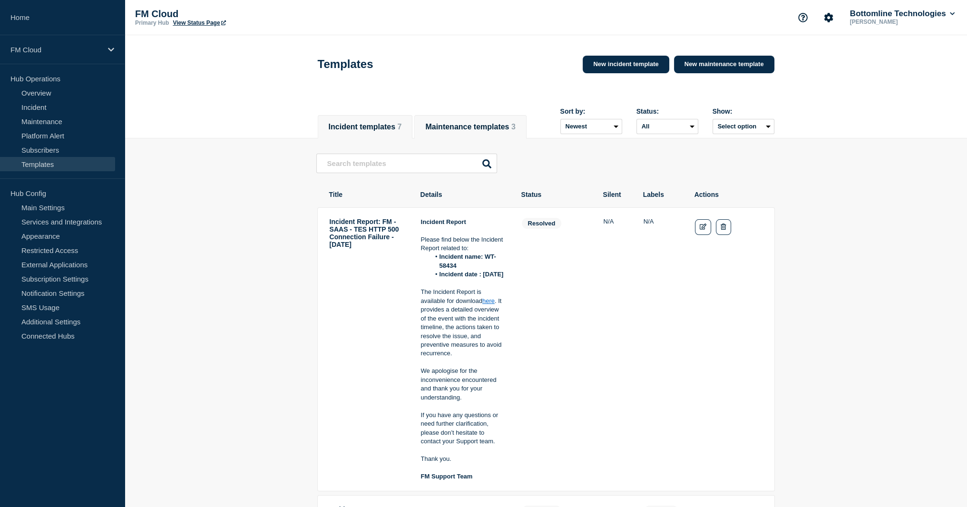
click at [480, 123] on button "Maintenance templates 3" at bounding box center [470, 127] width 90 height 9
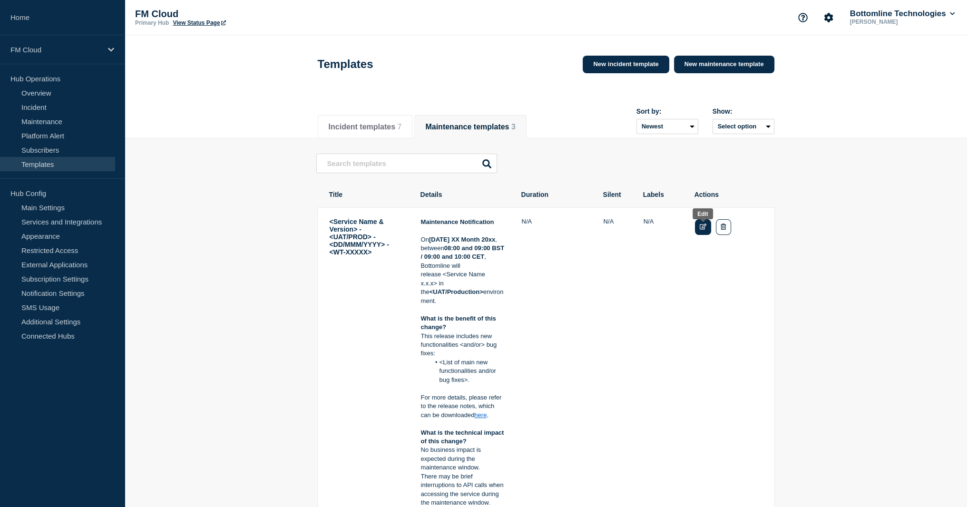
click at [698, 227] on link "Edit" at bounding box center [703, 227] width 17 height 16
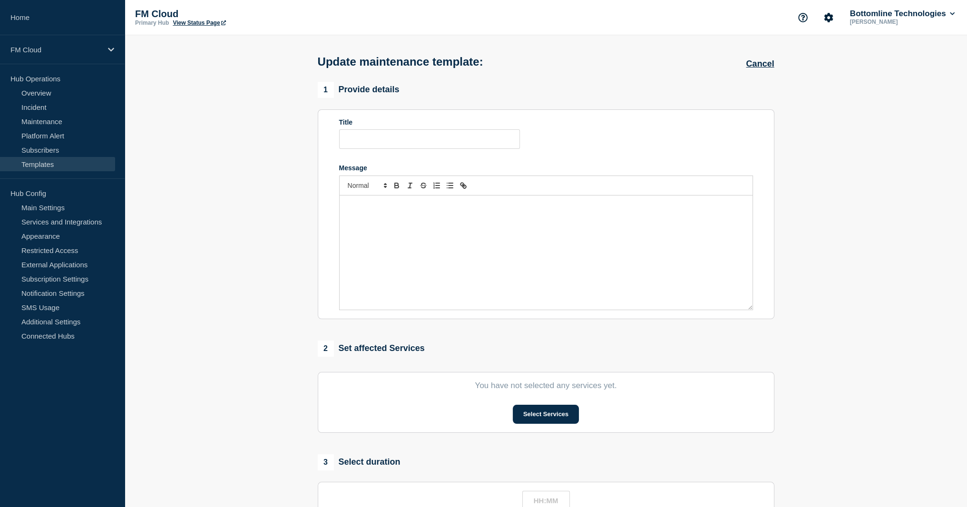
type input "<Service Name & Version> - <UAT/PROD> - <DD/MMM/YYYY> - <WT-XXXXX>"
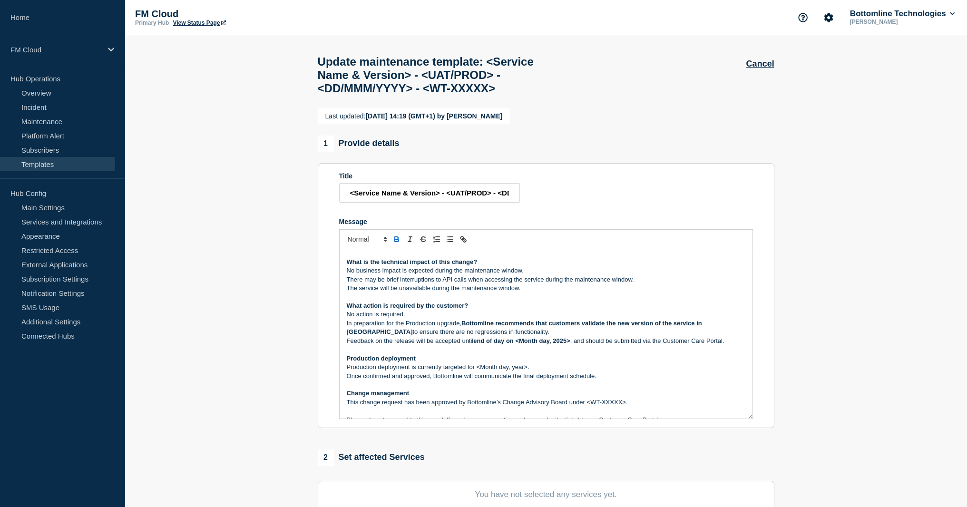
scroll to position [46, 0]
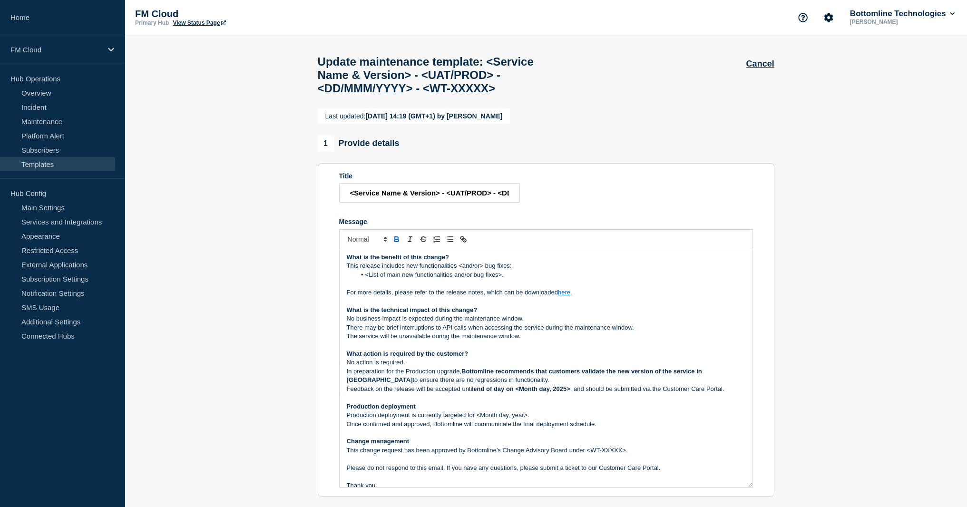
drag, startPoint x: 750, startPoint y: 384, endPoint x: 275, endPoint y: 504, distance: 490.3
click at [277, 506] on section "Last updated: [DATE] 14:19 (GMT+1) by [PERSON_NAME] 1 Provide details Title <Se…" at bounding box center [546, 500] width 843 height 785
click at [376, 323] on p "No business impact is expected during the maintenance window." at bounding box center [546, 319] width 399 height 9
drag, startPoint x: 376, startPoint y: 340, endPoint x: 371, endPoint y: 335, distance: 7.1
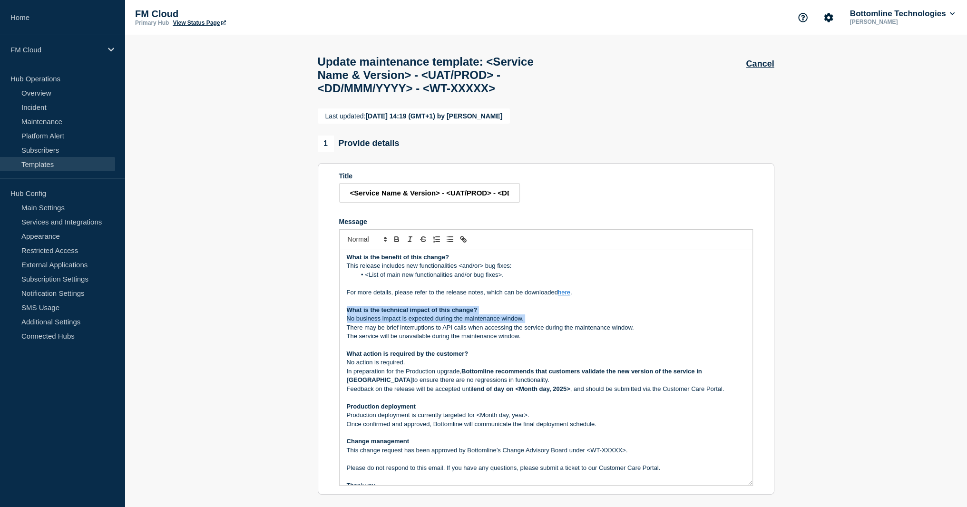
click at [371, 335] on div "Maintenance Notification [DATE] XX Month 20xx , between 08:00 and 09:00 BST / 0…" at bounding box center [546, 367] width 413 height 236
copy div "What is the technical impact of this change? No business impact is expected dur…"
click at [483, 332] on p "There may be brief interruptions to API calls when accessing the service during…" at bounding box center [546, 328] width 399 height 9
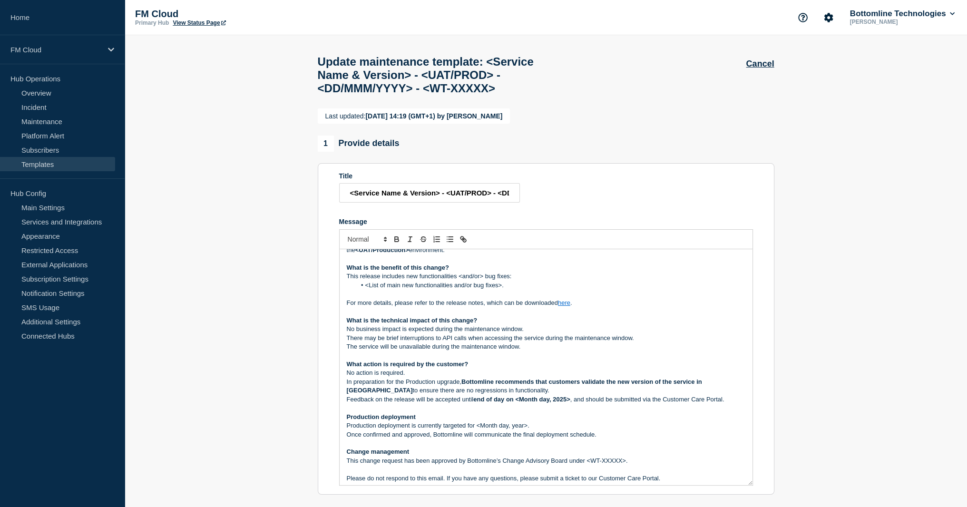
scroll to position [0, 0]
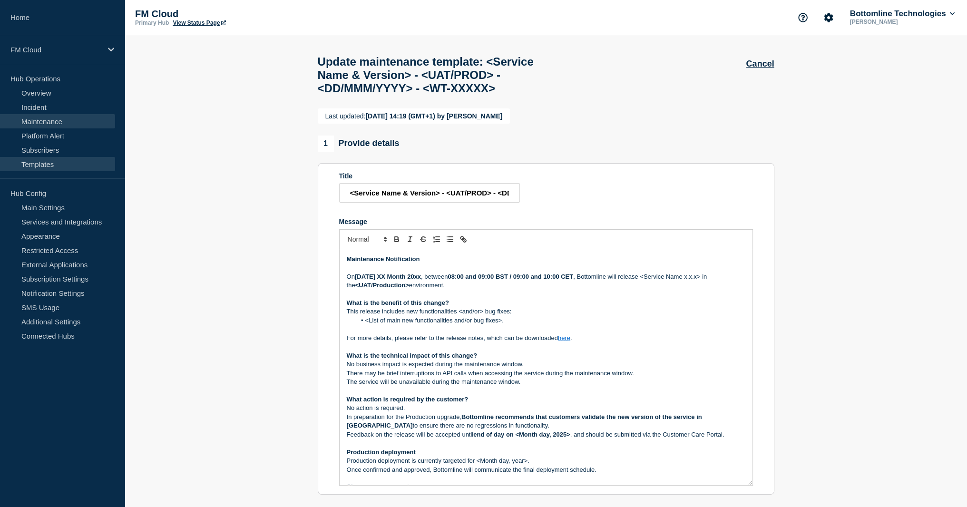
click at [68, 117] on link "Maintenance" at bounding box center [57, 121] width 115 height 14
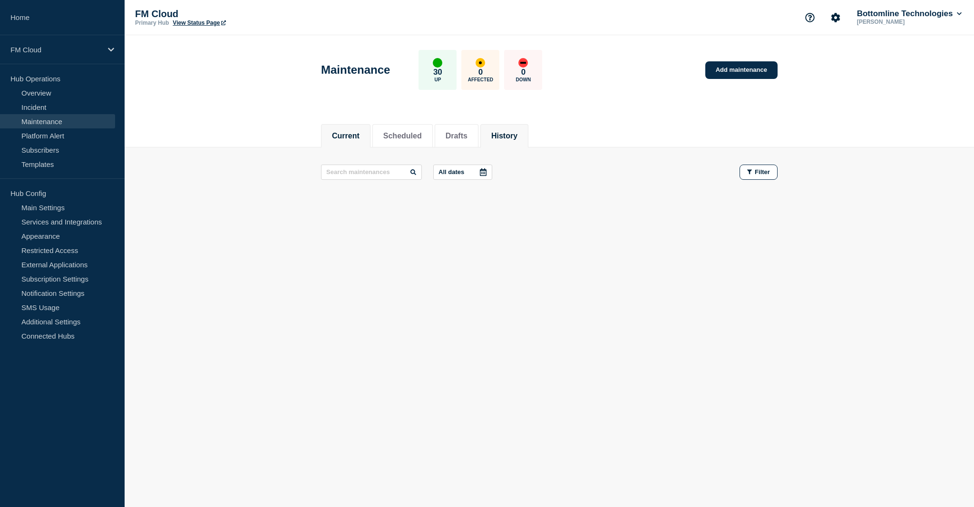
click at [516, 136] on button "History" at bounding box center [505, 136] width 26 height 9
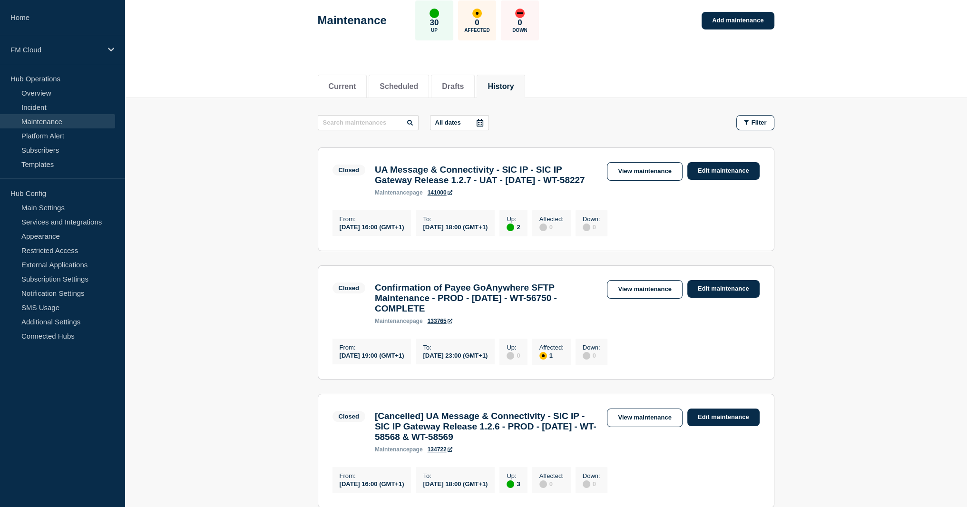
scroll to position [95, 0]
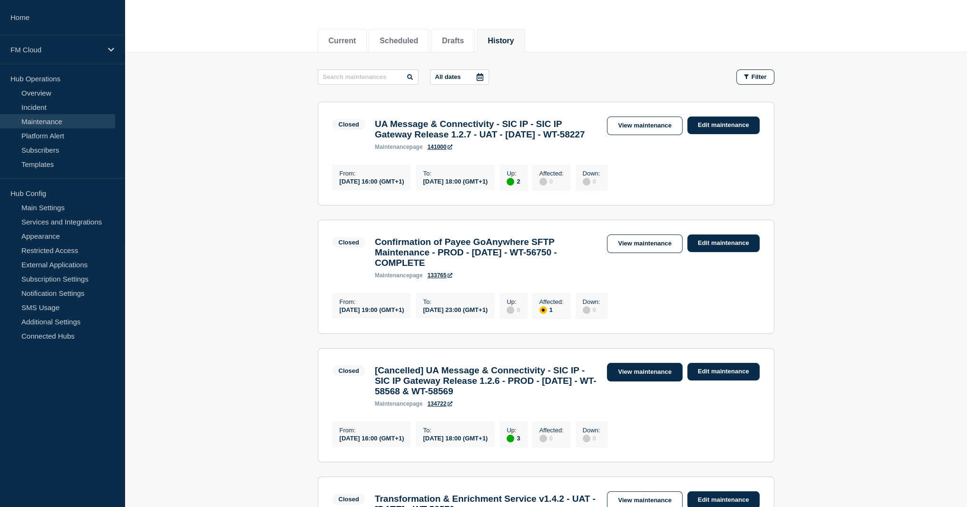
click at [637, 382] on link "View maintenance" at bounding box center [644, 372] width 75 height 19
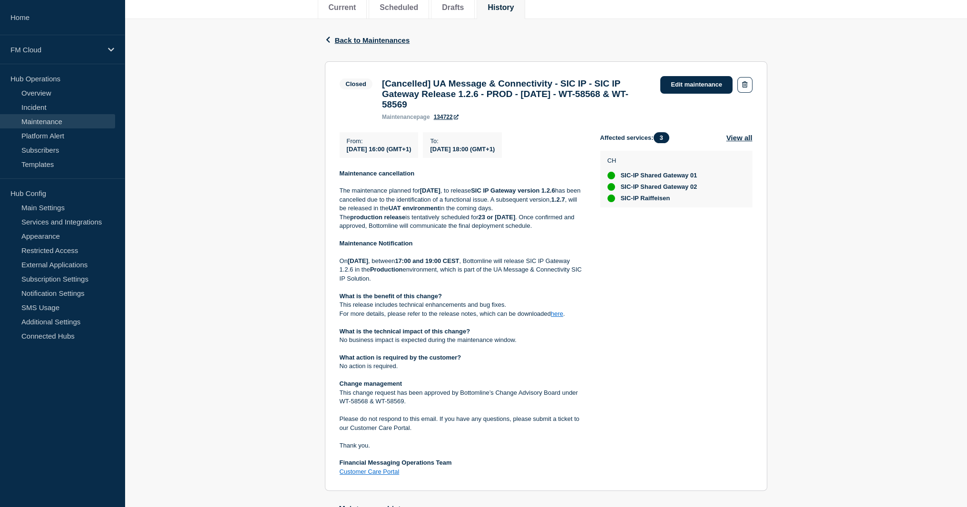
scroll to position [143, 0]
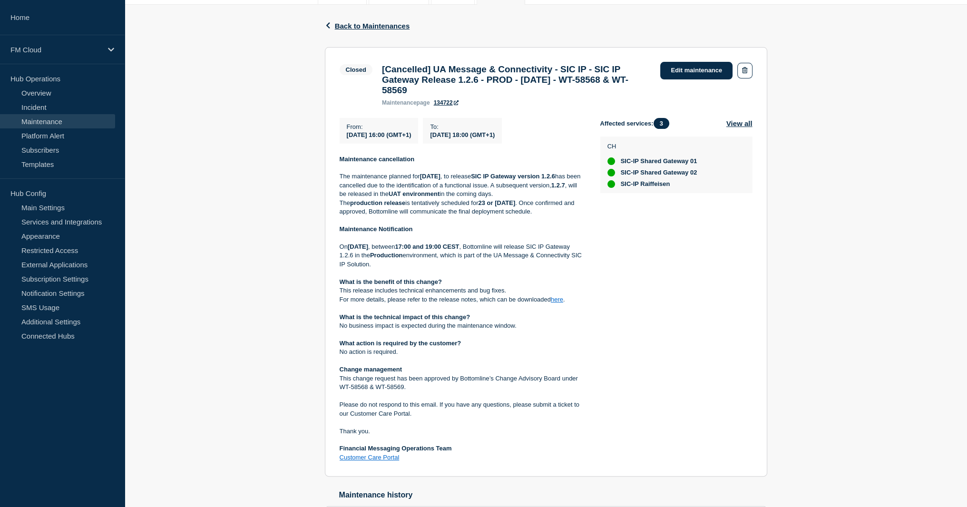
click at [443, 304] on p "For more details, please refer to the release notes, which can be downloaded he…" at bounding box center [463, 299] width 246 height 9
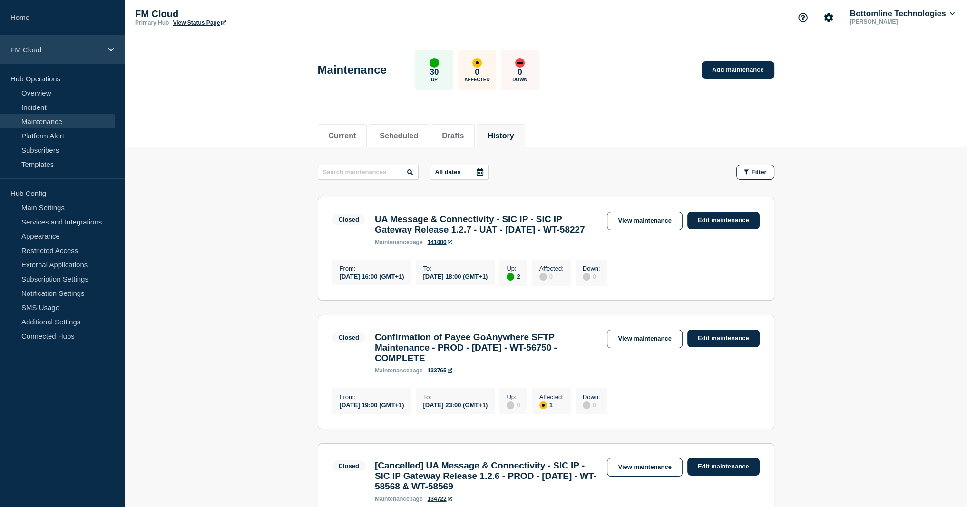
click at [46, 54] on div "FM Cloud" at bounding box center [62, 49] width 125 height 29
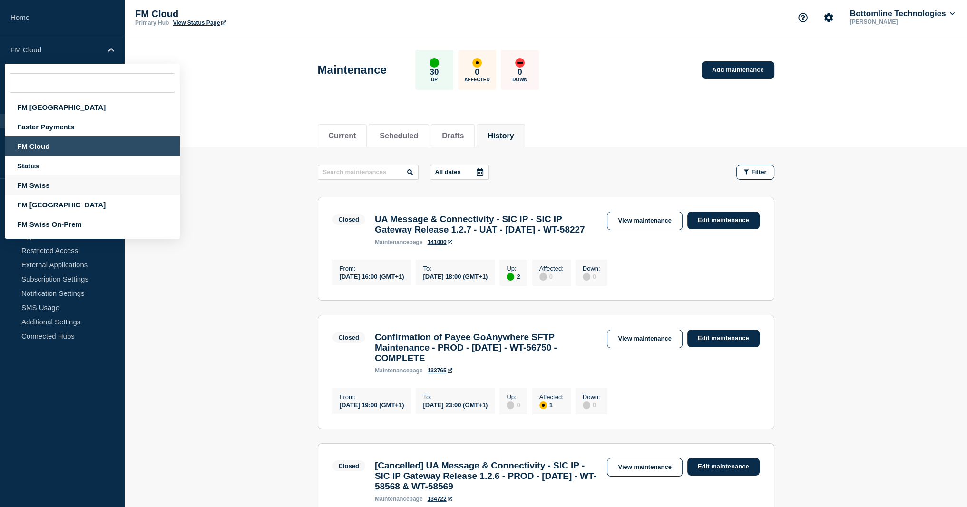
click at [61, 189] on div "FM Swiss" at bounding box center [92, 186] width 175 height 20
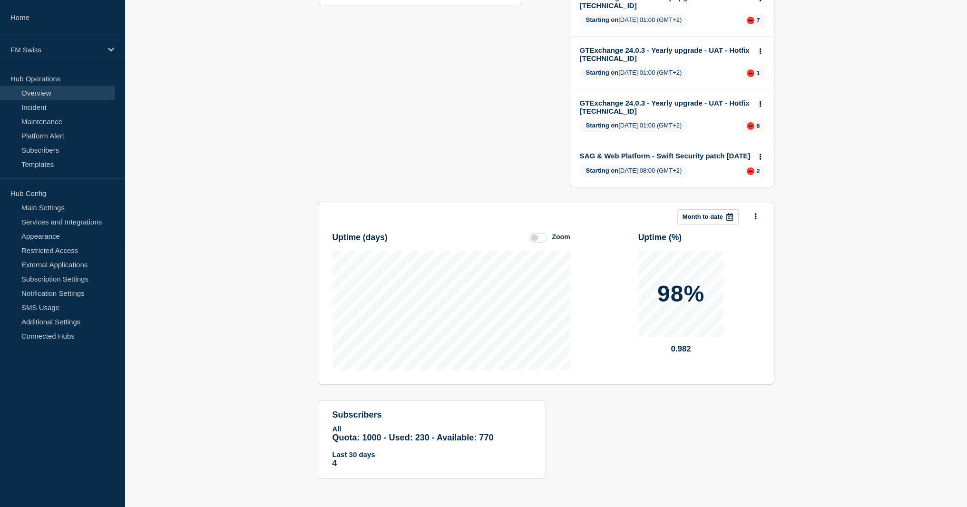
scroll to position [24, 0]
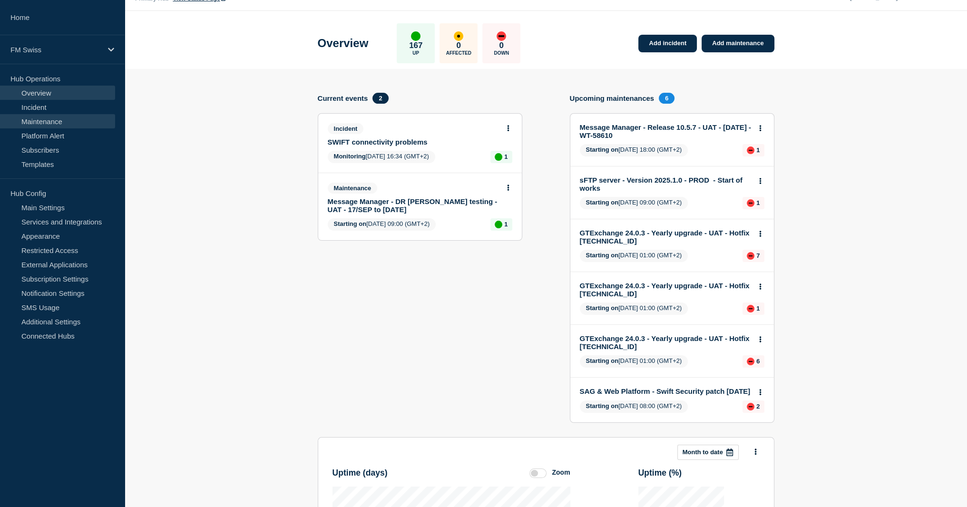
click at [63, 121] on link "Maintenance" at bounding box center [57, 121] width 115 height 14
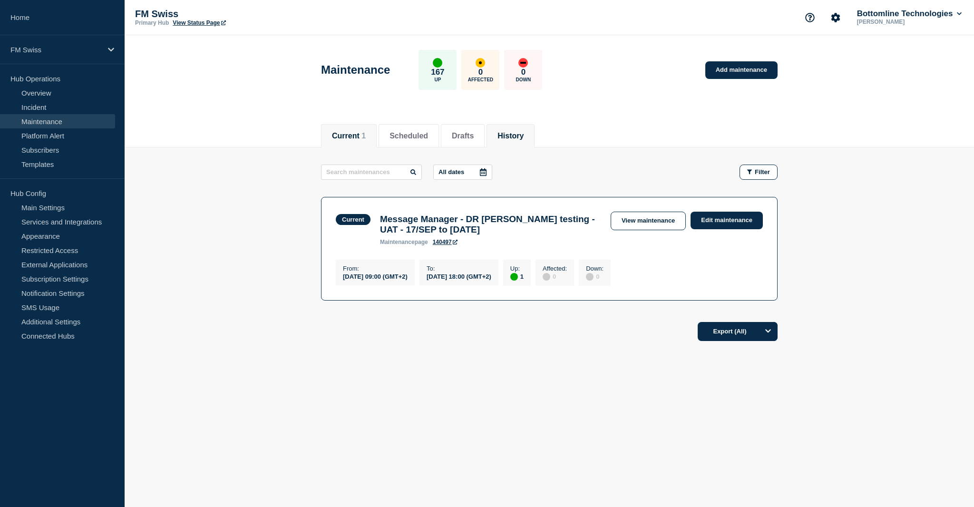
click at [524, 128] on li "History" at bounding box center [511, 135] width 48 height 23
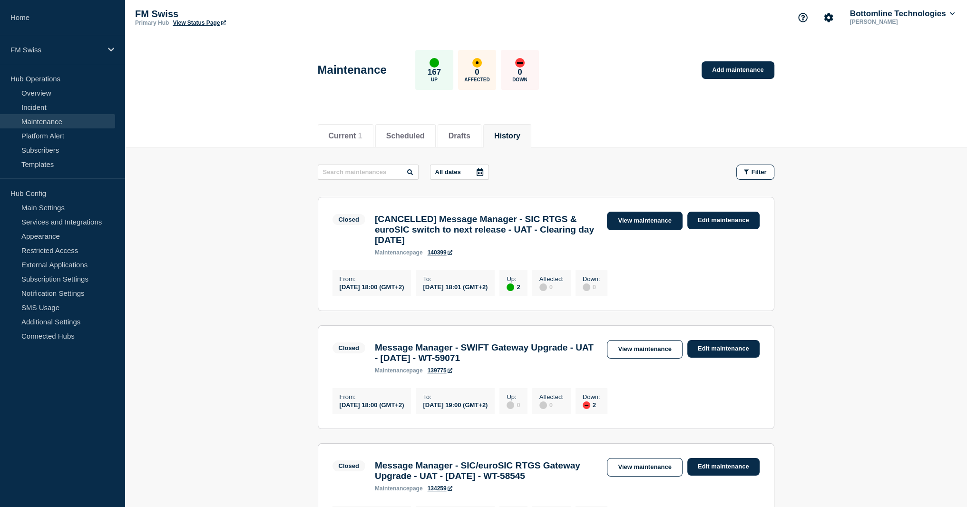
click at [641, 212] on link "View maintenance" at bounding box center [644, 221] width 75 height 19
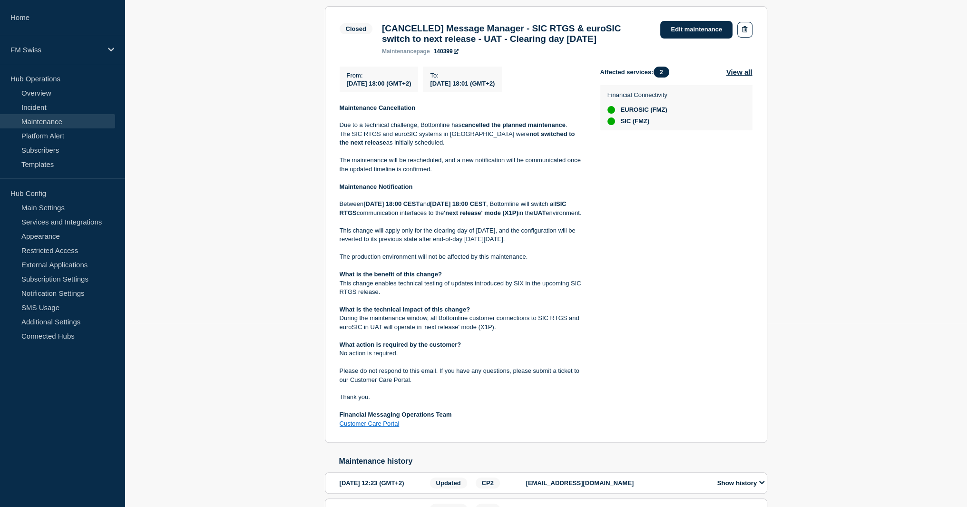
scroll to position [285, 0]
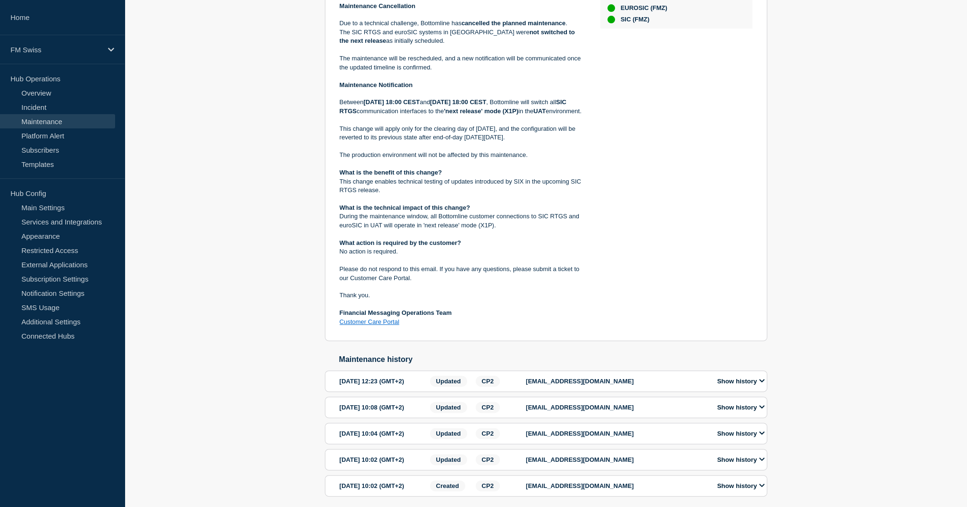
click at [340, 116] on p "Between [DATE] 18:00 CEST and [DATE] 18:00 CEST , Bottomline will switch all SI…" at bounding box center [463, 107] width 246 height 18
drag, startPoint x: 340, startPoint y: 136, endPoint x: 422, endPoint y: 138, distance: 81.4
click at [422, 116] on p "Between [DATE] 18:00 CEST and [DATE] 18:00 CEST , Bottomline will switch all SI…" at bounding box center [463, 107] width 246 height 18
copy p "the 'next release' mode (X1P)"
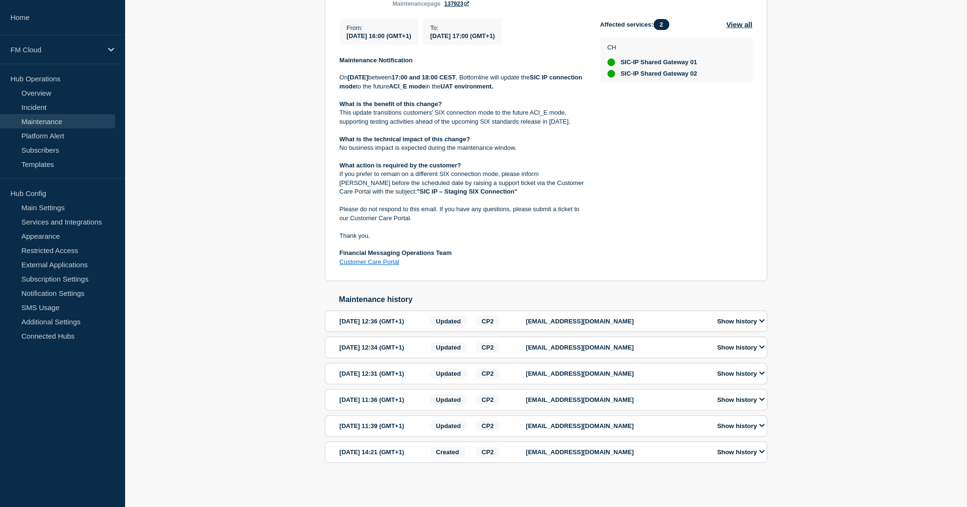
scroll to position [117, 0]
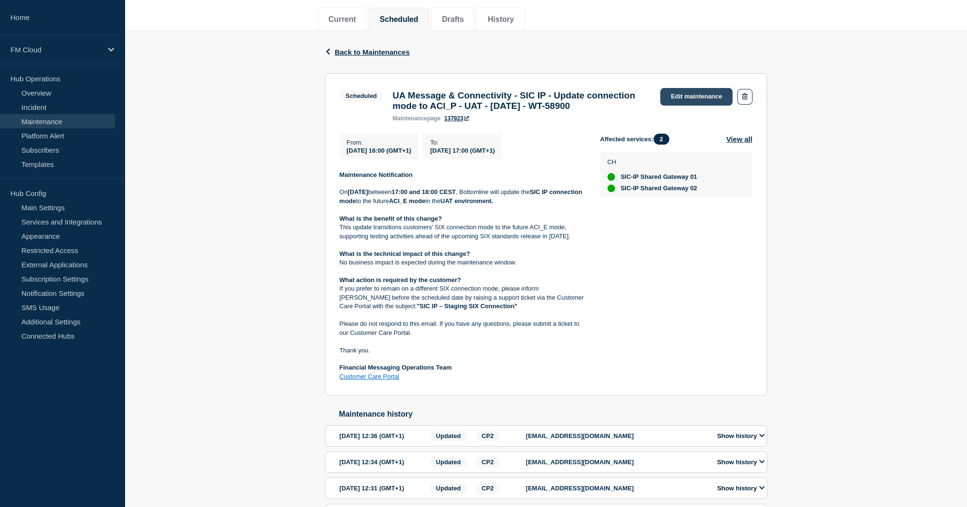
click at [700, 94] on link "Edit maintenance" at bounding box center [696, 97] width 72 height 18
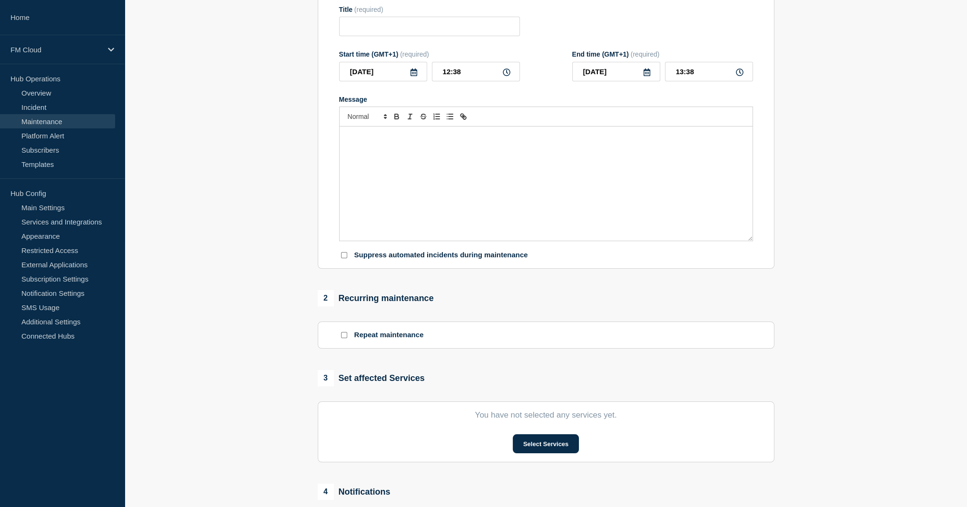
type input "UA Message & Connectivity - SIC IP - Update connection mode to ACI_P - UAT - 25…"
type input "2025-09-25"
type input "16:00"
type input "2025-09-25"
type input "17:00"
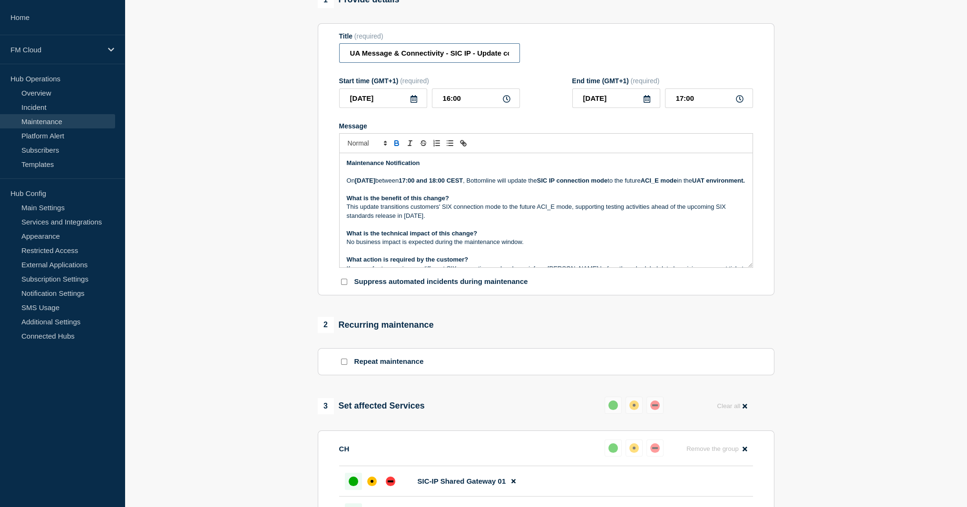
click at [455, 58] on input "UA Message & Connectivity - SIC IP - Update connection mode to ACI_P - UAT - 25…" at bounding box center [429, 53] width 181 height 20
click at [424, 220] on p "This update transitions customers' SIX connection mode to the future ACI_E mode…" at bounding box center [546, 212] width 399 height 18
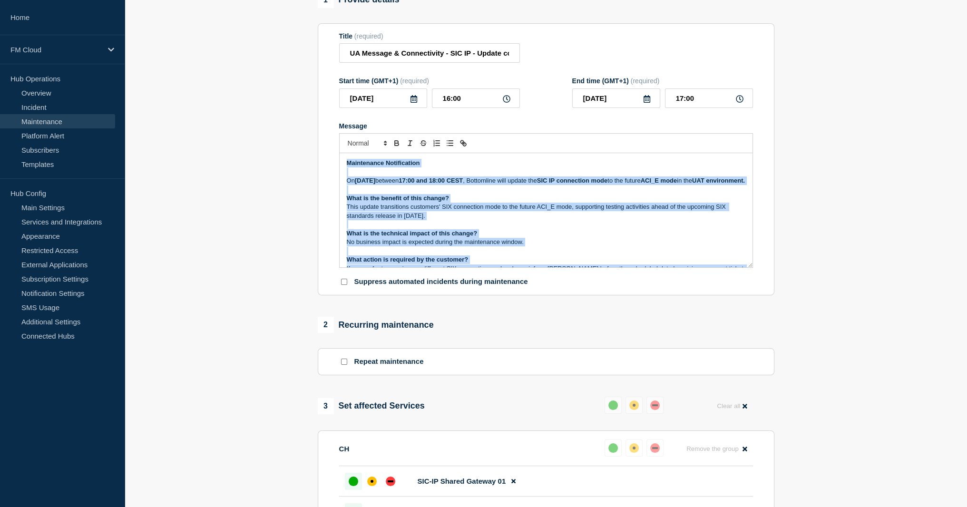
copy div "Maintenance Notification On Thursday 25th September 2025 between 17:00 and 18:0…"
